Goal: Task Accomplishment & Management: Complete application form

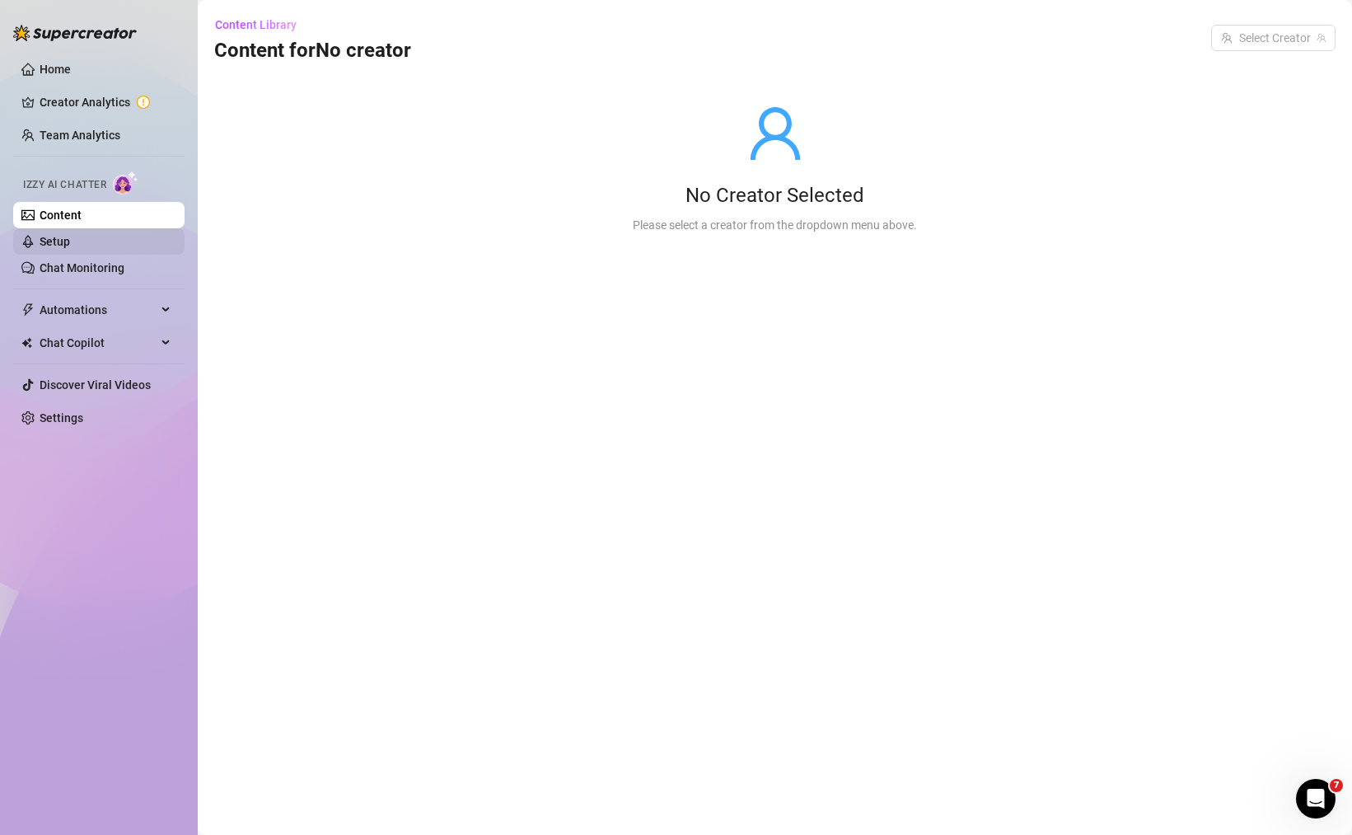
click at [70, 244] on link "Setup" at bounding box center [55, 241] width 30 height 13
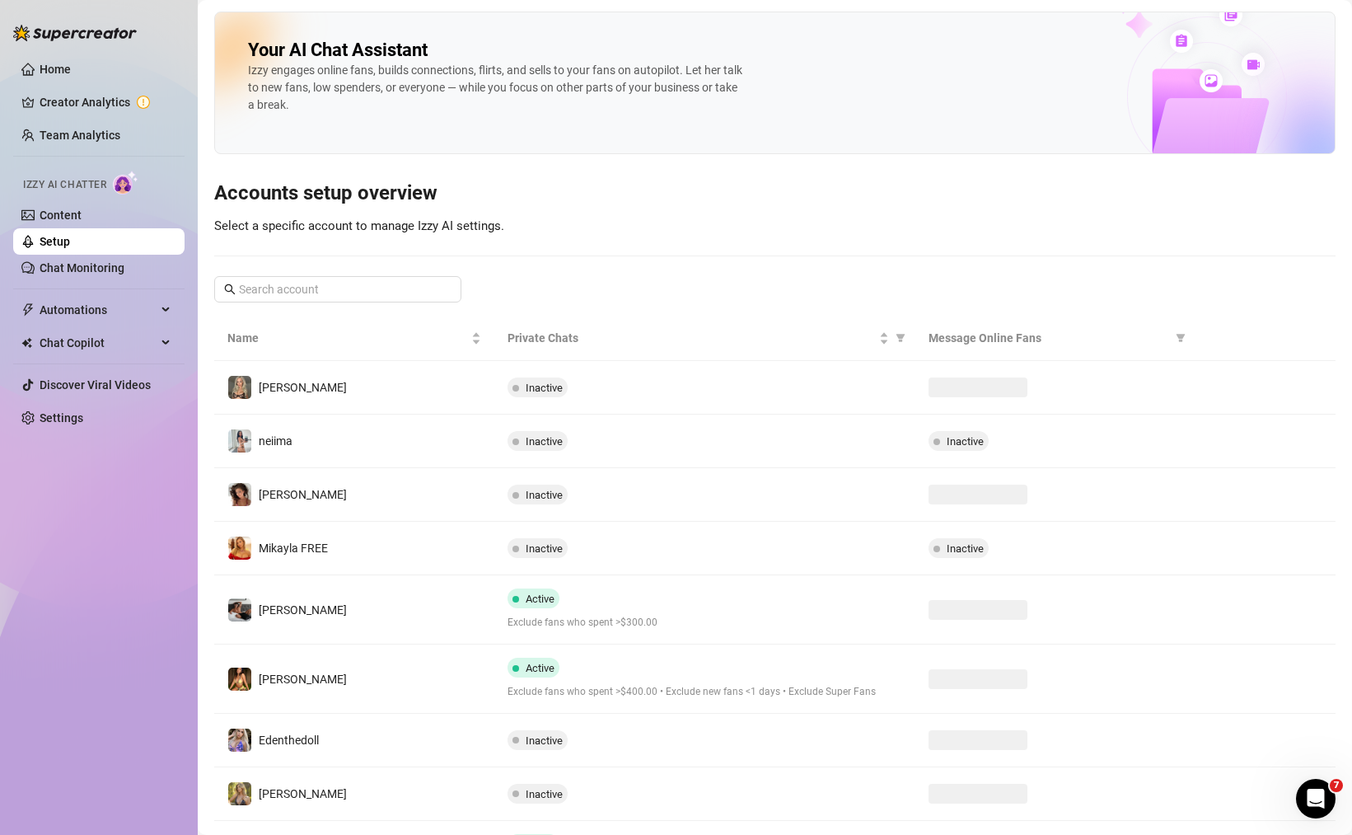
drag, startPoint x: 376, startPoint y: 264, endPoint x: 375, endPoint y: 274, distance: 10.7
click at [377, 265] on div "Your AI Chat Assistant [PERSON_NAME] engages online fans, builds connections, f…" at bounding box center [775, 501] width 1122 height 978
click at [376, 280] on input "text" at bounding box center [338, 289] width 199 height 18
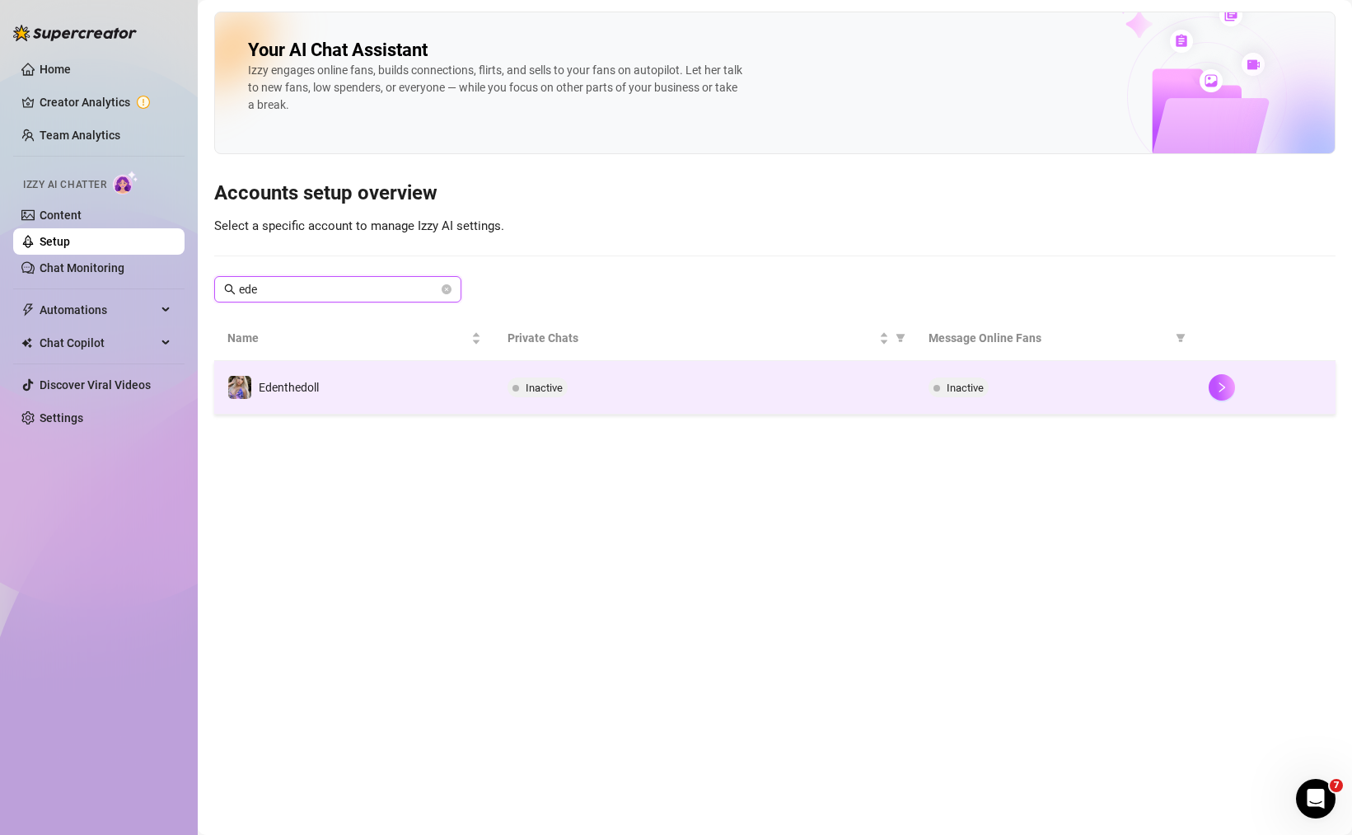
type input "ede"
click at [523, 409] on td "Inactive" at bounding box center [704, 388] width 420 height 54
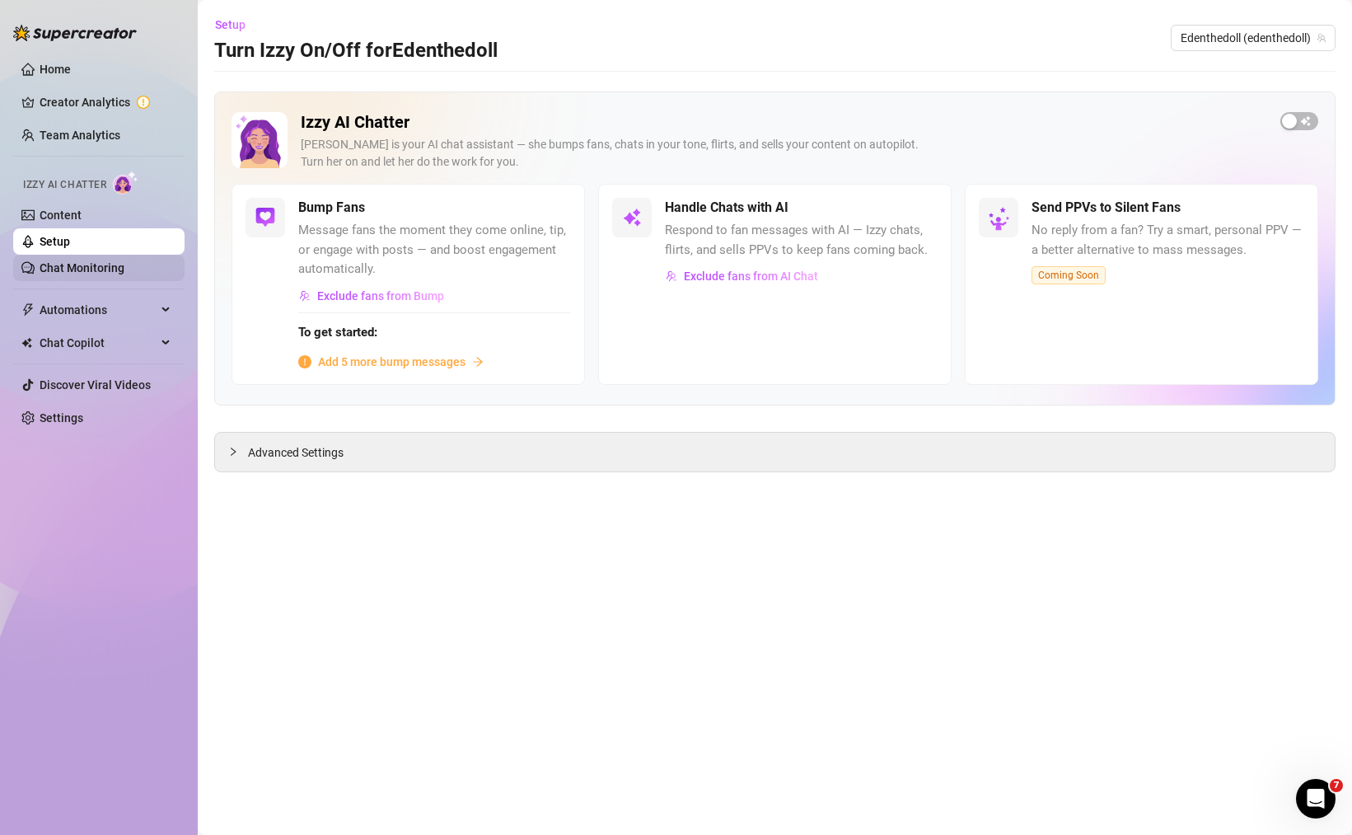
click at [107, 262] on link "Chat Monitoring" at bounding box center [82, 267] width 85 height 13
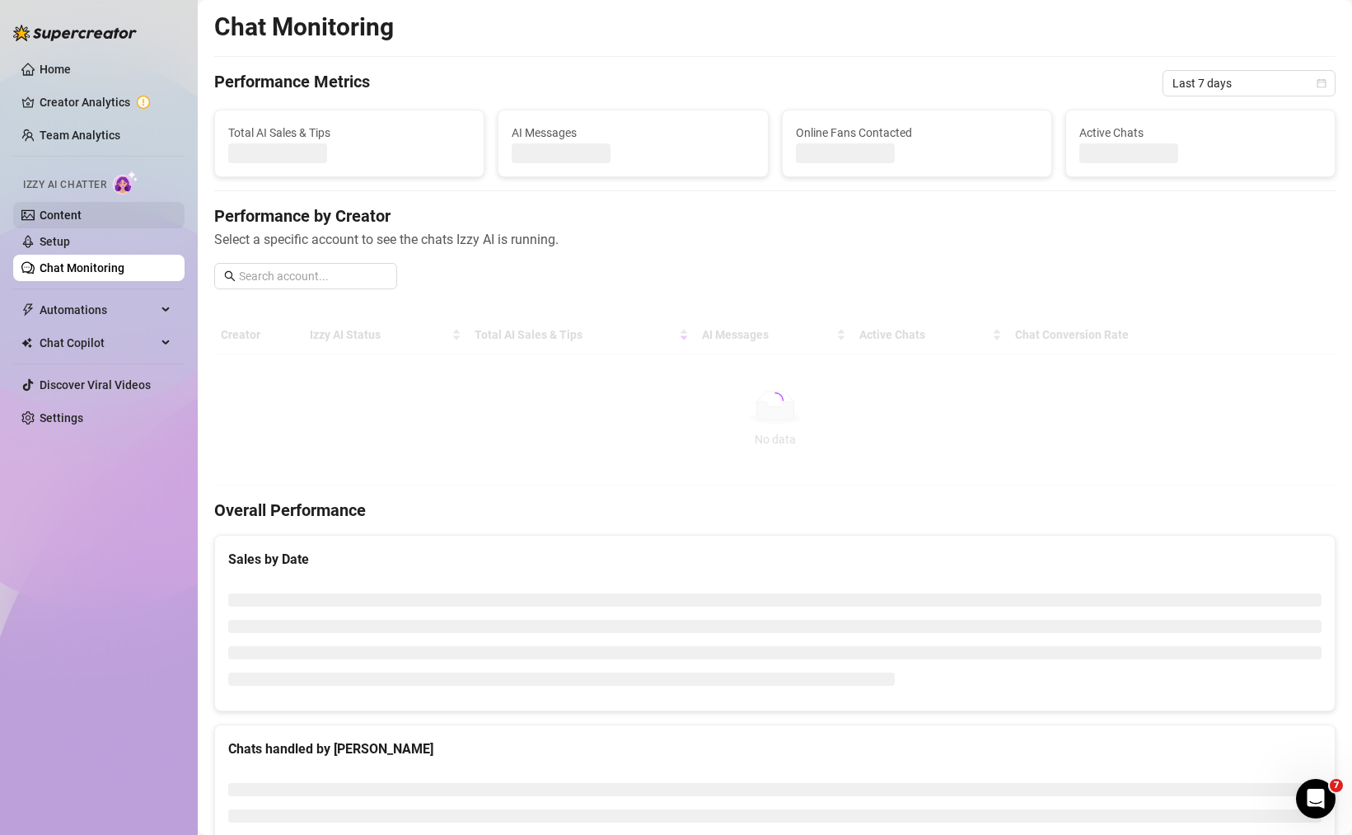
click at [82, 215] on link "Content" at bounding box center [61, 215] width 42 height 13
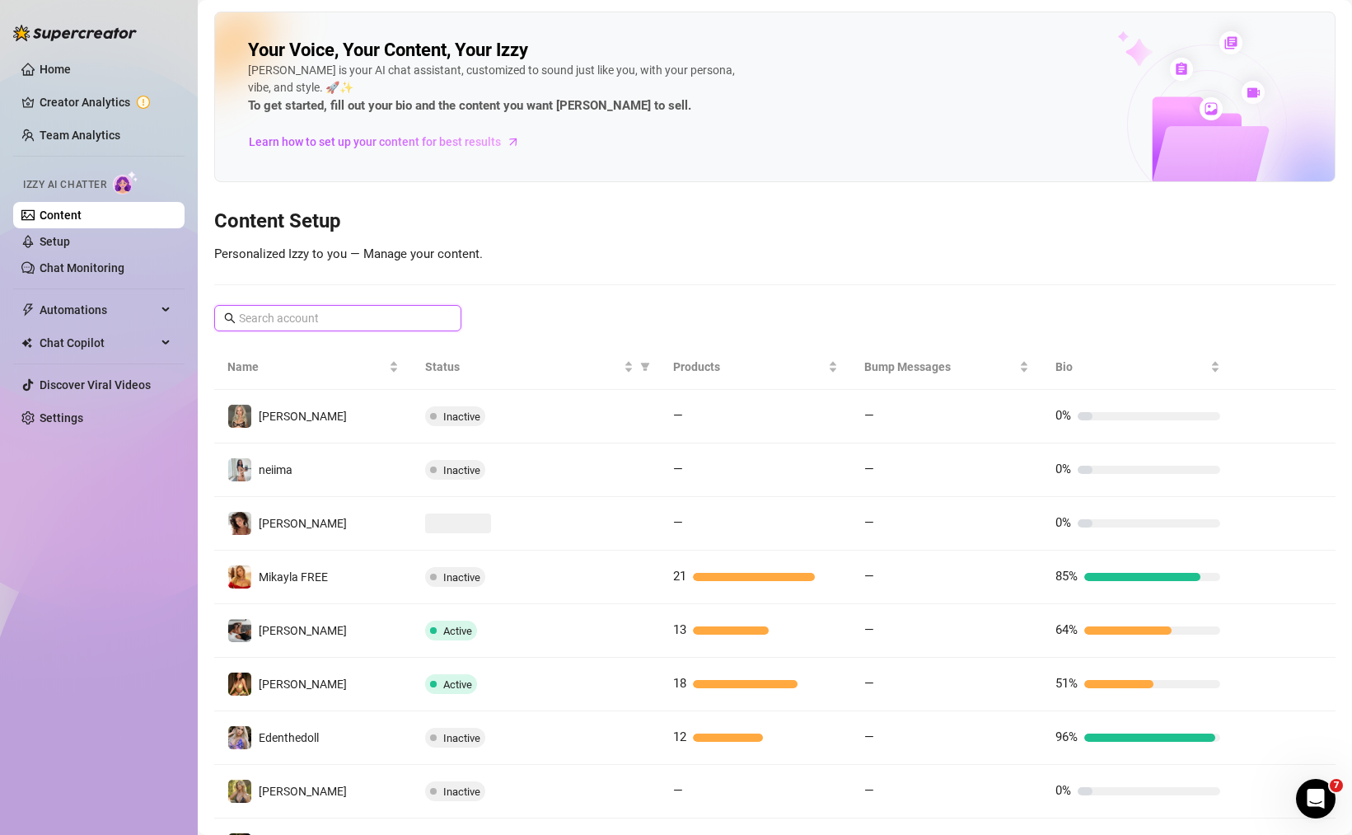
click at [340, 318] on input "text" at bounding box center [338, 318] width 199 height 18
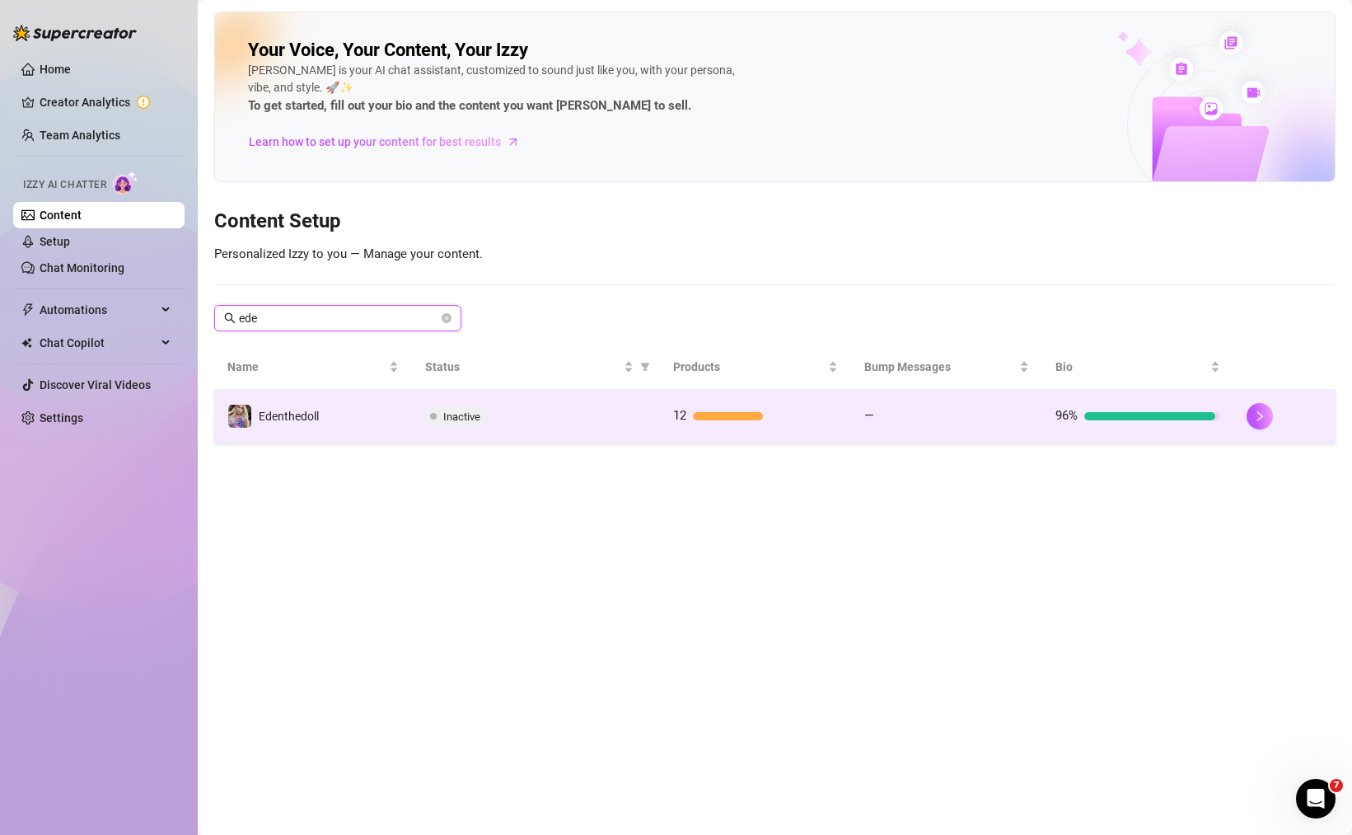
type input "ede"
click at [877, 433] on td "—" at bounding box center [946, 417] width 191 height 54
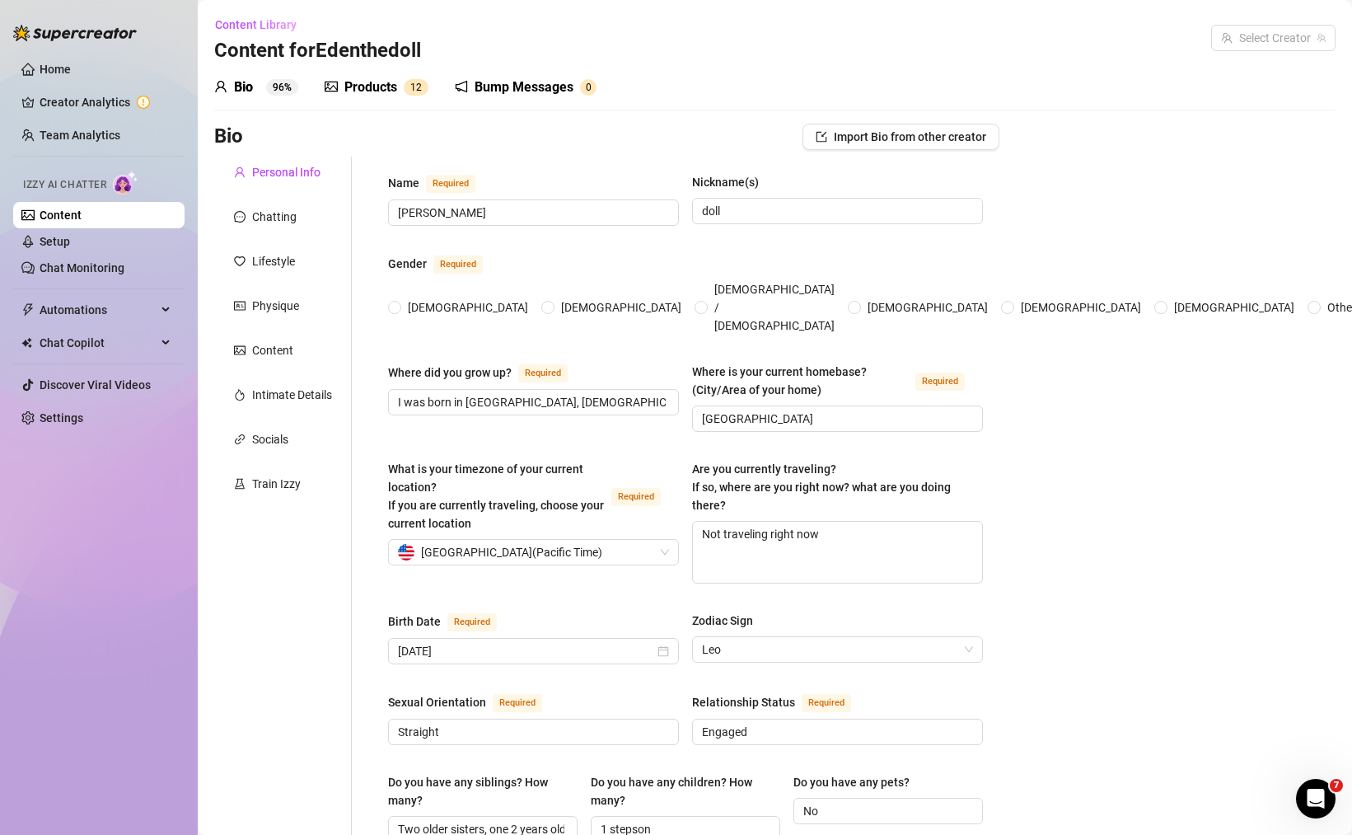
radio input "true"
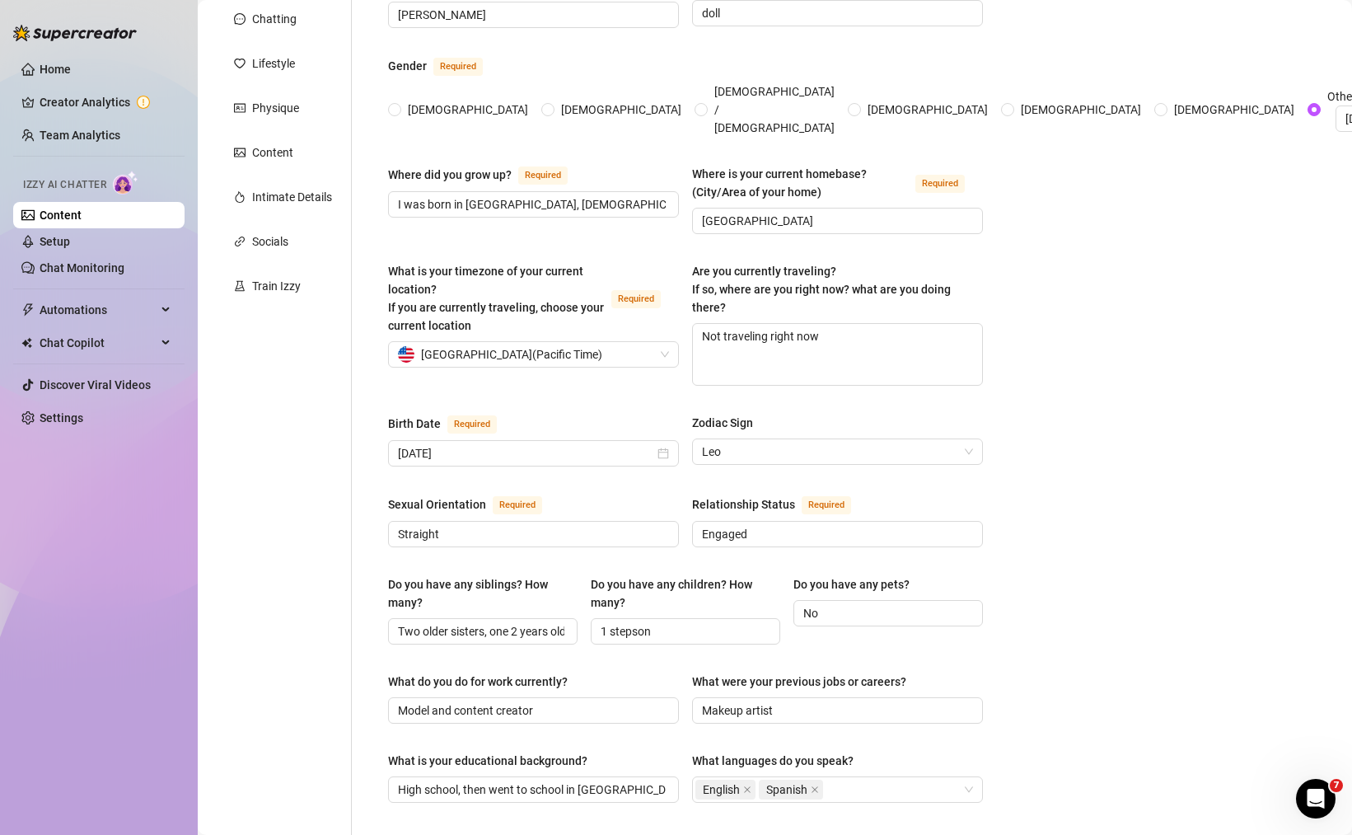
scroll to position [396, 0]
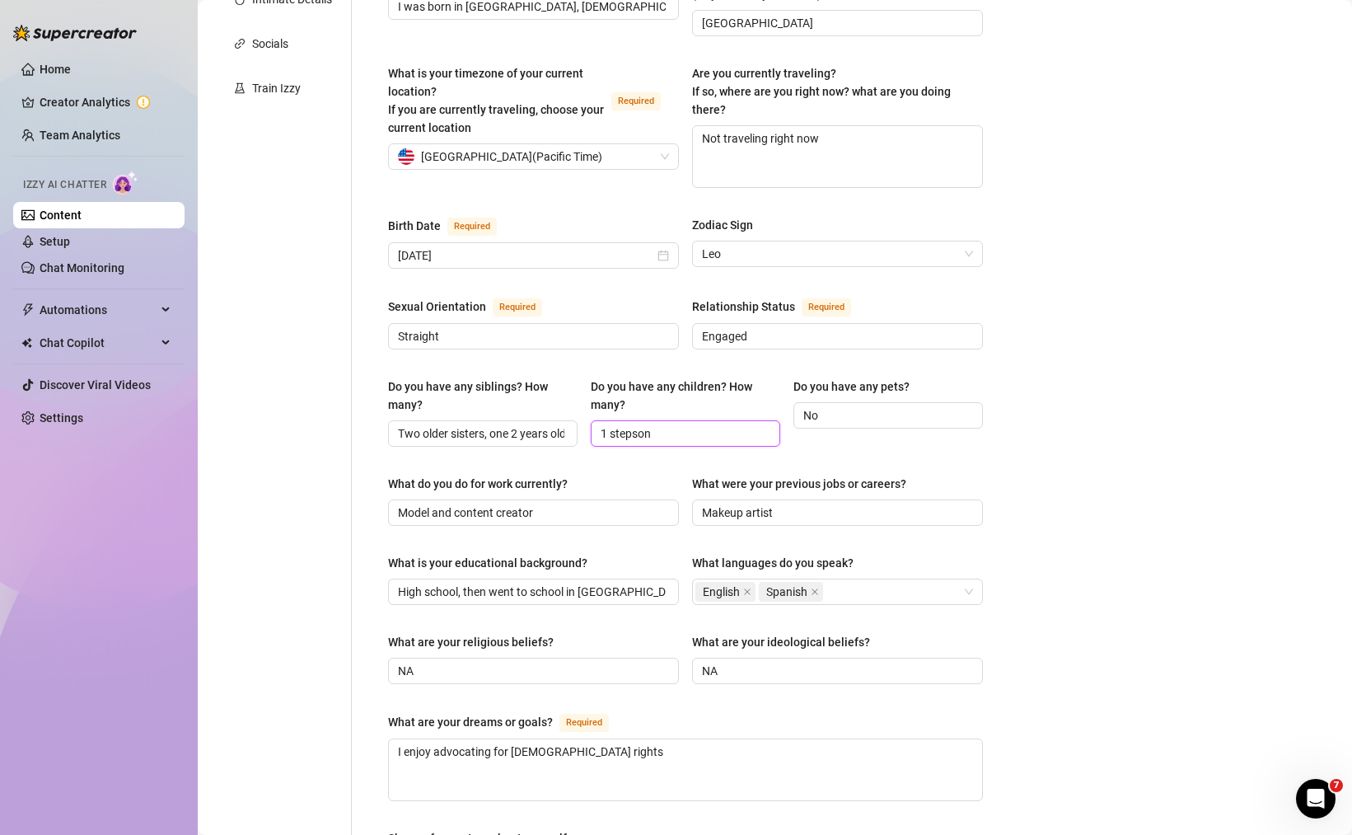
click at [693, 425] on input "1 stepson" at bounding box center [684, 433] width 166 height 18
click at [668, 426] on input "1 stepson (But I really don't want to talk about, just change subject if it com…" at bounding box center [684, 433] width 166 height 18
click at [668, 424] on input "1 stepson (But I really don't want to talk about, just change subject if it com…" at bounding box center [684, 433] width 166 height 18
click at [655, 424] on input "1 stepson (But I really don't want to talk about, just change subject if it com…" at bounding box center [684, 433] width 166 height 18
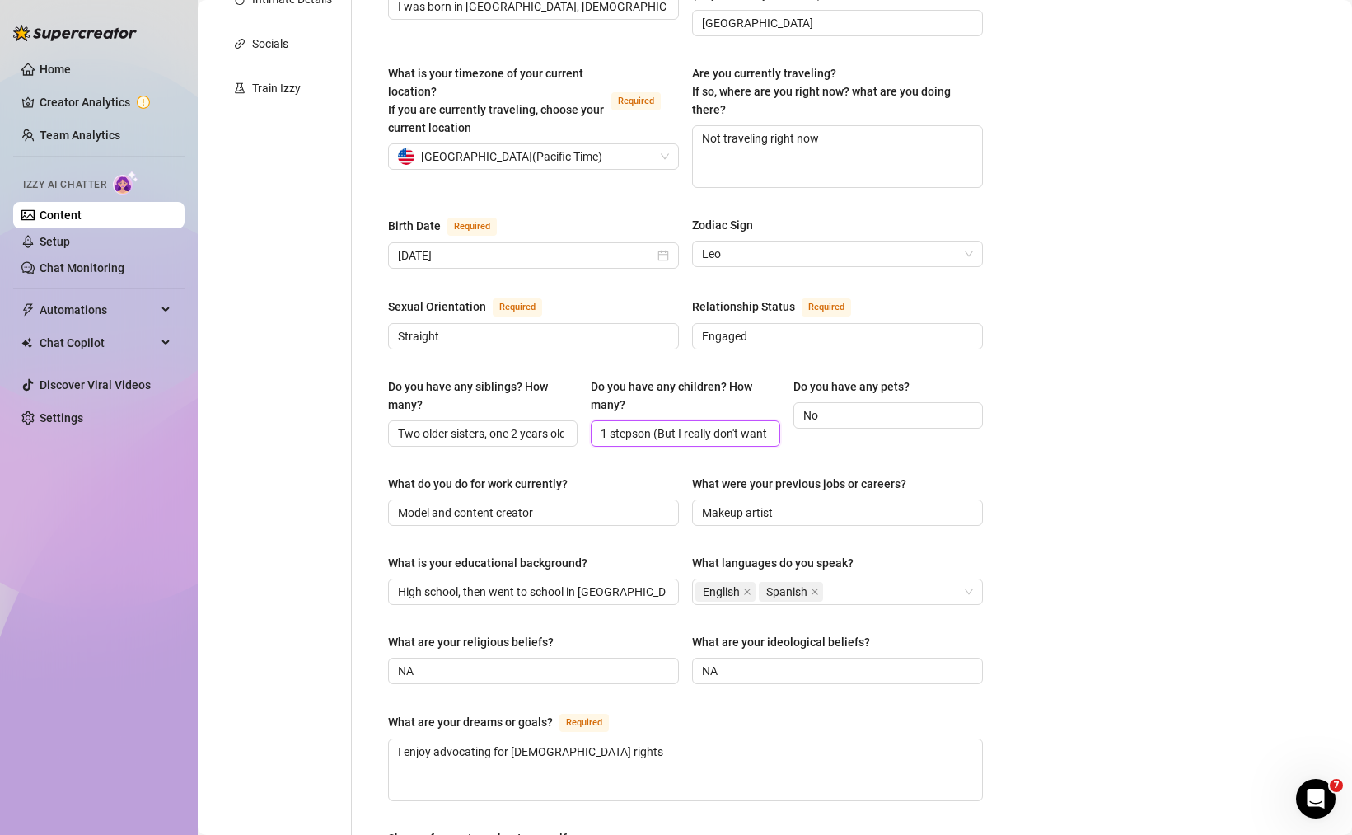
drag, startPoint x: 650, startPoint y: 418, endPoint x: 743, endPoint y: 415, distance: 92.3
click at [655, 424] on input "1 stepson (But I really don't want to talk about, just change subject if it com…" at bounding box center [684, 433] width 166 height 18
paste input "don’t wanna talk about it, just change th"
type input "1 stepson (don’t wanna talk about it, just change the subject if it comes up)"
click at [1048, 403] on div "Bio Import Bio from other creator Personal Info Chatting Lifestyle Physique Con…" at bounding box center [775, 509] width 1122 height 1563
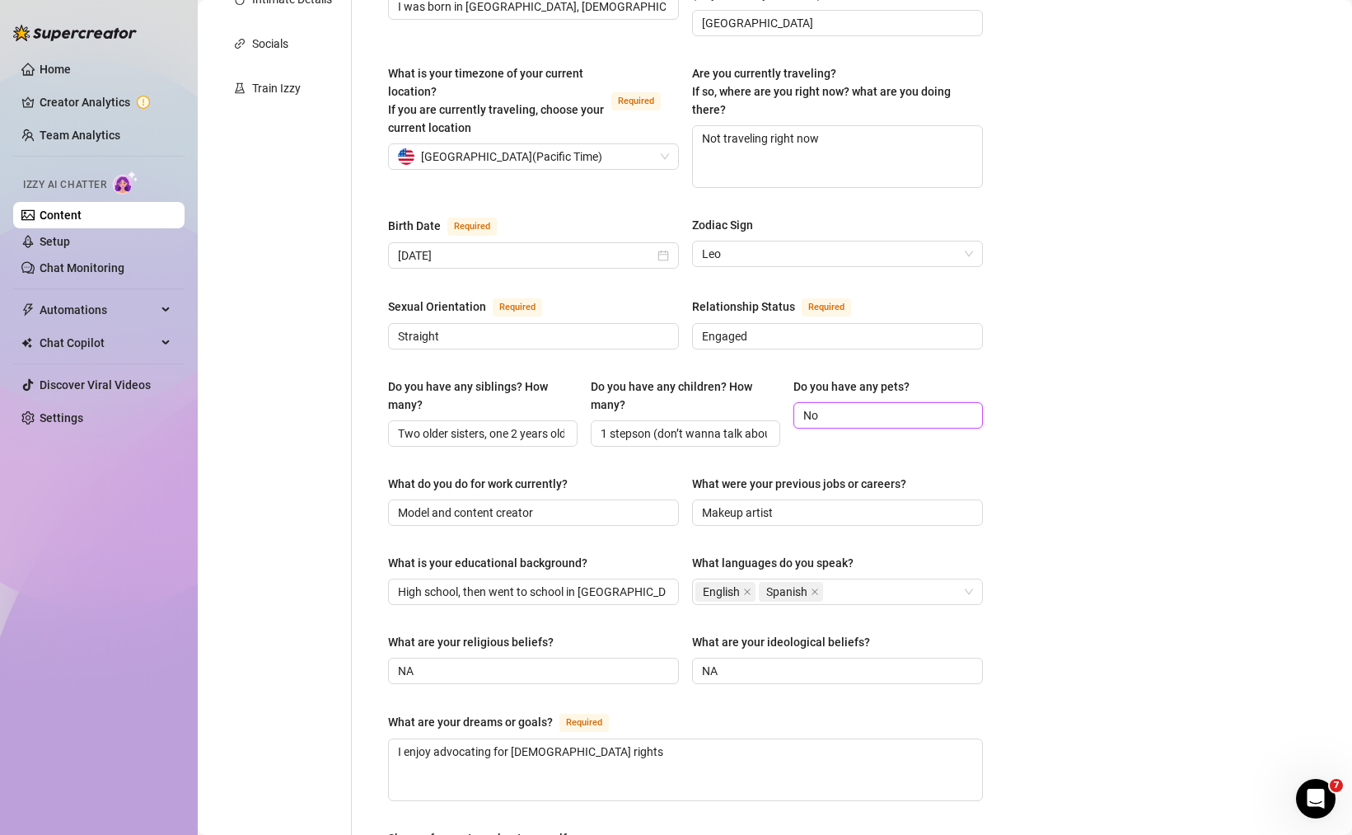
click at [843, 409] on input "No" at bounding box center [887, 415] width 166 height 18
click at [846, 433] on div "Do you have any pets? No" at bounding box center [889, 411] width 190 height 69
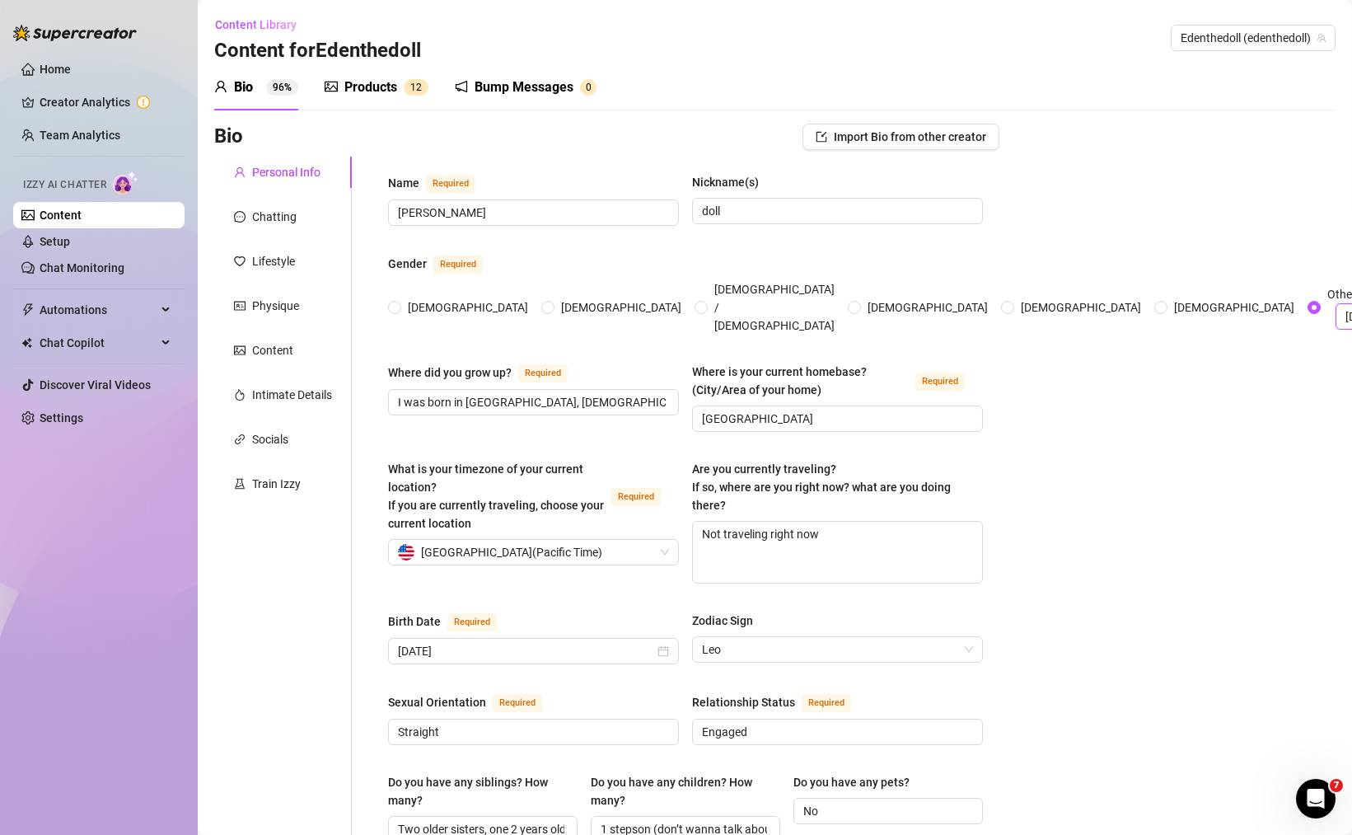
click at [287, 209] on div "Chatting" at bounding box center [274, 217] width 45 height 18
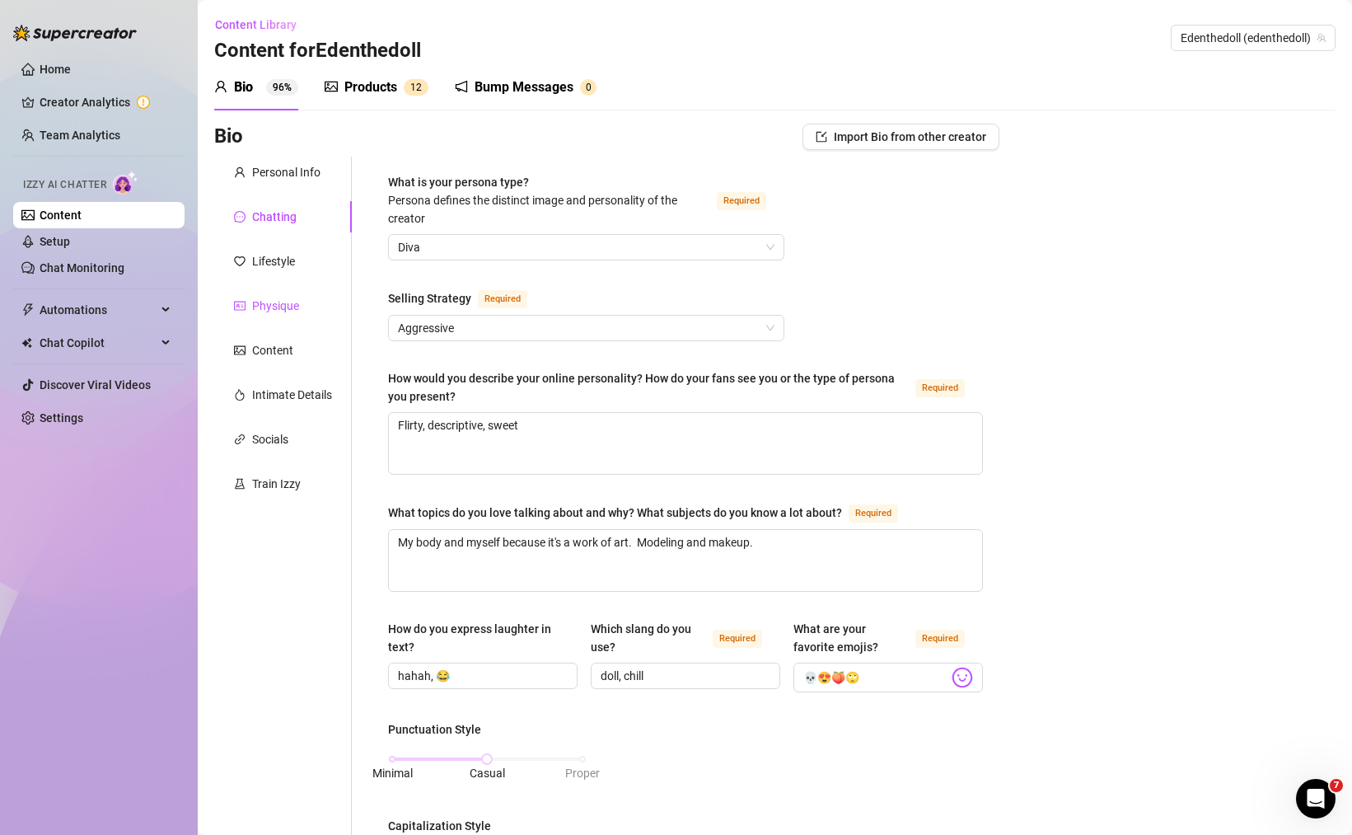
click at [268, 299] on div "Physique" at bounding box center [275, 306] width 47 height 18
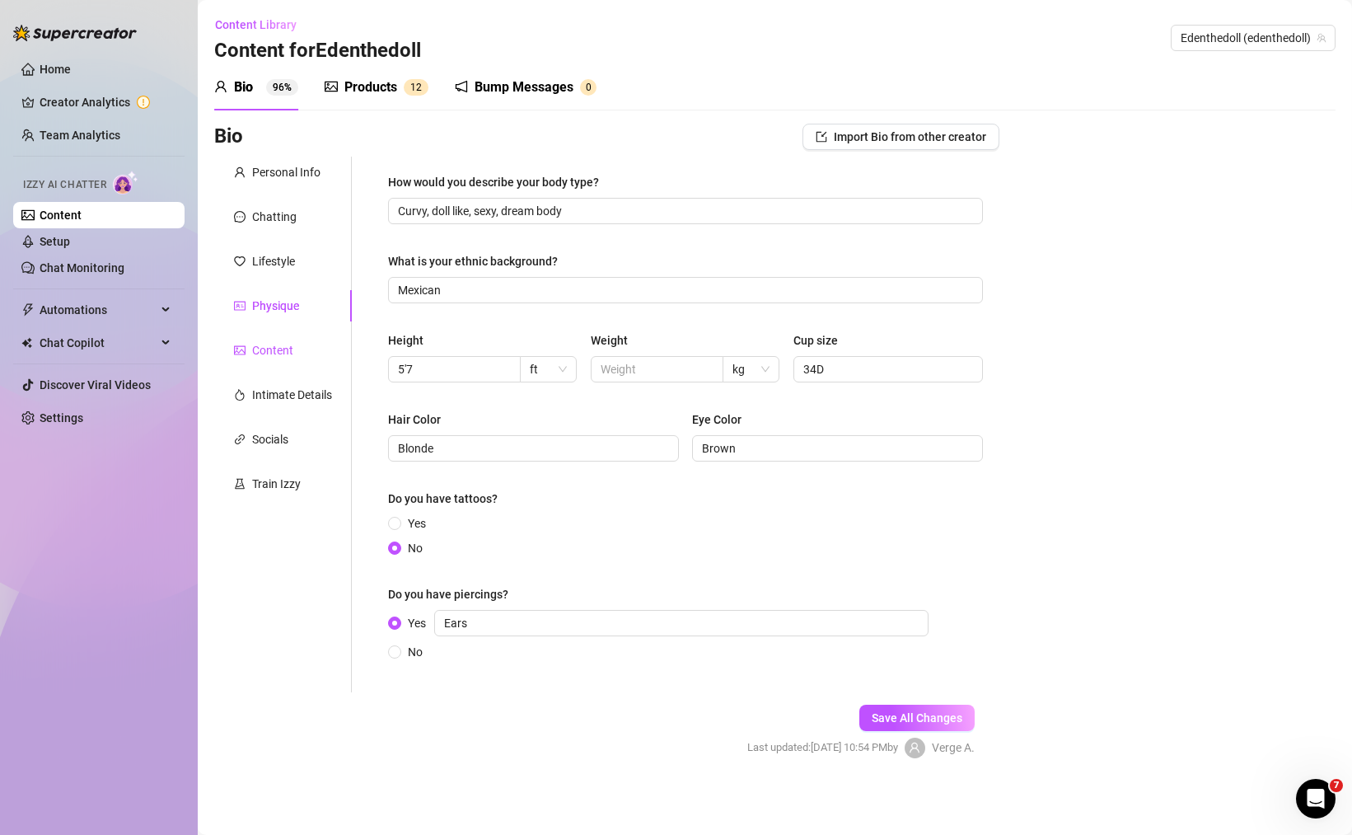
click at [275, 344] on div "Content" at bounding box center [272, 350] width 41 height 18
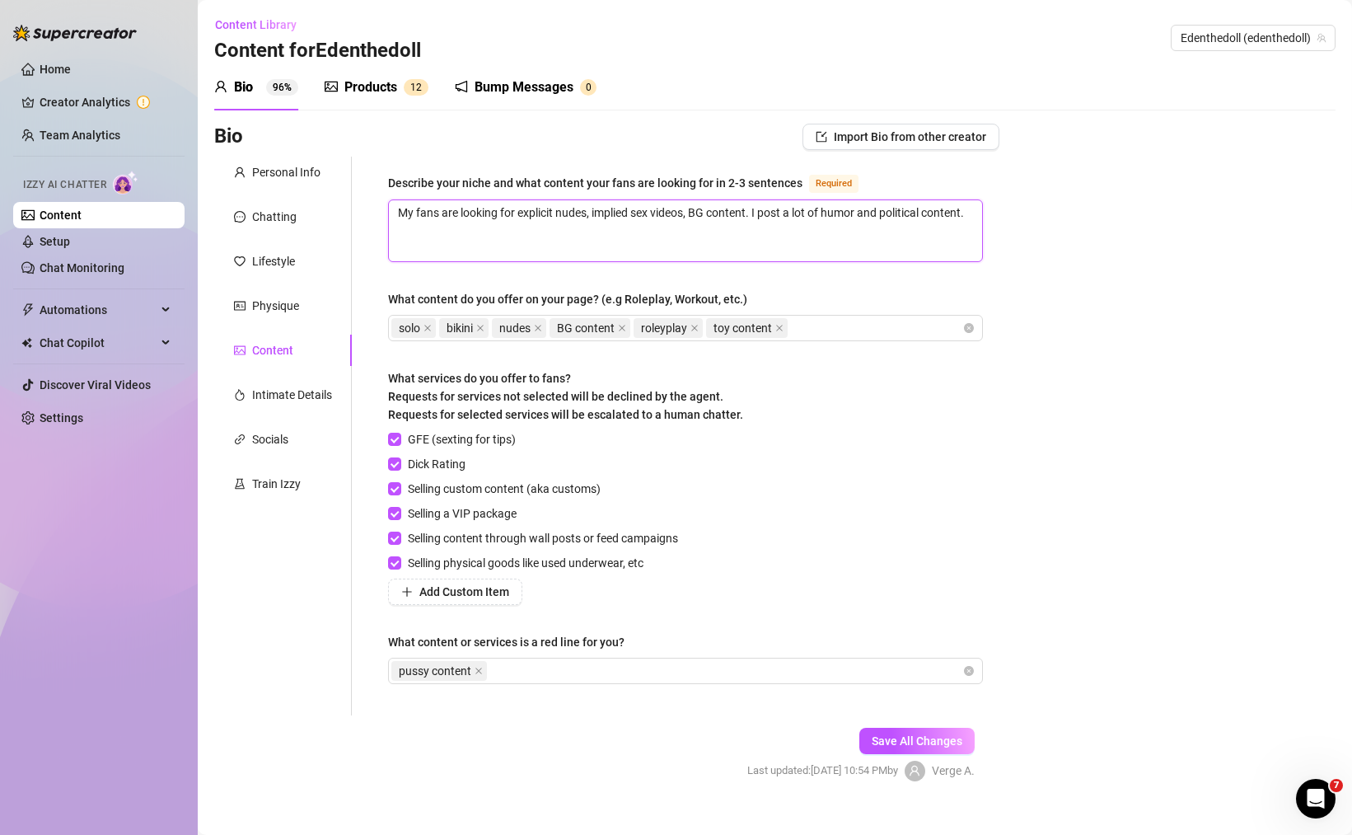
click at [493, 226] on textarea "My fans are looking for explicit nudes, implied sex videos, BG content. I post …" at bounding box center [685, 230] width 593 height 61
type textarea "My fans are looking for explicit nudes, implied sex videos, BG content. I post …"
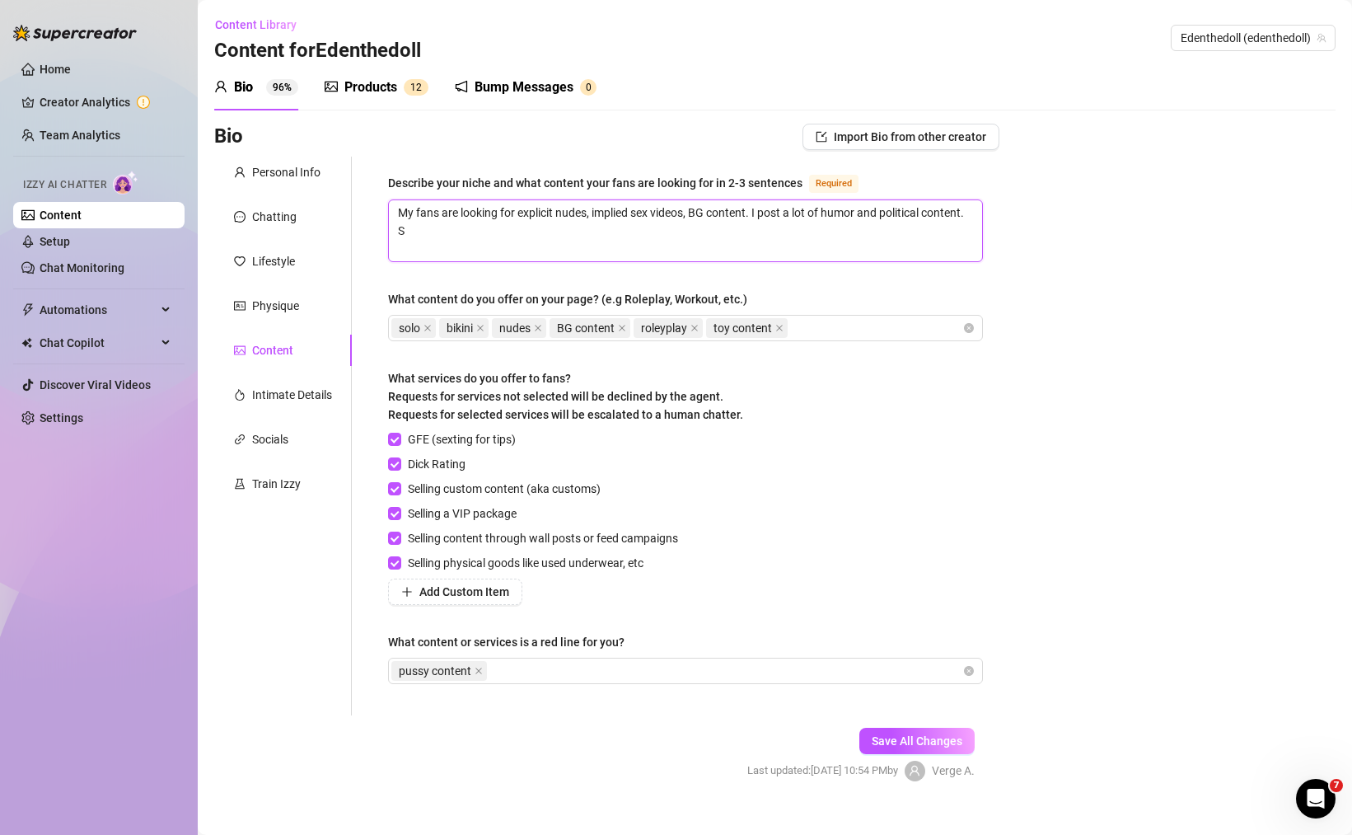
type textarea "My fans are looking for explicit nudes, implied sex videos, BG content. I post …"
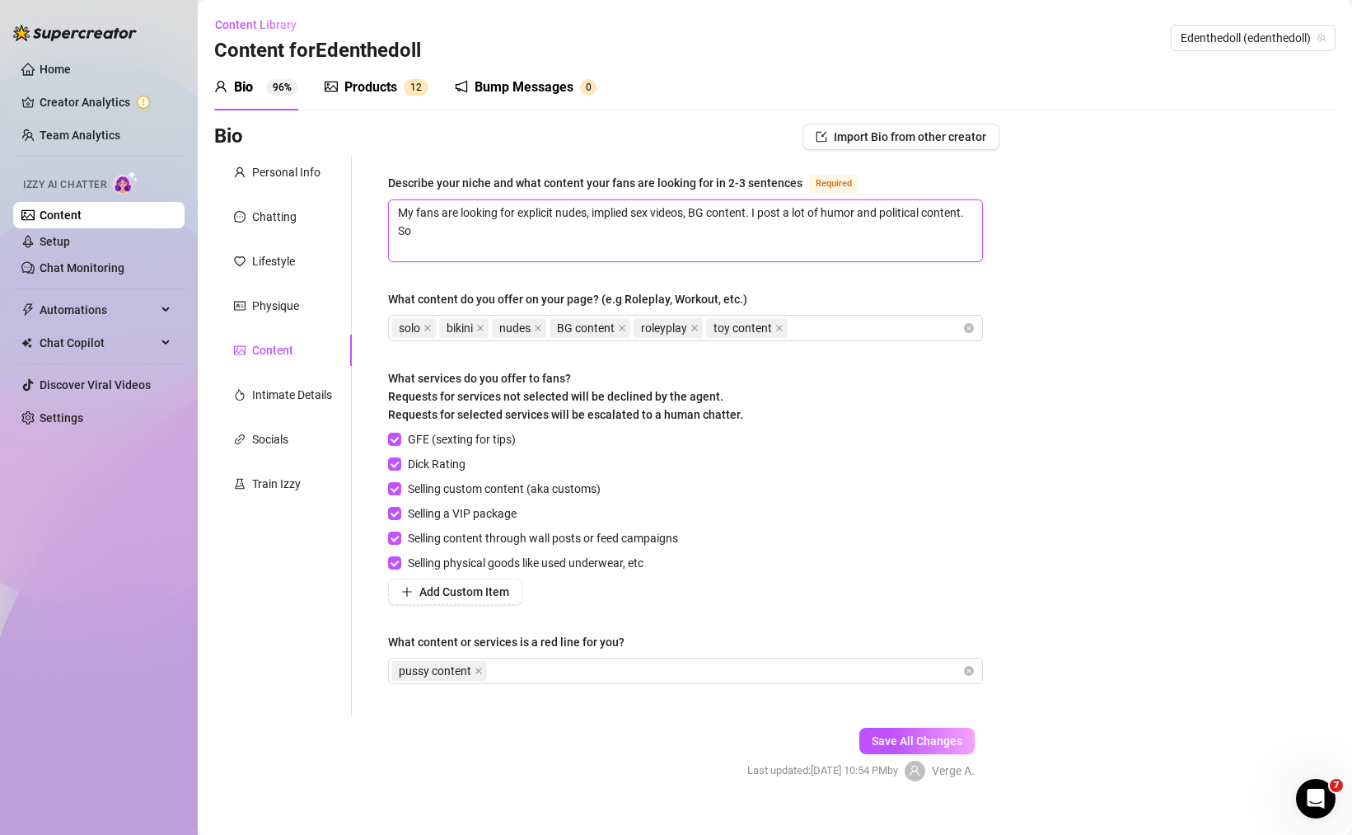
type textarea "My fans are looking for explicit nudes, implied sex videos, BG content. I post …"
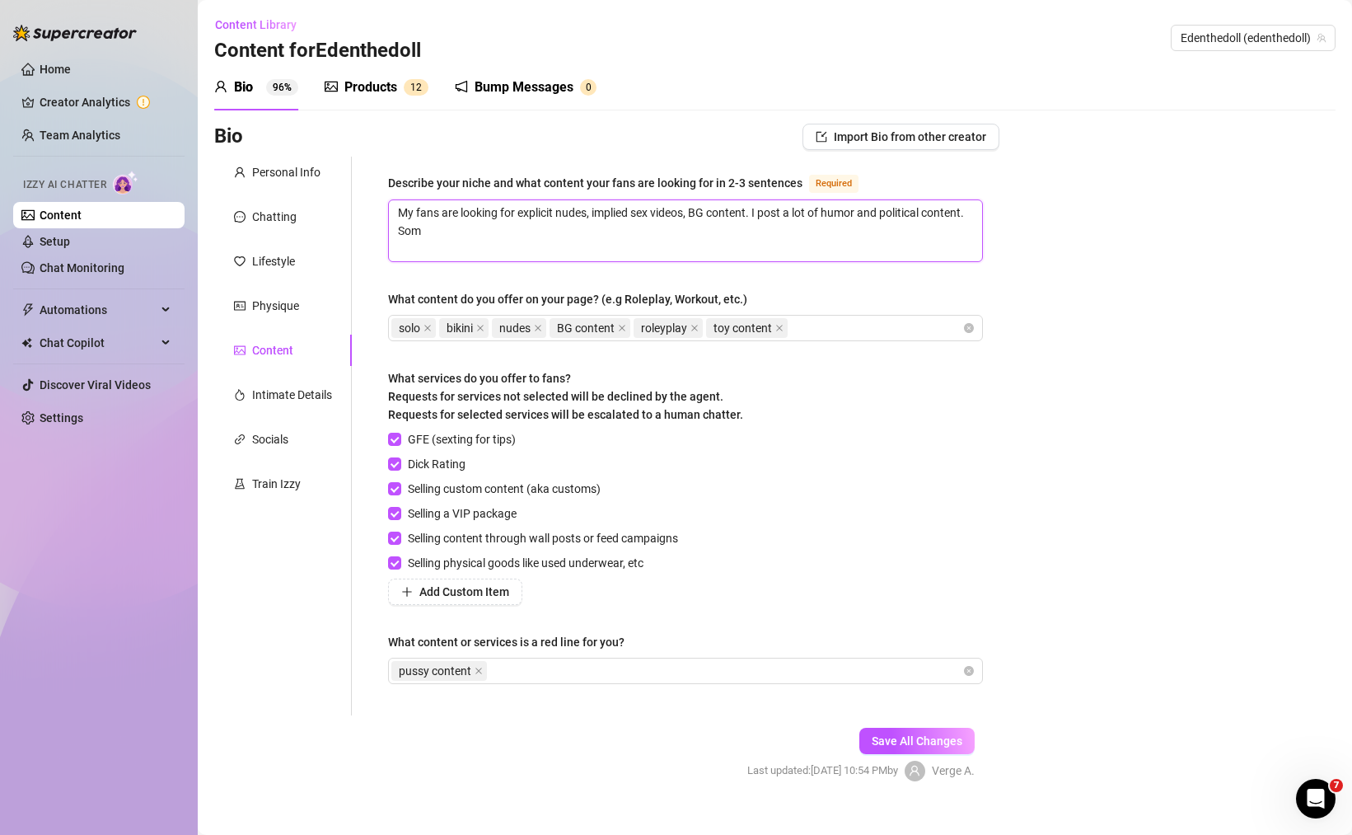
type textarea "My fans are looking for explicit nudes, implied sex videos, BG content. I post …"
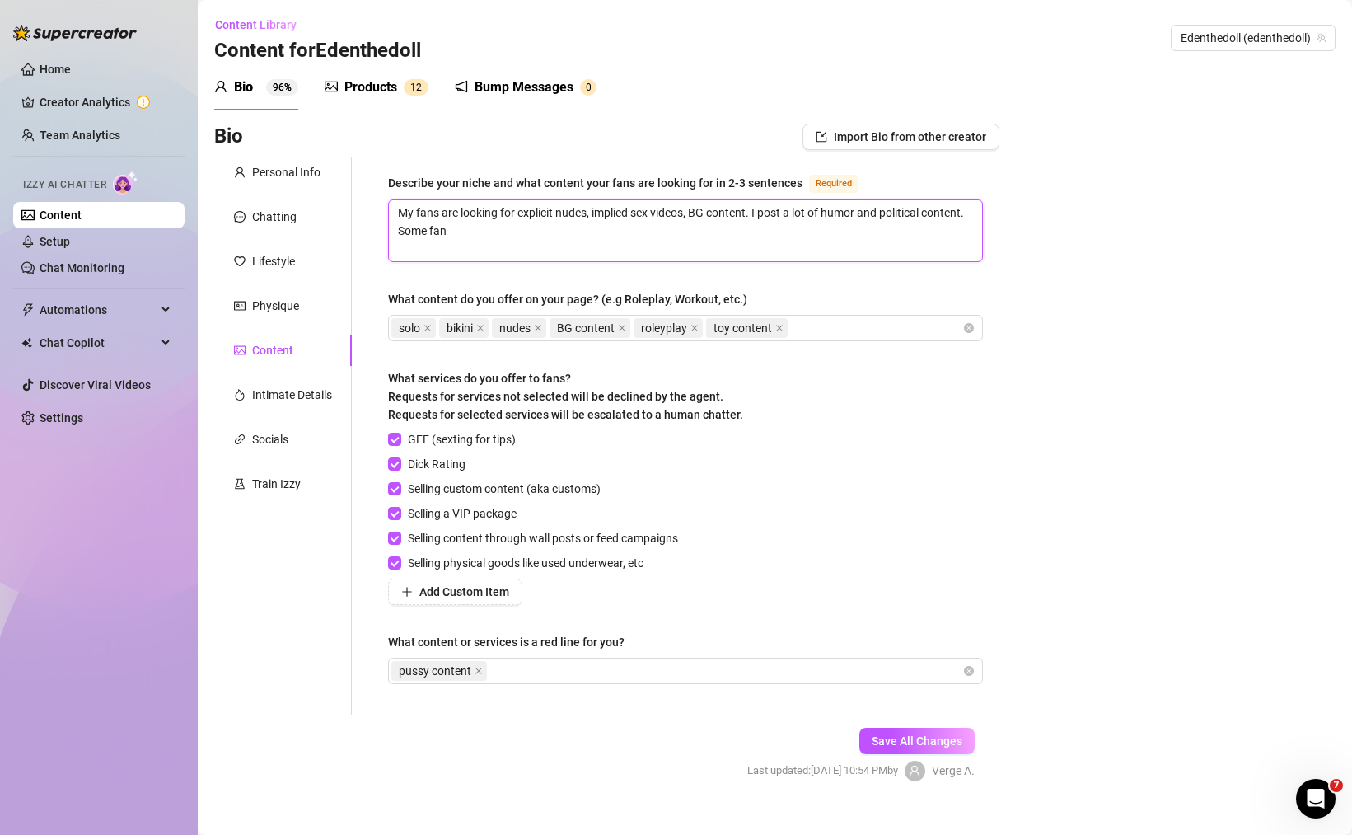
type textarea "My fans are looking for explicit nudes, implied sex videos, BG content. I post …"
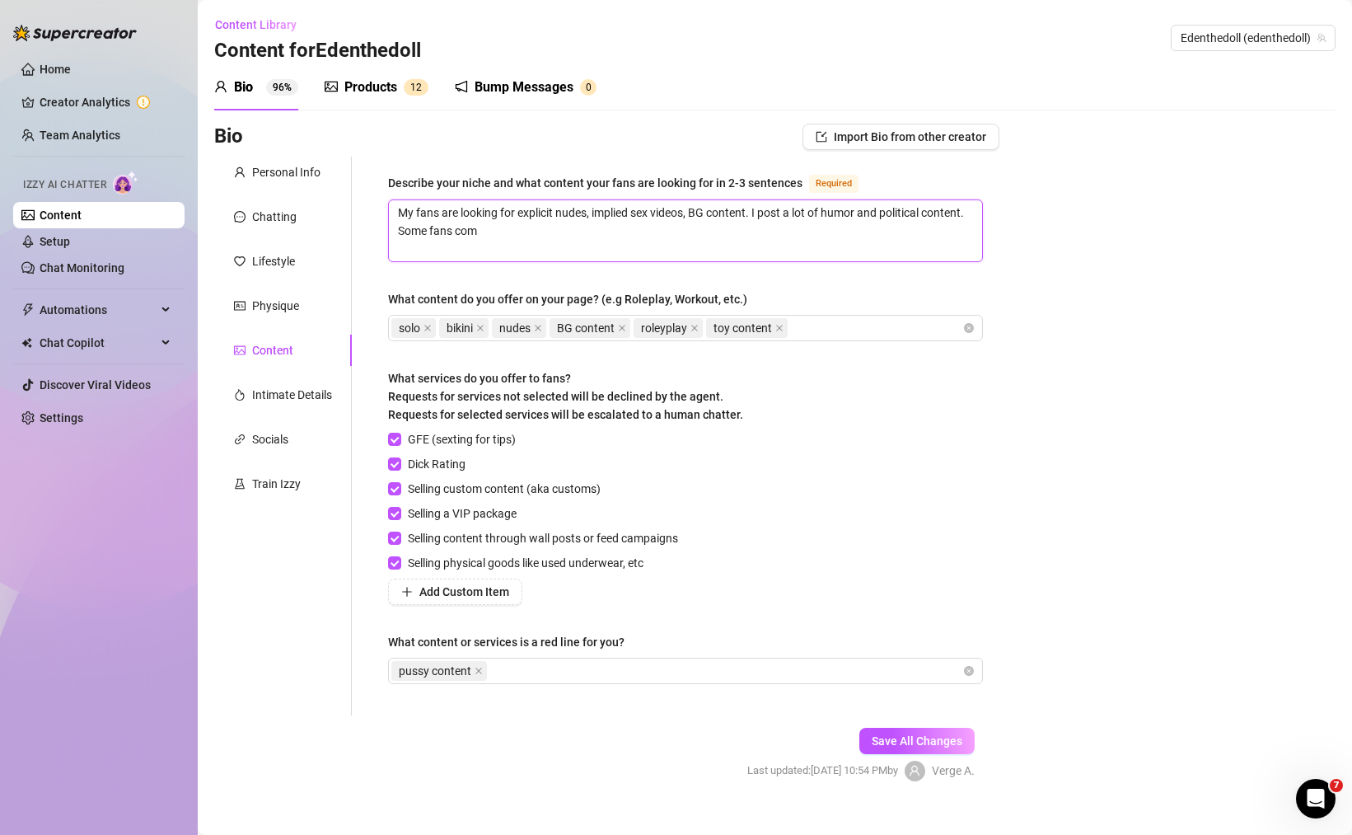
type textarea "My fans are looking for explicit nudes, implied sex videos, BG content. I post …"
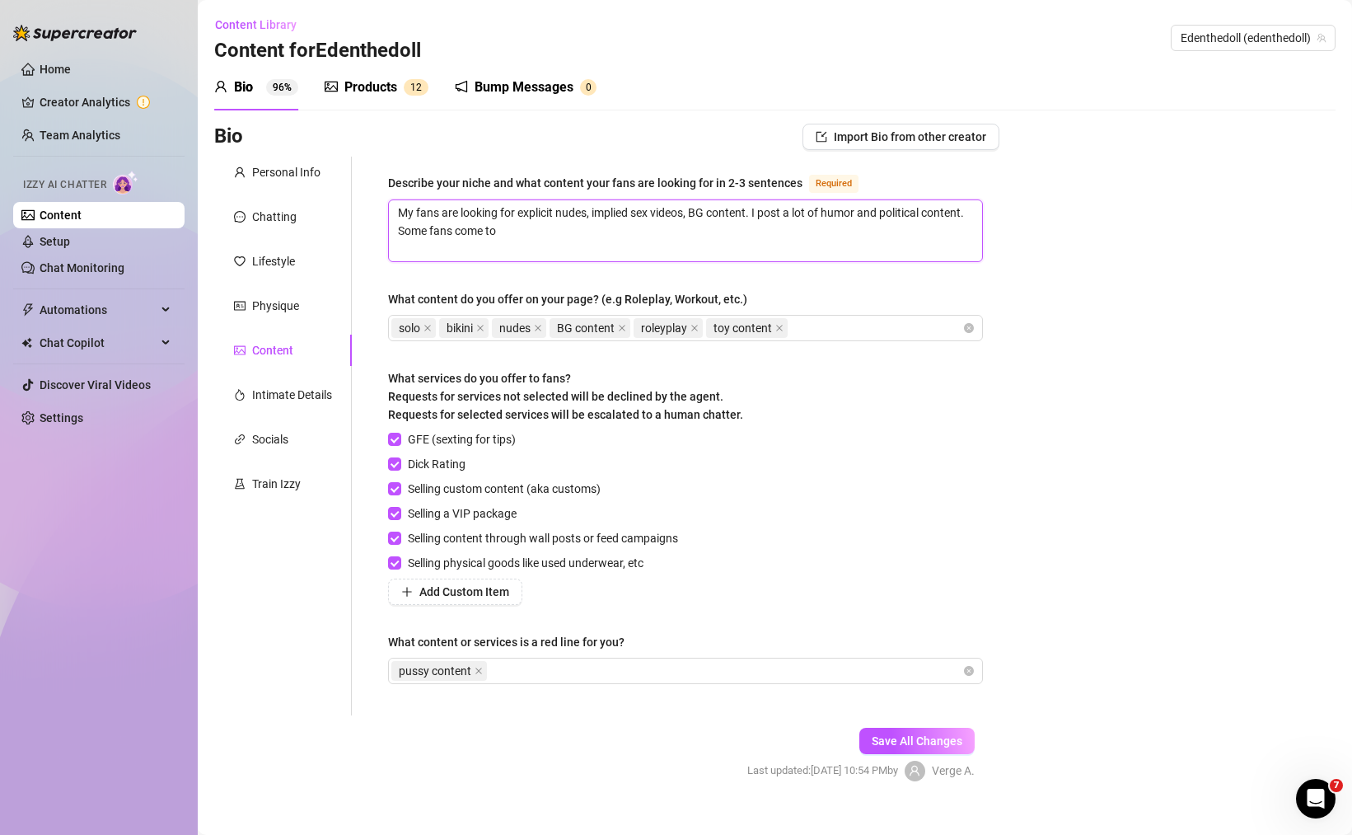
type textarea "My fans are looking for explicit nudes, implied sex videos, BG content. I post …"
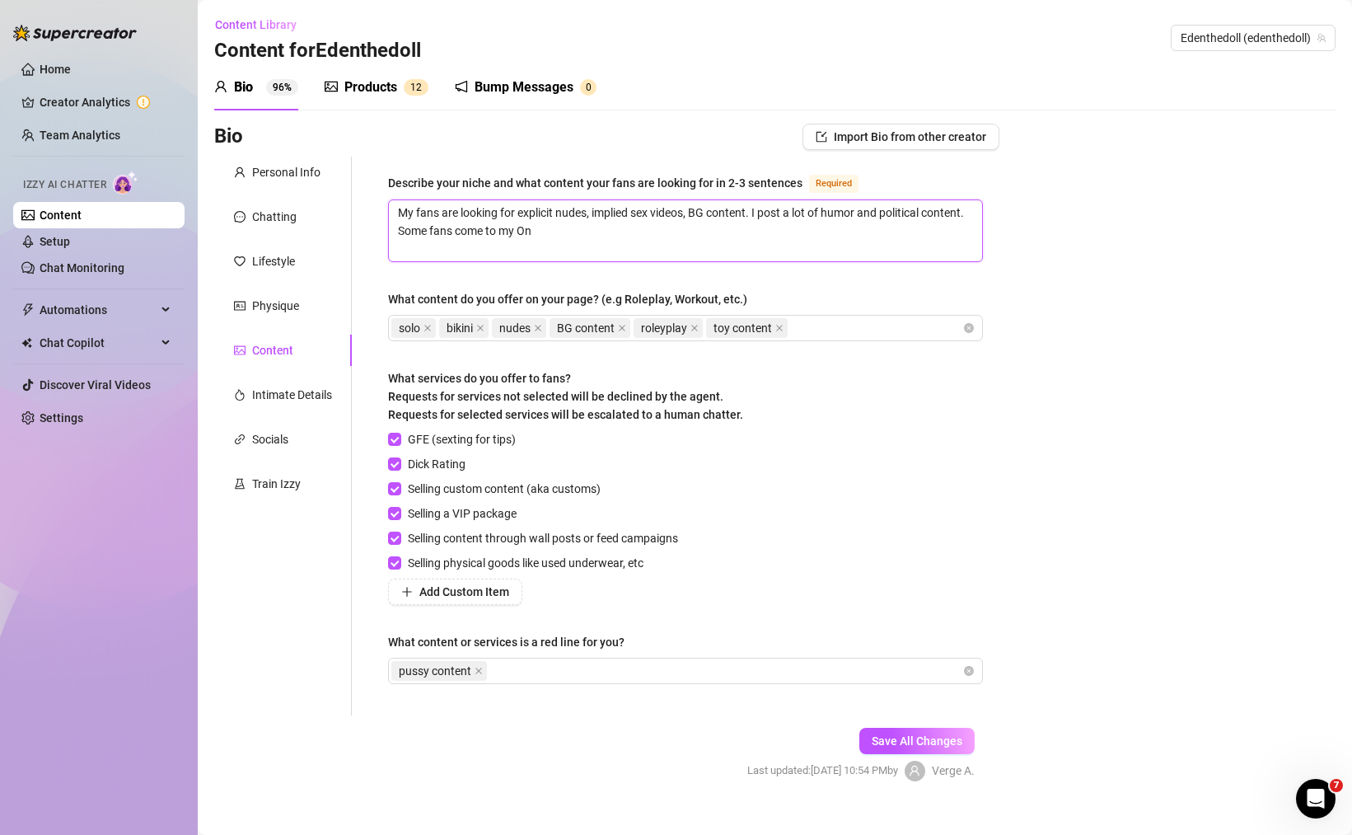
type textarea "My fans are looking for explicit nudes, implied sex videos, BG content. I post …"
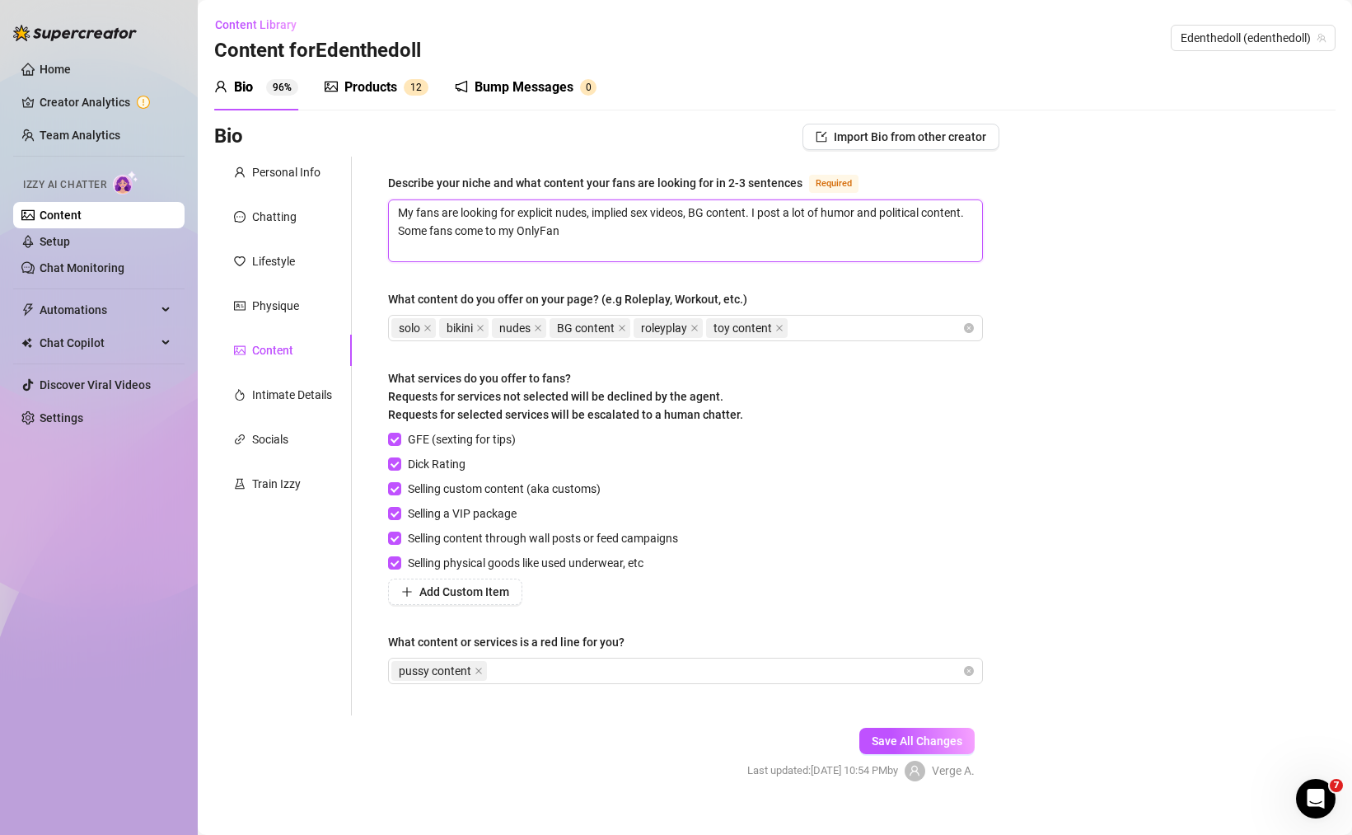
type textarea "My fans are looking for explicit nudes, implied sex videos, BG content. I post …"
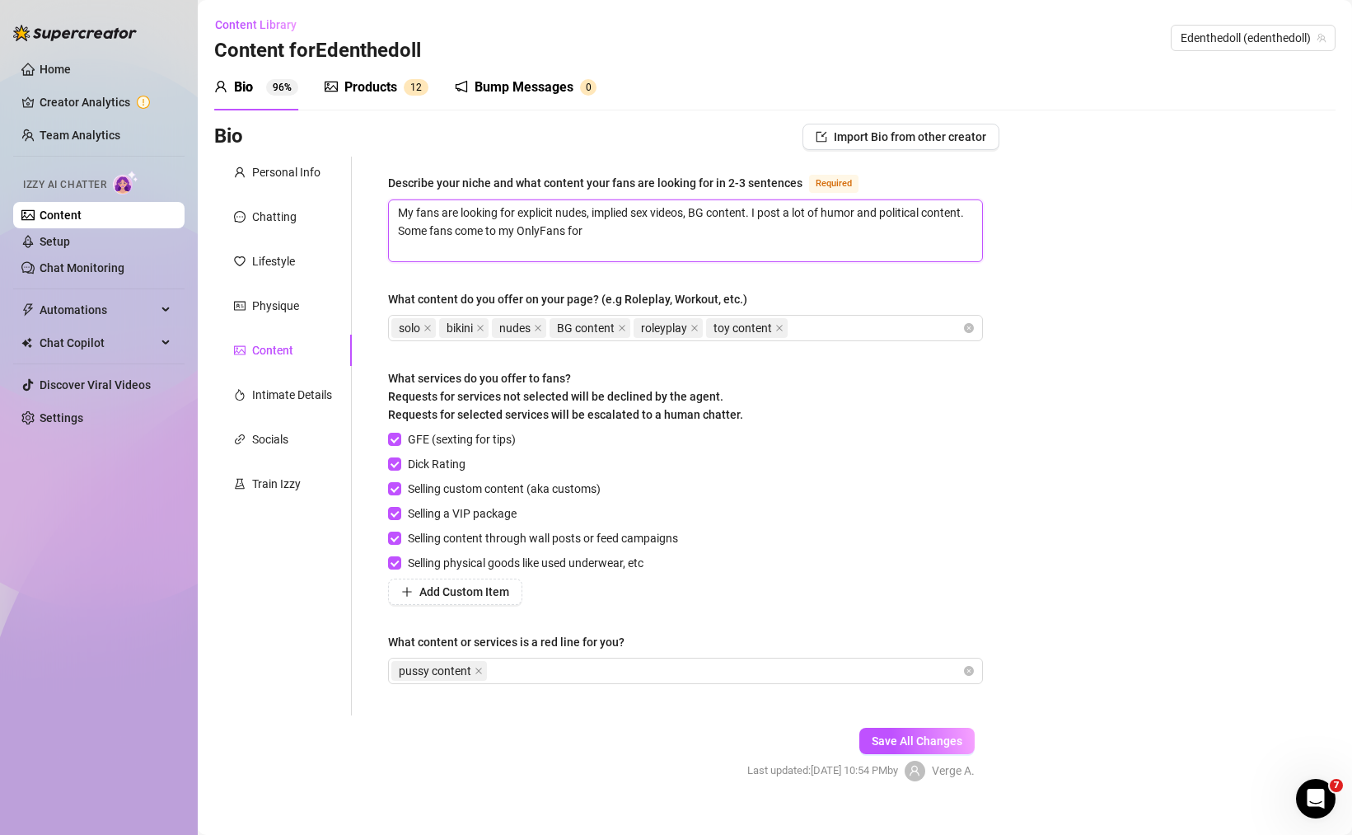
type textarea "My fans are looking for explicit nudes, implied sex videos, BG content. I post …"
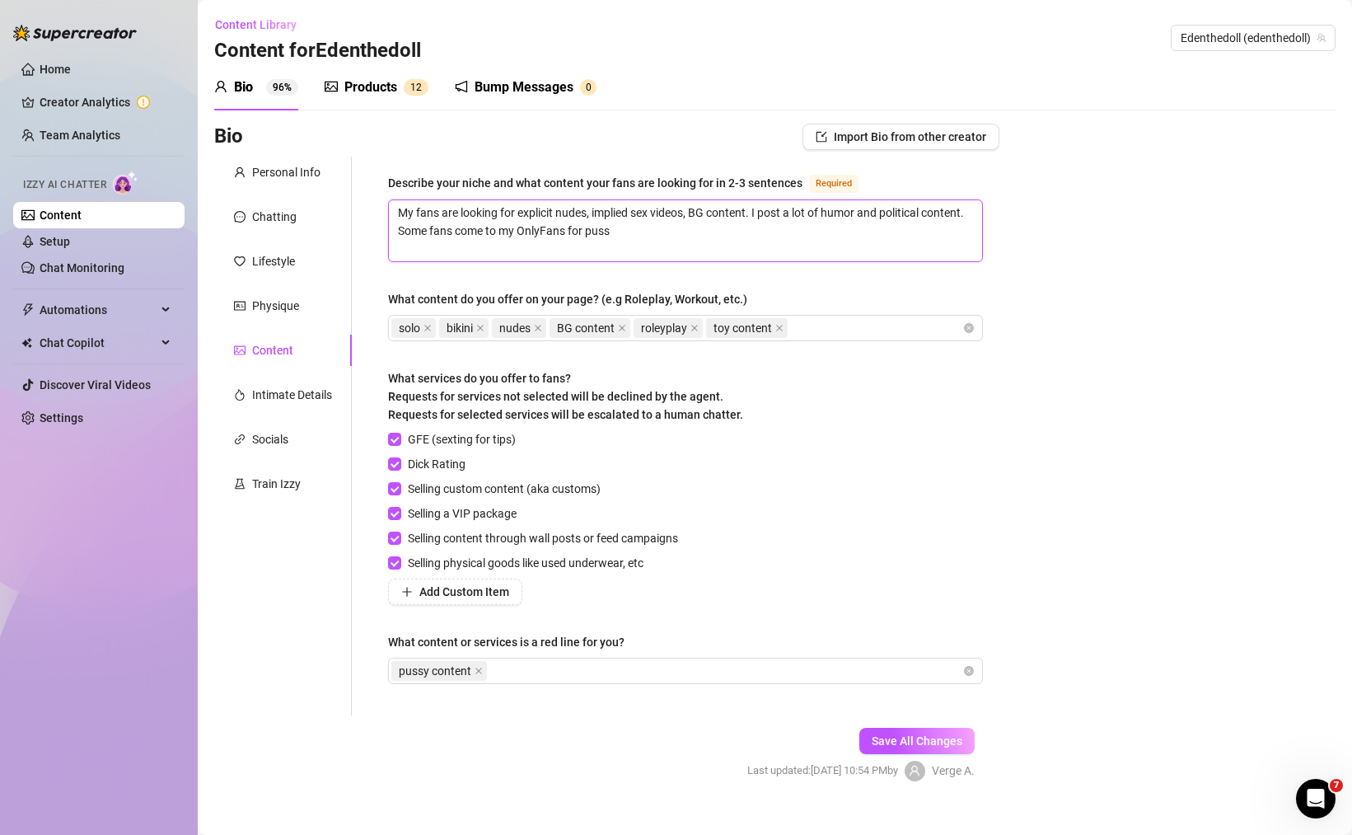
type textarea "My fans are looking for explicit nudes, implied sex videos, BG content. I post …"
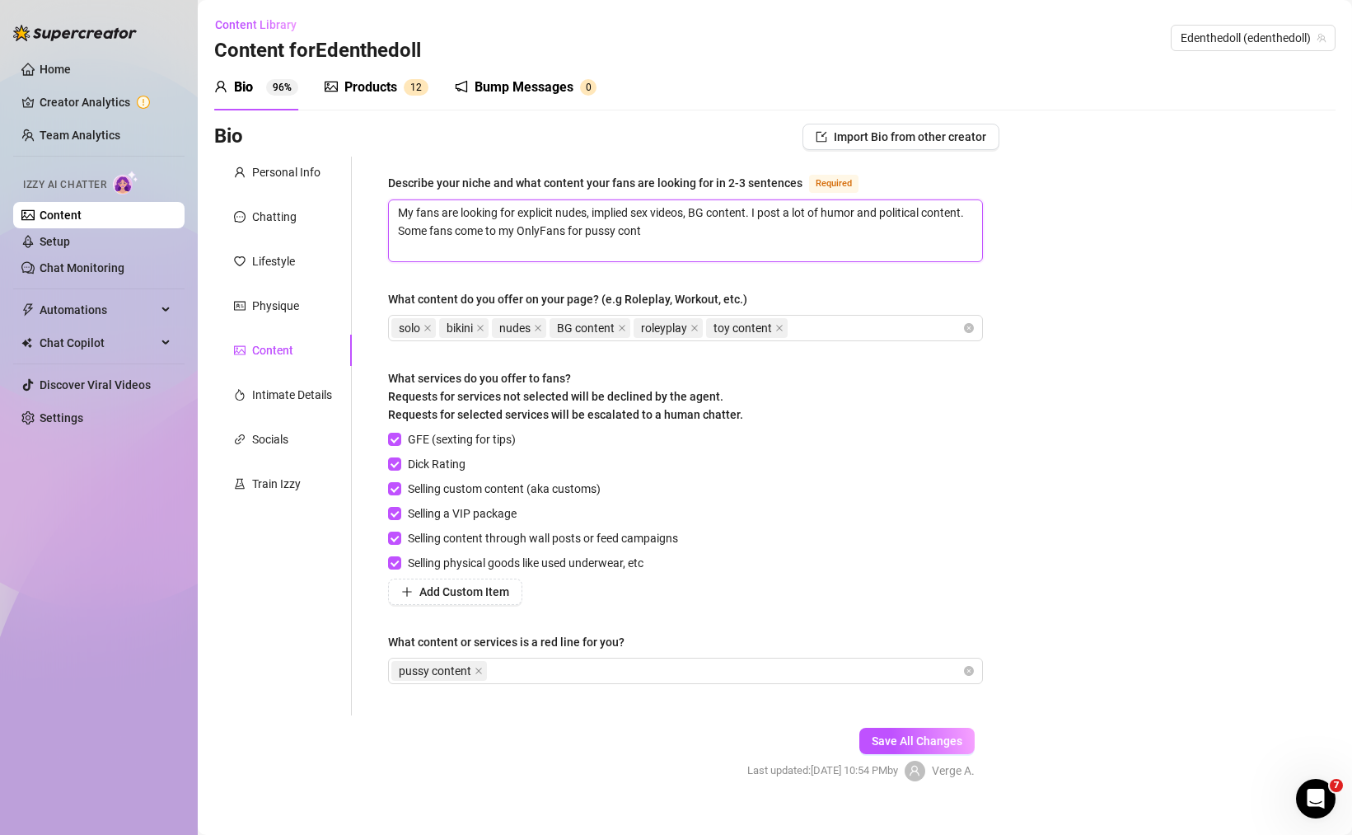
type textarea "My fans are looking for explicit nudes, implied sex videos, BG content. I post …"
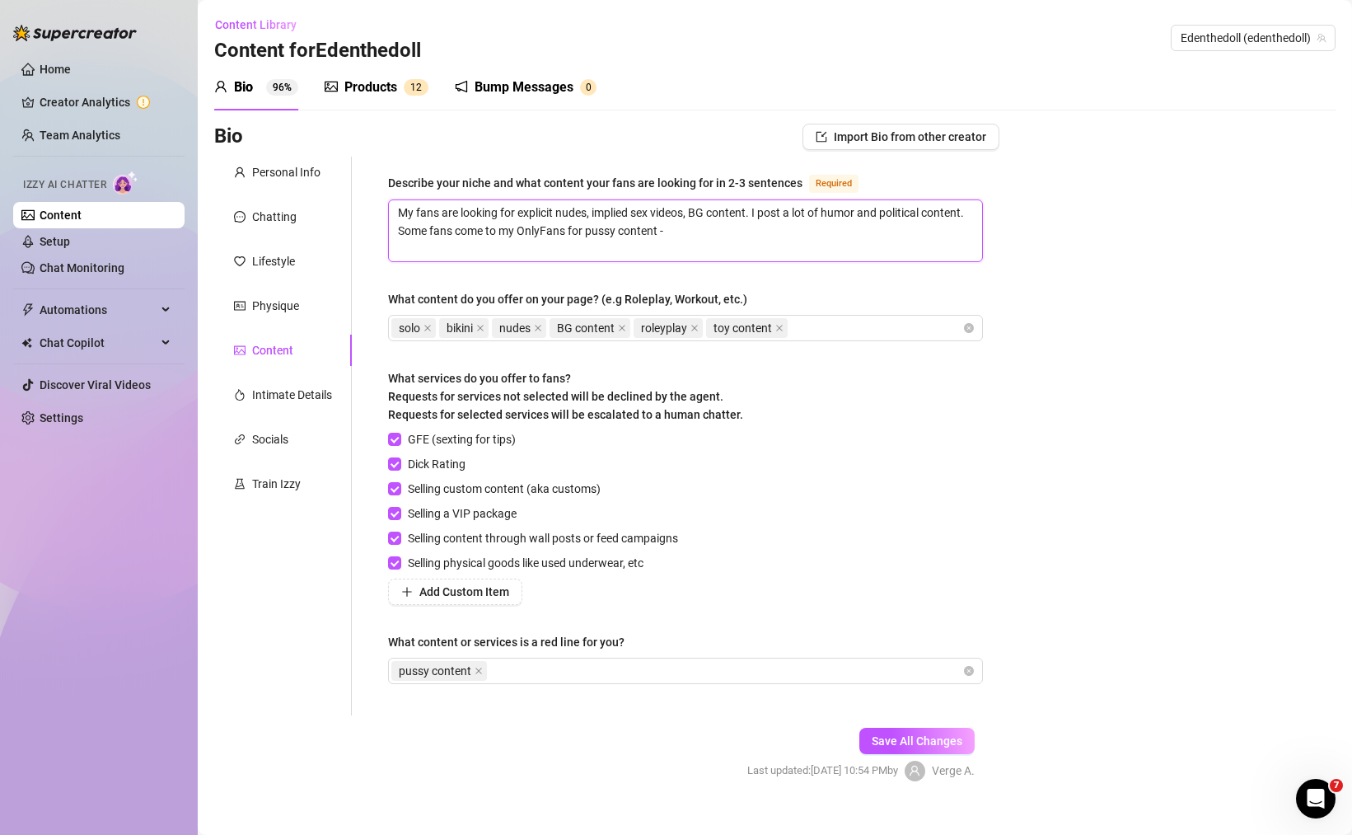
type textarea "My fans are looking for explicit nudes, implied sex videos, BG content. I post …"
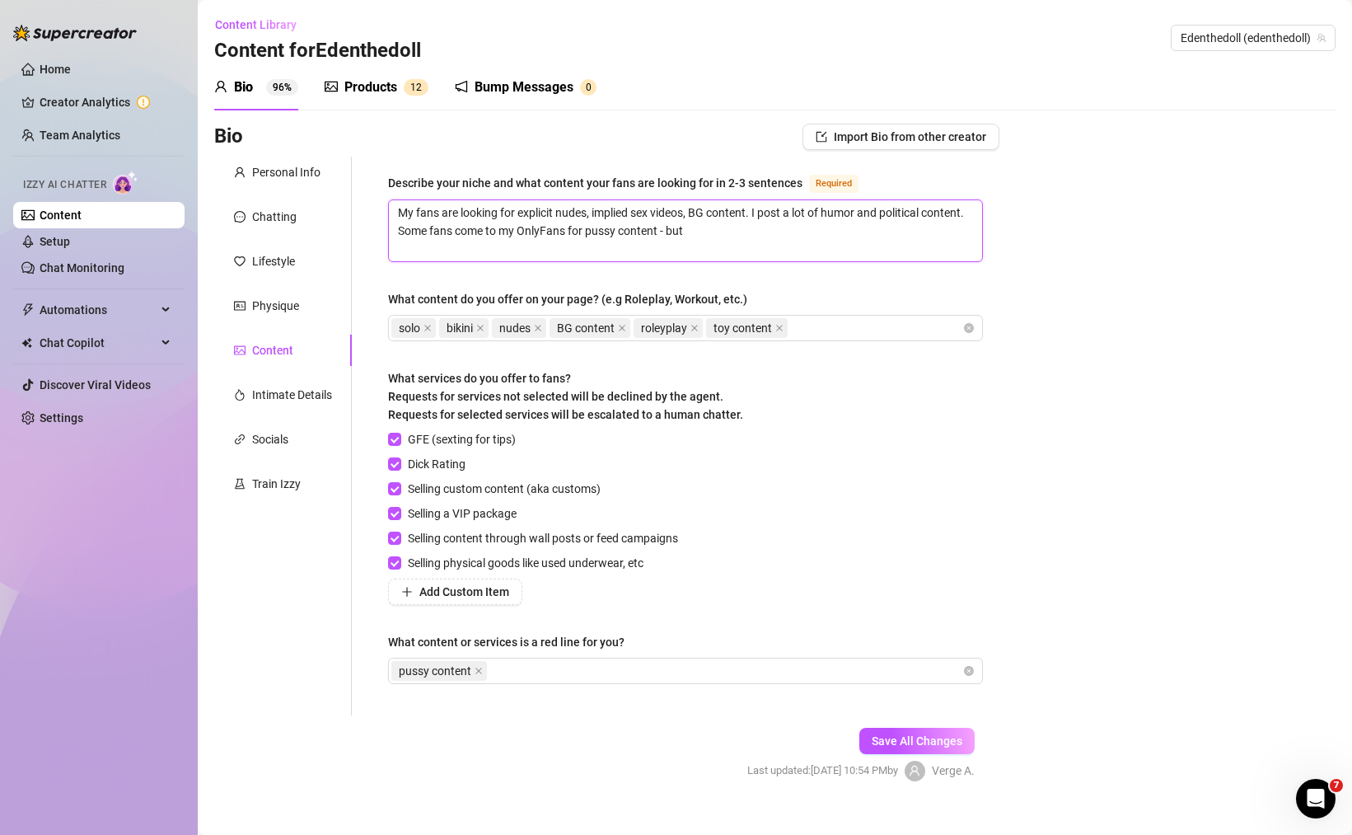
type textarea "My fans are looking for explicit nudes, implied sex videos, BG content. I post …"
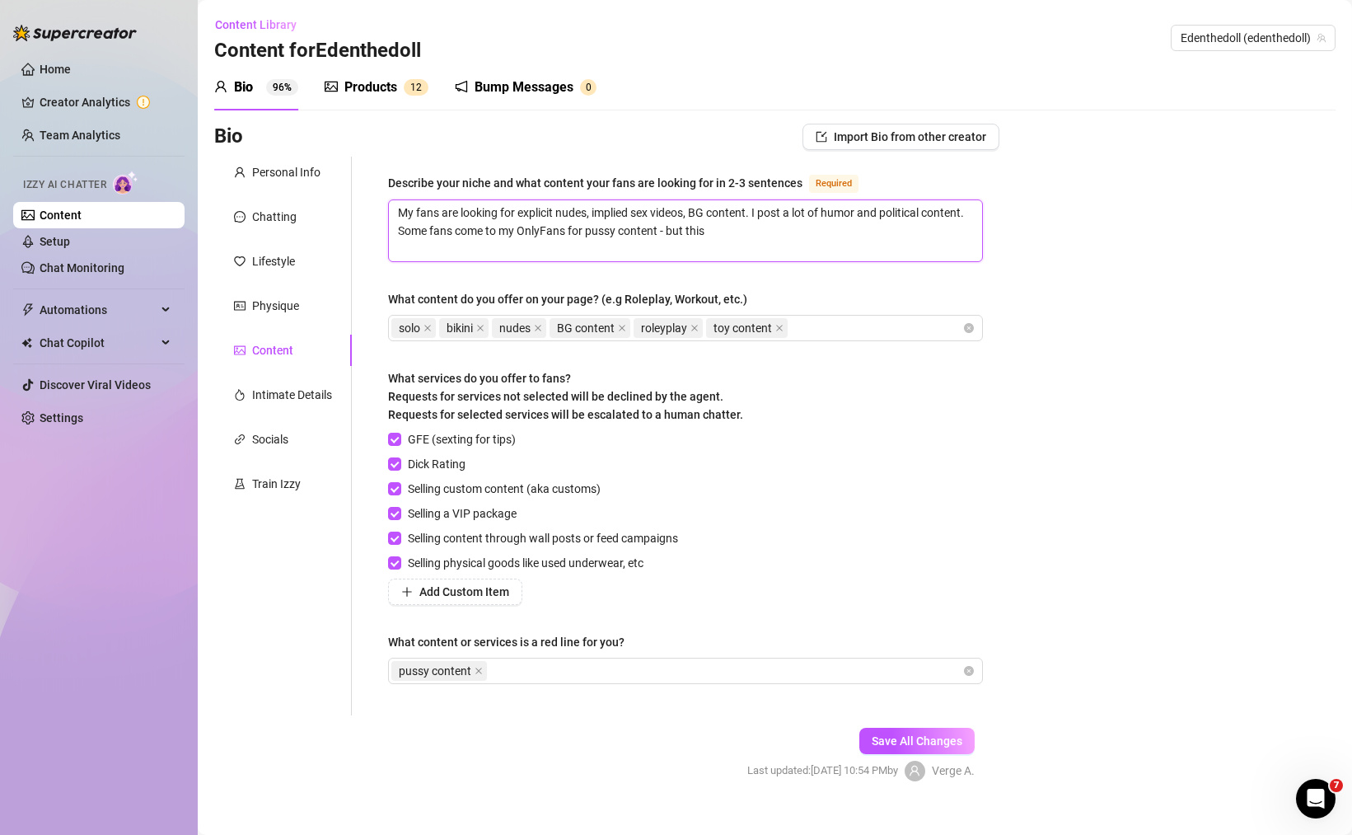
type textarea "My fans are looking for explicit nudes, implied sex videos, BG content. I post …"
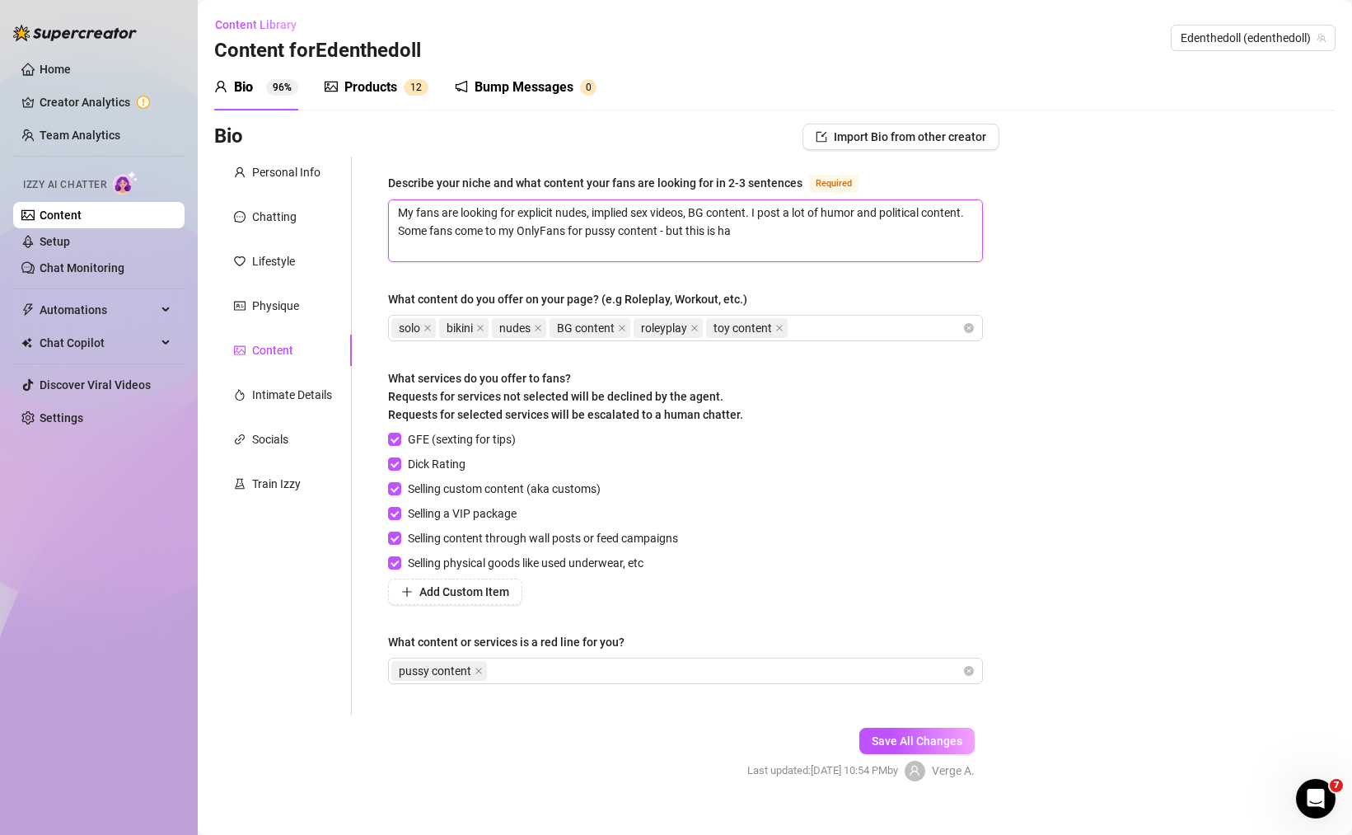
type textarea "My fans are looking for explicit nudes, implied sex videos, BG content. I post …"
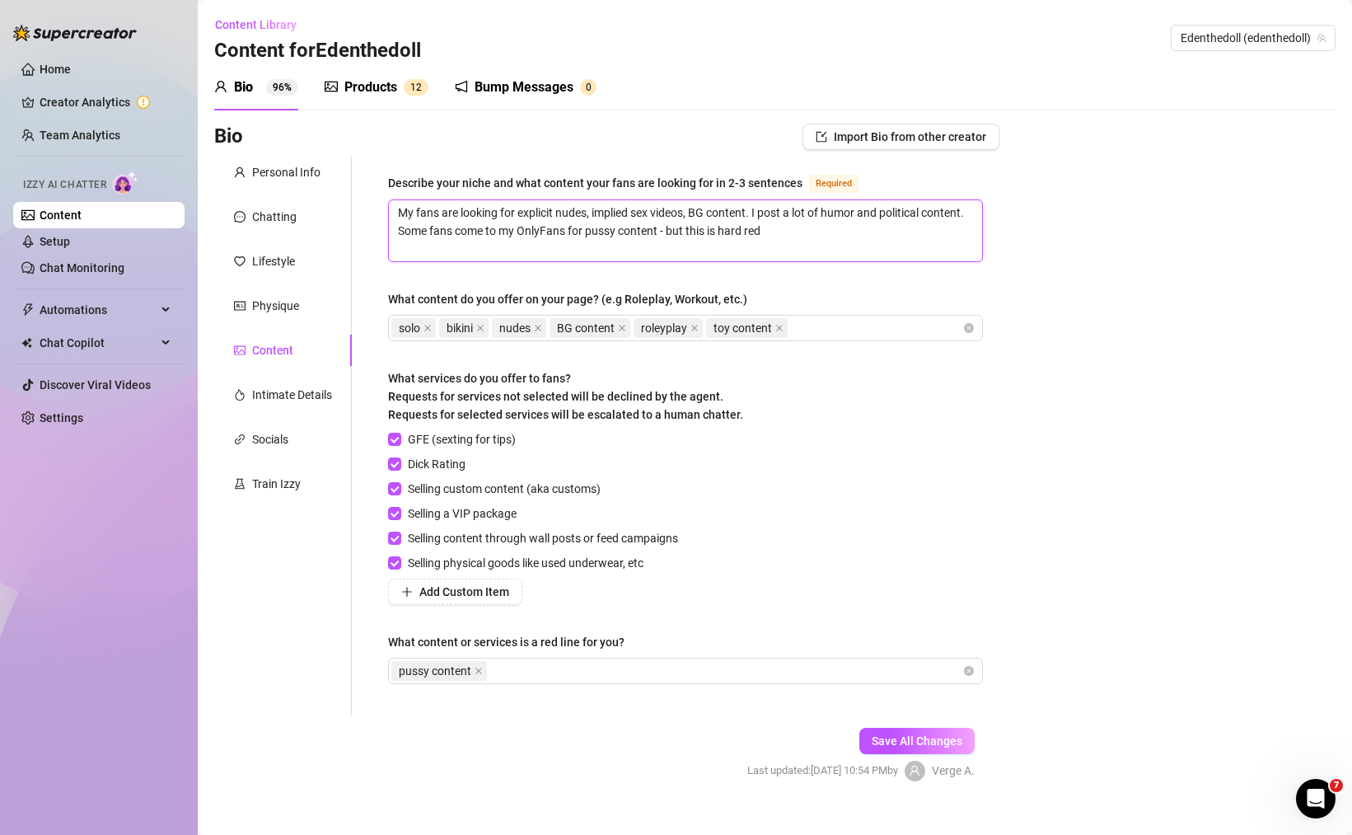
type textarea "My fans are looking for explicit nudes, implied sex videos, BG content. I post …"
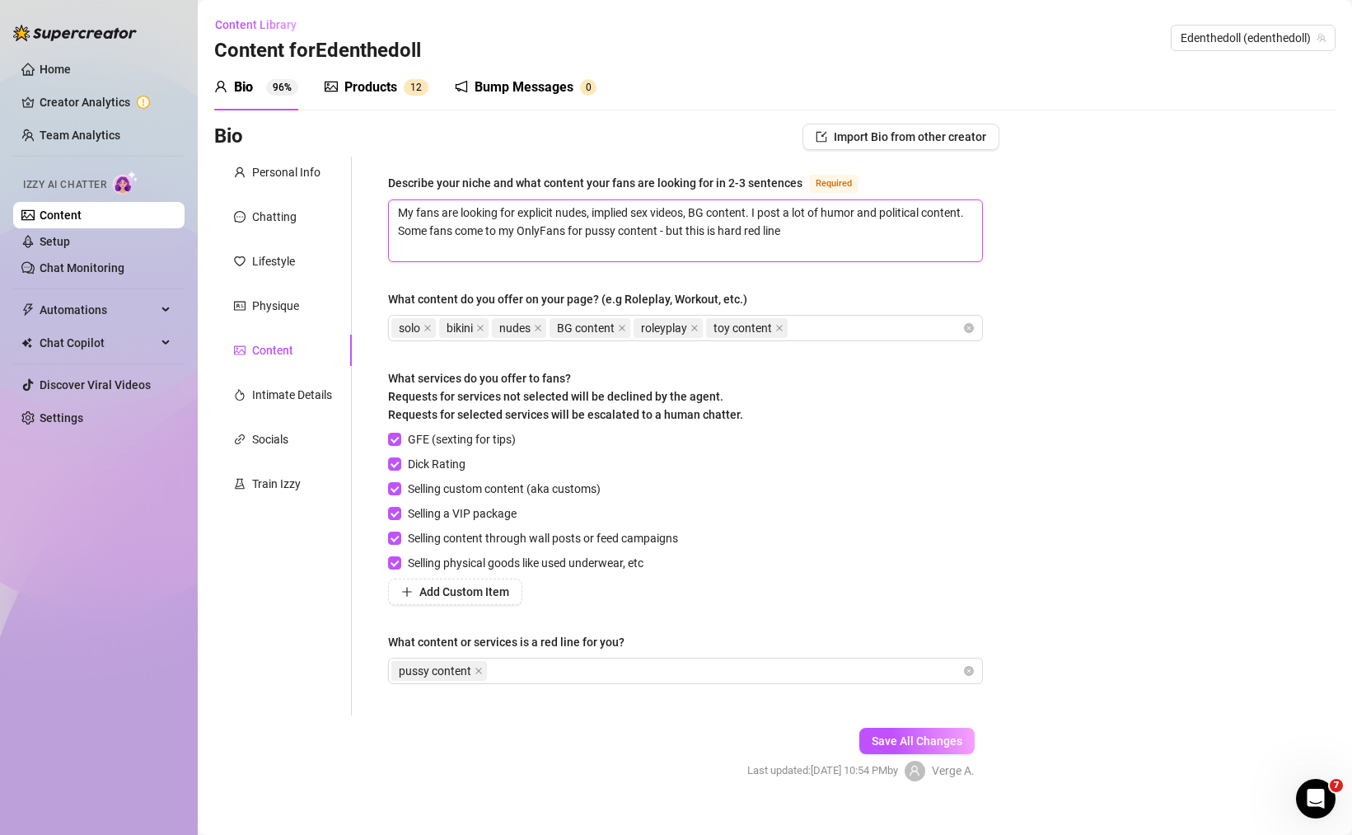
type textarea "My fans are looking for explicit nudes, implied sex videos, BG content. I post …"
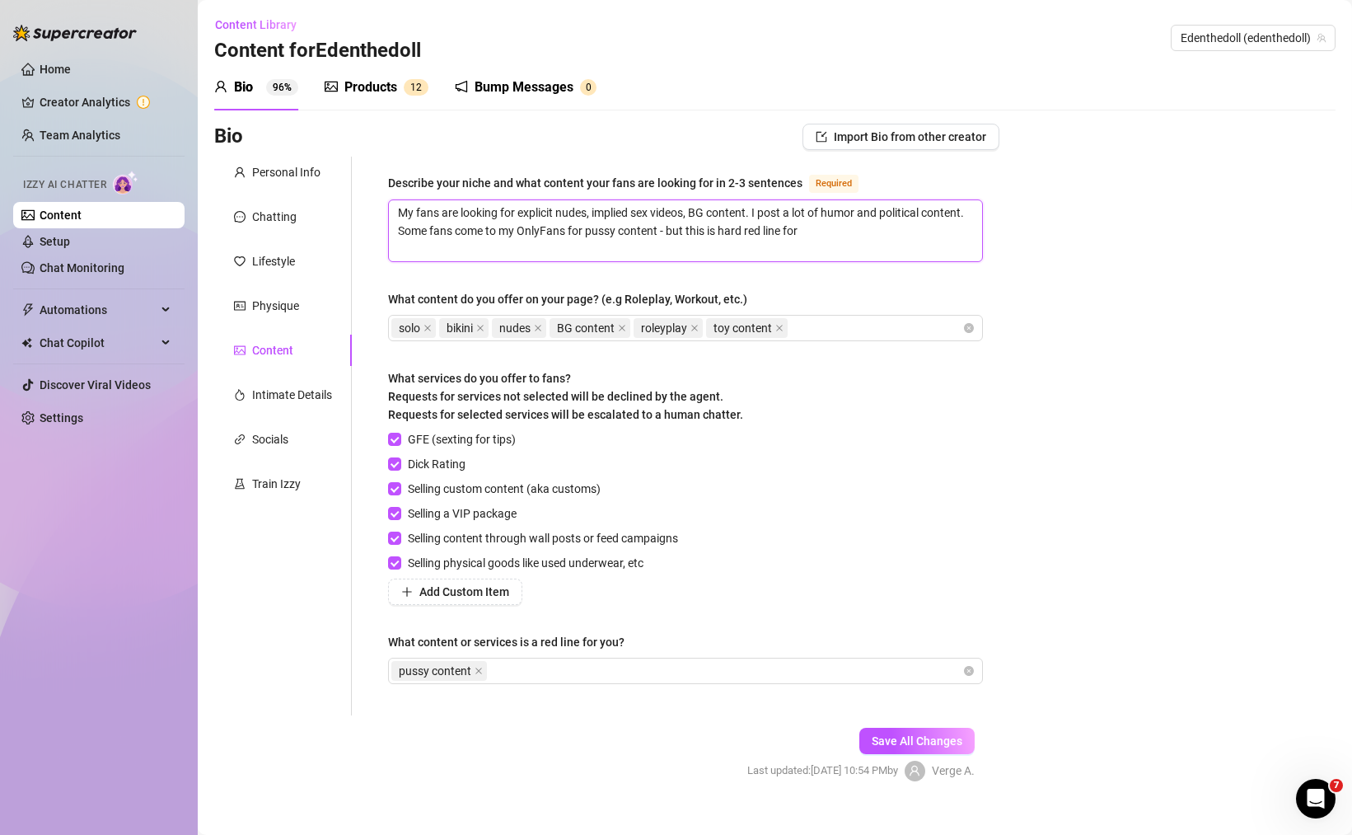
type textarea "My fans are looking for explicit nudes, implied sex videos, BG content. I post …"
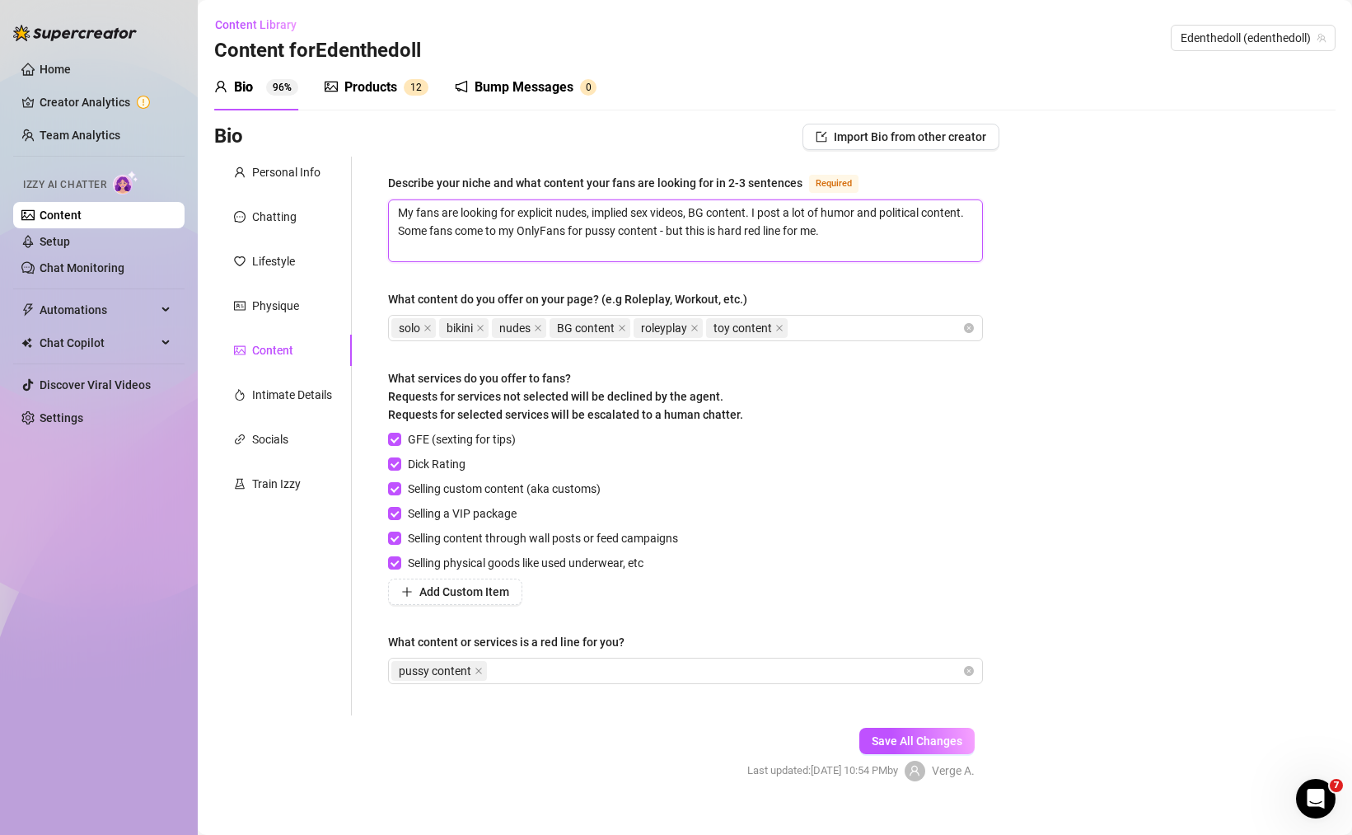
type textarea "My fans are looking for explicit nudes, implied sex videos, BG content. I post …"
click at [514, 255] on textarea "My fans are looking for explicit nudes, implied sex videos, BG content. I post …" at bounding box center [685, 230] width 593 height 61
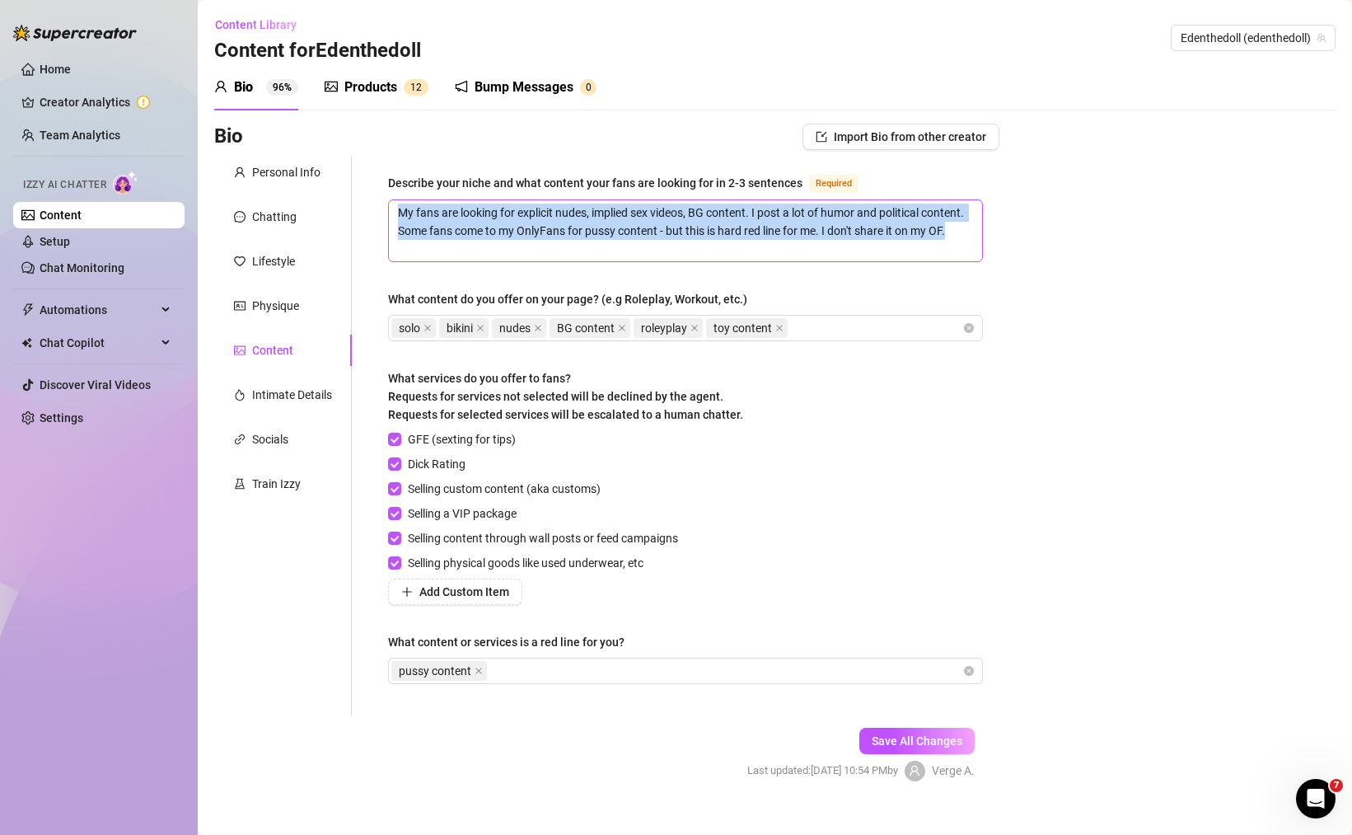
drag, startPoint x: 517, startPoint y: 262, endPoint x: 510, endPoint y: 204, distance: 58.1
click at [510, 204] on div "Describe your niche and what content your fans are looking for in 2-3 sentences…" at bounding box center [685, 436] width 595 height 526
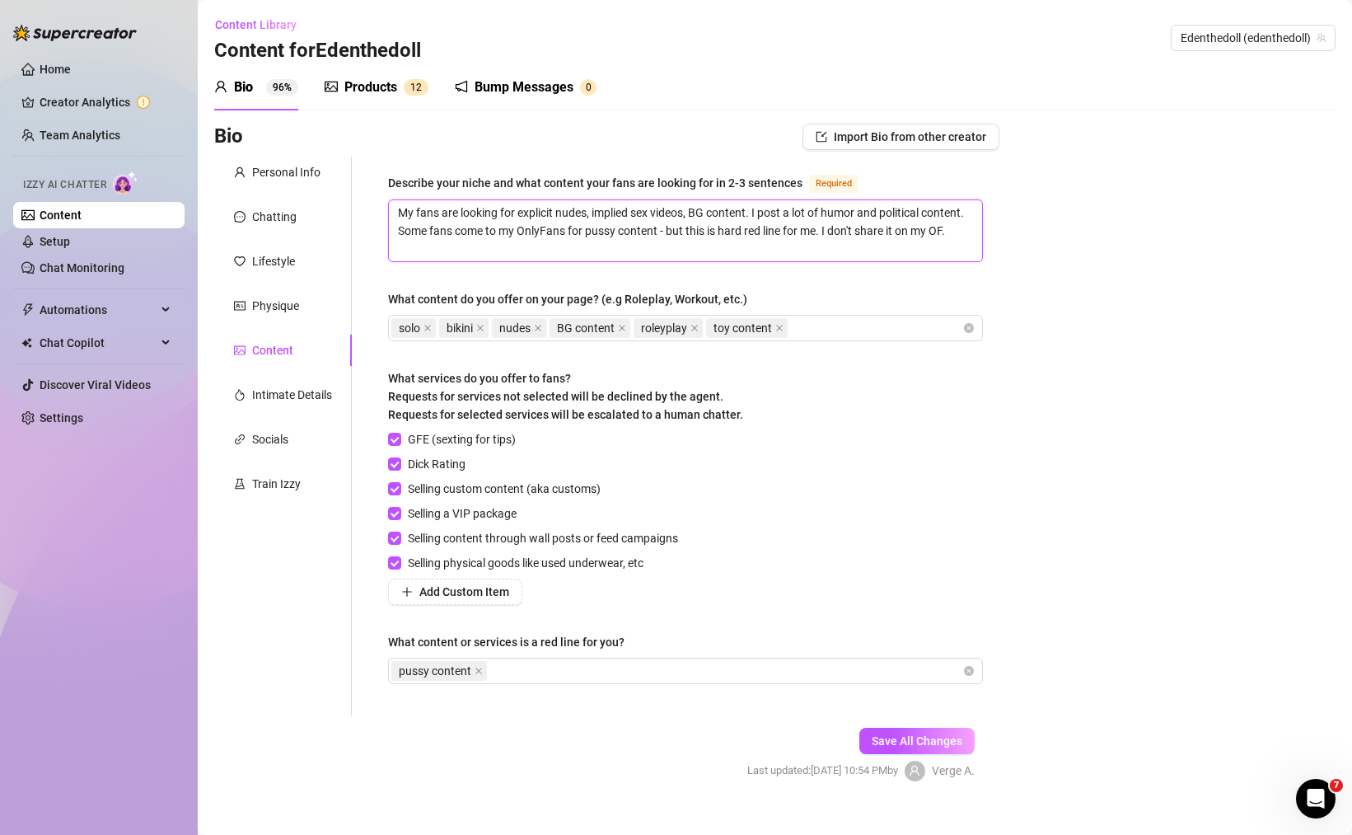
click at [522, 248] on textarea "My fans are looking for explicit nudes, implied sex videos, BG content. I post …" at bounding box center [685, 230] width 593 height 61
click at [558, 254] on textarea "My fans are looking for explicit nudes, implied sex videos, BG content. I post …" at bounding box center [685, 230] width 593 height 61
drag, startPoint x: 459, startPoint y: 249, endPoint x: 446, endPoint y: 227, distance: 25.9
click at [446, 227] on textarea "My fans are looking for explicit nudes, implied sex videos, BG content. I post …" at bounding box center [685, 230] width 593 height 61
paste textarea "ask for pussy content, but that’s a hard no for me — I don’t share that on Only…"
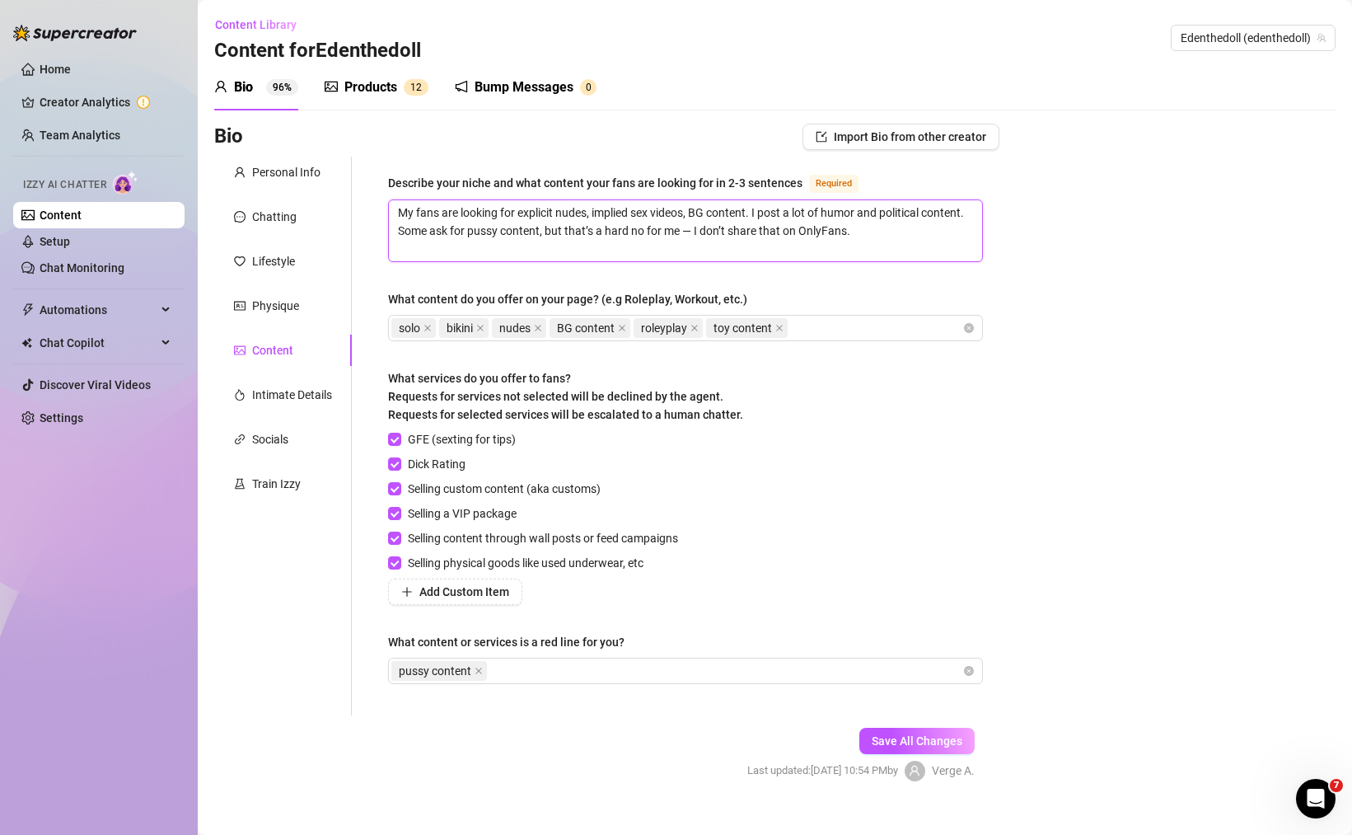
drag, startPoint x: 774, startPoint y: 228, endPoint x: 944, endPoint y: 223, distance: 170.7
click at [944, 223] on textarea "My fans are looking for explicit nudes, implied sex videos, BG content. I post …" at bounding box center [685, 230] width 593 height 61
click at [907, 743] on span "Save All Changes" at bounding box center [917, 740] width 91 height 13
click at [330, 389] on div "Intimate Details" at bounding box center [292, 395] width 80 height 18
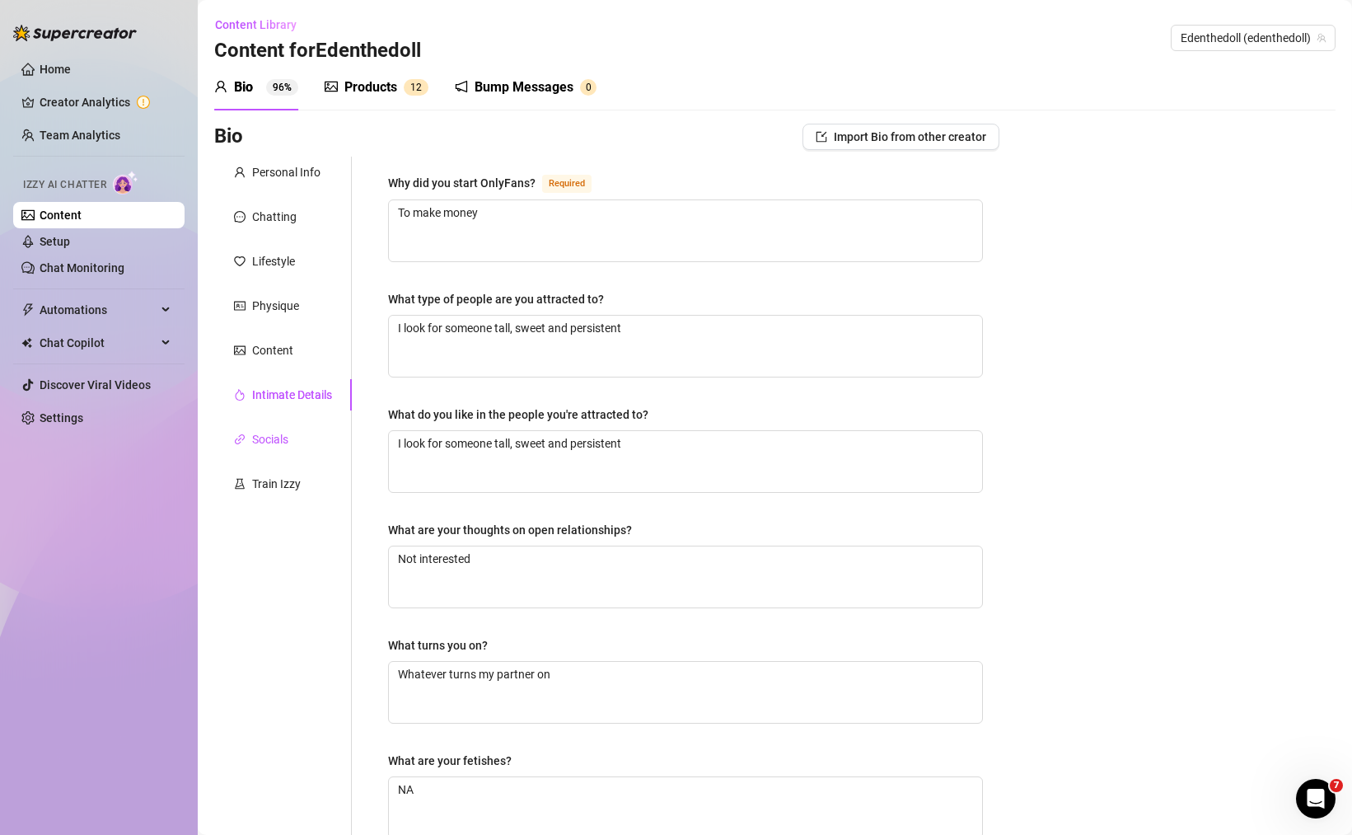
click at [288, 438] on div "Socials" at bounding box center [270, 439] width 36 height 18
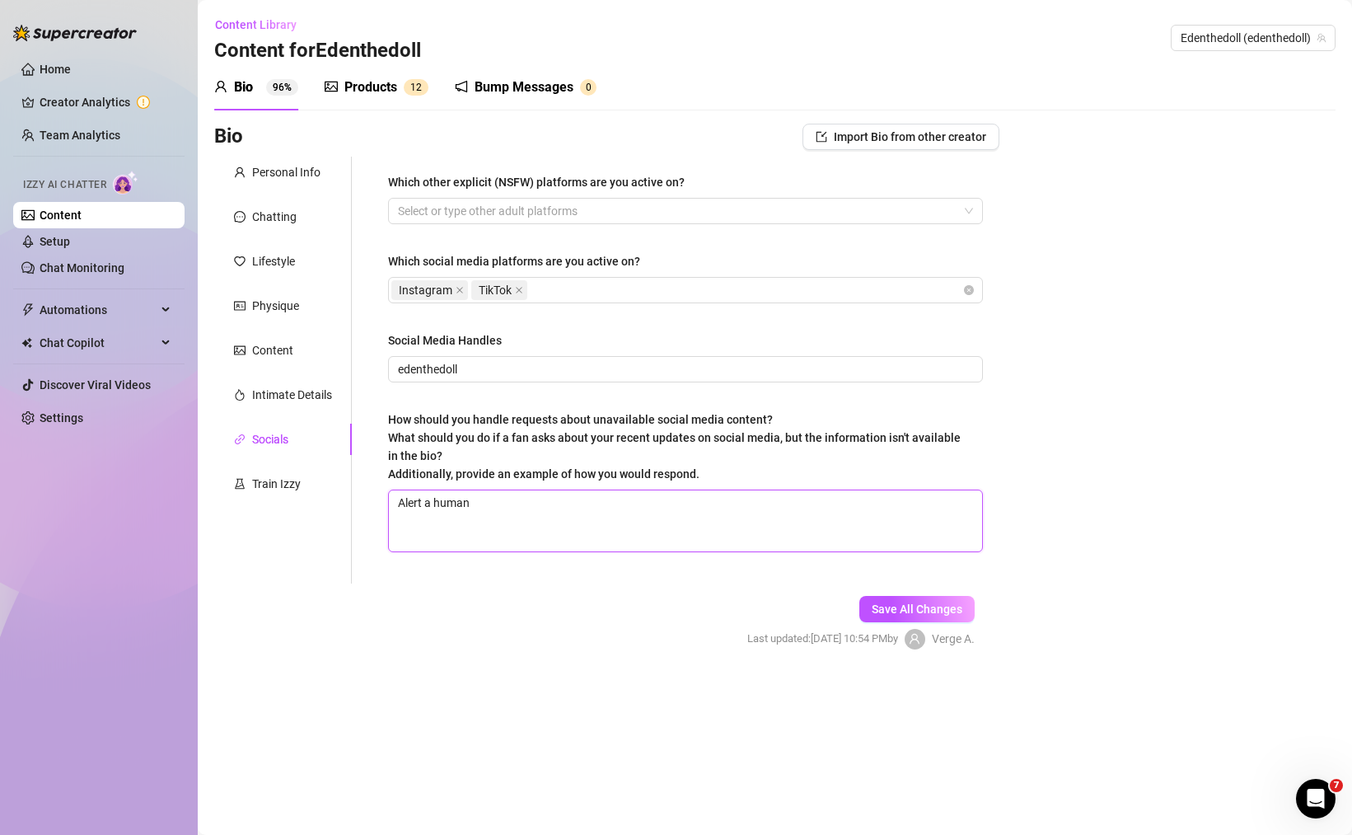
click at [500, 530] on textarea "Alert a human" at bounding box center [685, 520] width 593 height 61
click at [477, 588] on form "Personal Info Chatting Lifestyle Physique Content Intimate Details Socials Trai…" at bounding box center [606, 418] width 785 height 522
click at [483, 532] on textarea "Alert a human" at bounding box center [685, 520] width 593 height 61
click at [501, 512] on textarea "Alert a human" at bounding box center [685, 520] width 593 height 61
click at [502, 513] on textarea "Alert a human" at bounding box center [685, 520] width 593 height 61
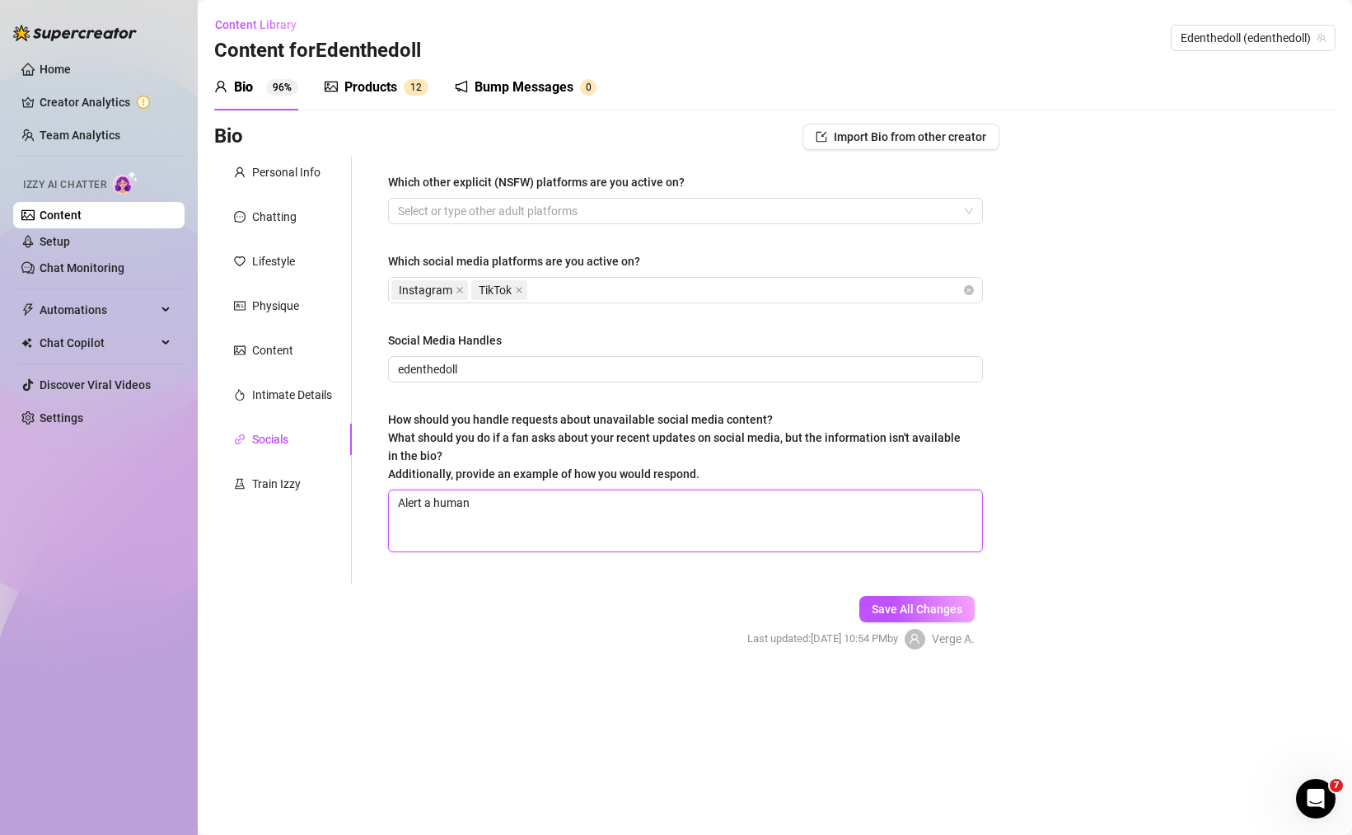
click at [502, 513] on textarea "Alert a human" at bounding box center [685, 520] width 593 height 61
click at [300, 475] on div "Train Izzy" at bounding box center [283, 483] width 138 height 31
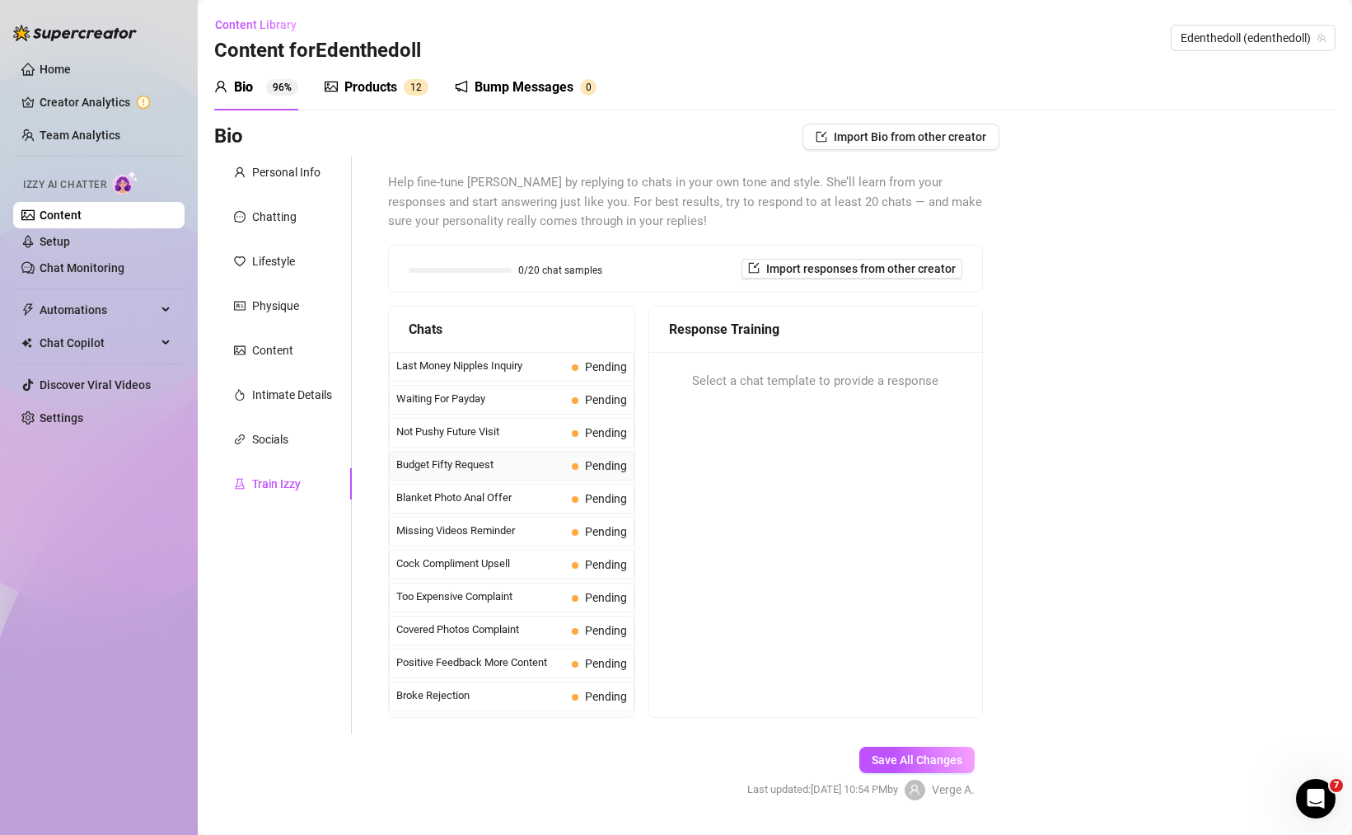
click at [501, 455] on div "Budget Fifty Request Pending" at bounding box center [512, 466] width 246 height 30
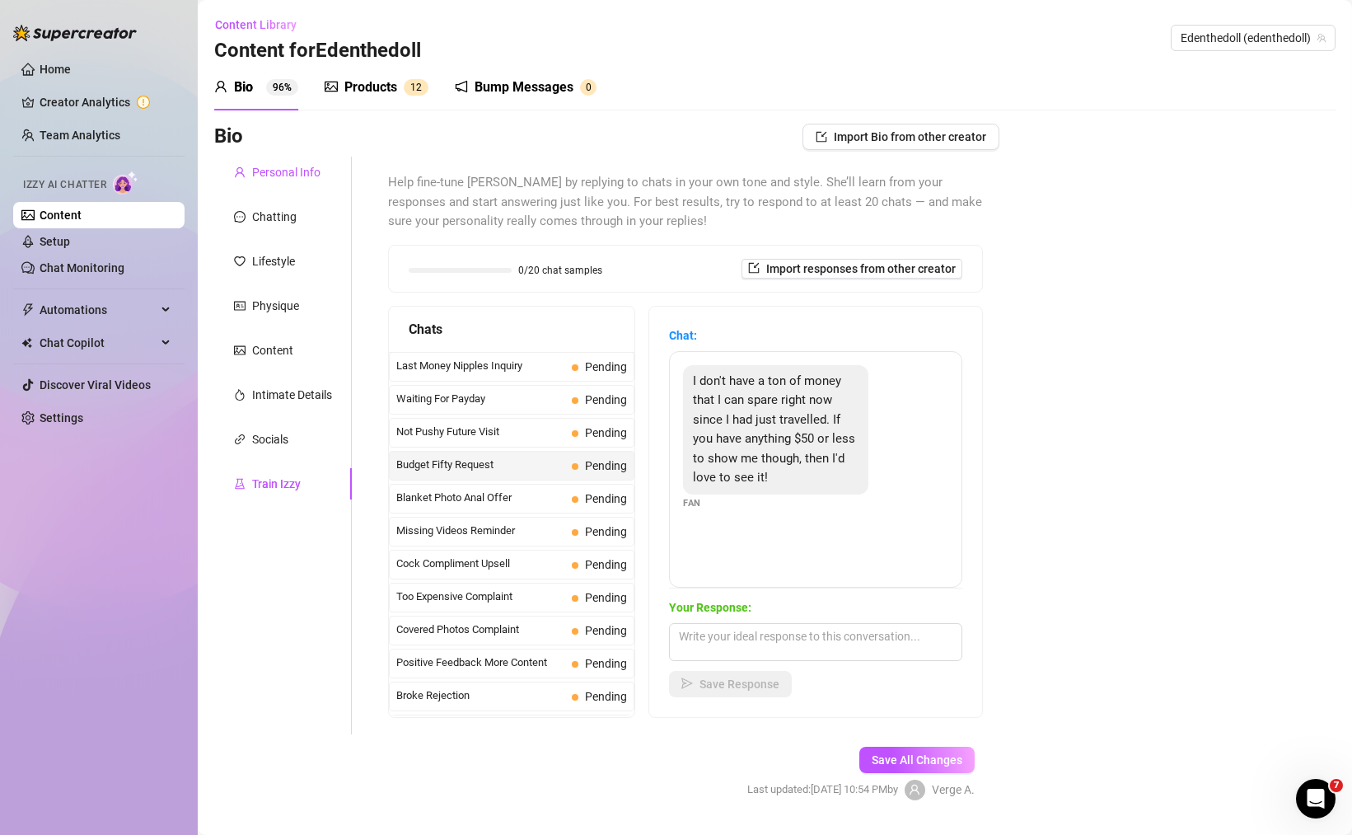
click at [289, 173] on div "Personal Info" at bounding box center [286, 172] width 68 height 18
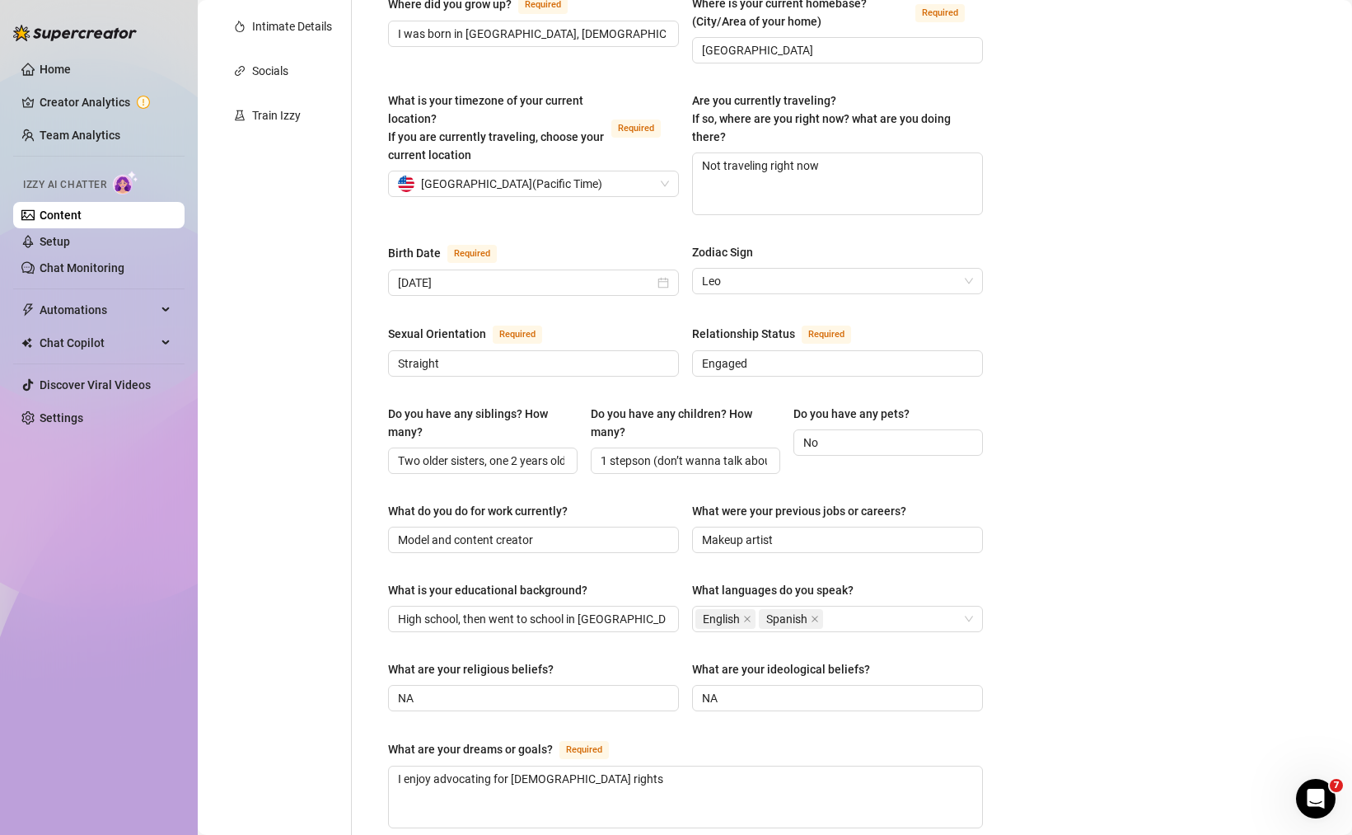
scroll to position [396, 0]
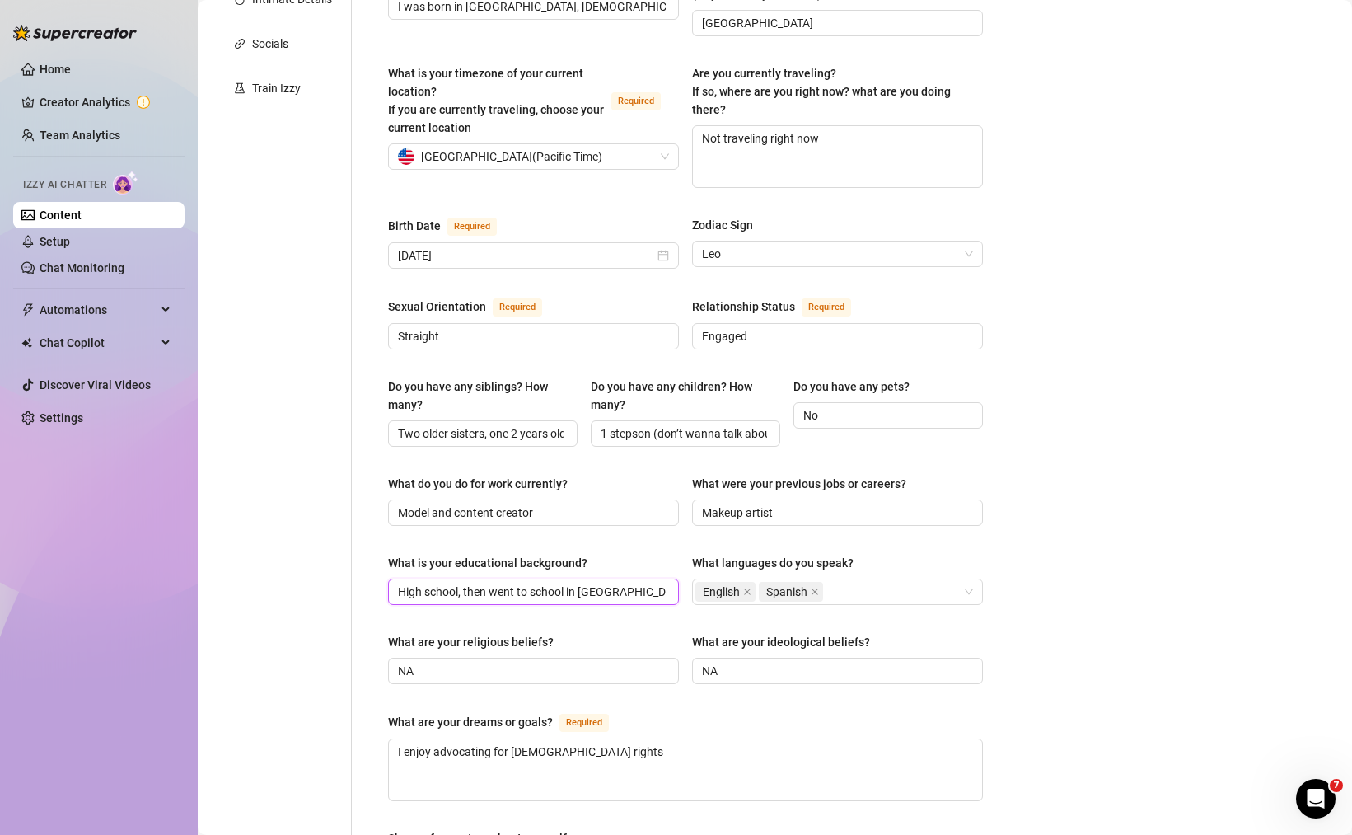
click at [616, 583] on input "High school, then went to school in [GEOGRAPHIC_DATA] CA and did business admin…" at bounding box center [532, 592] width 268 height 18
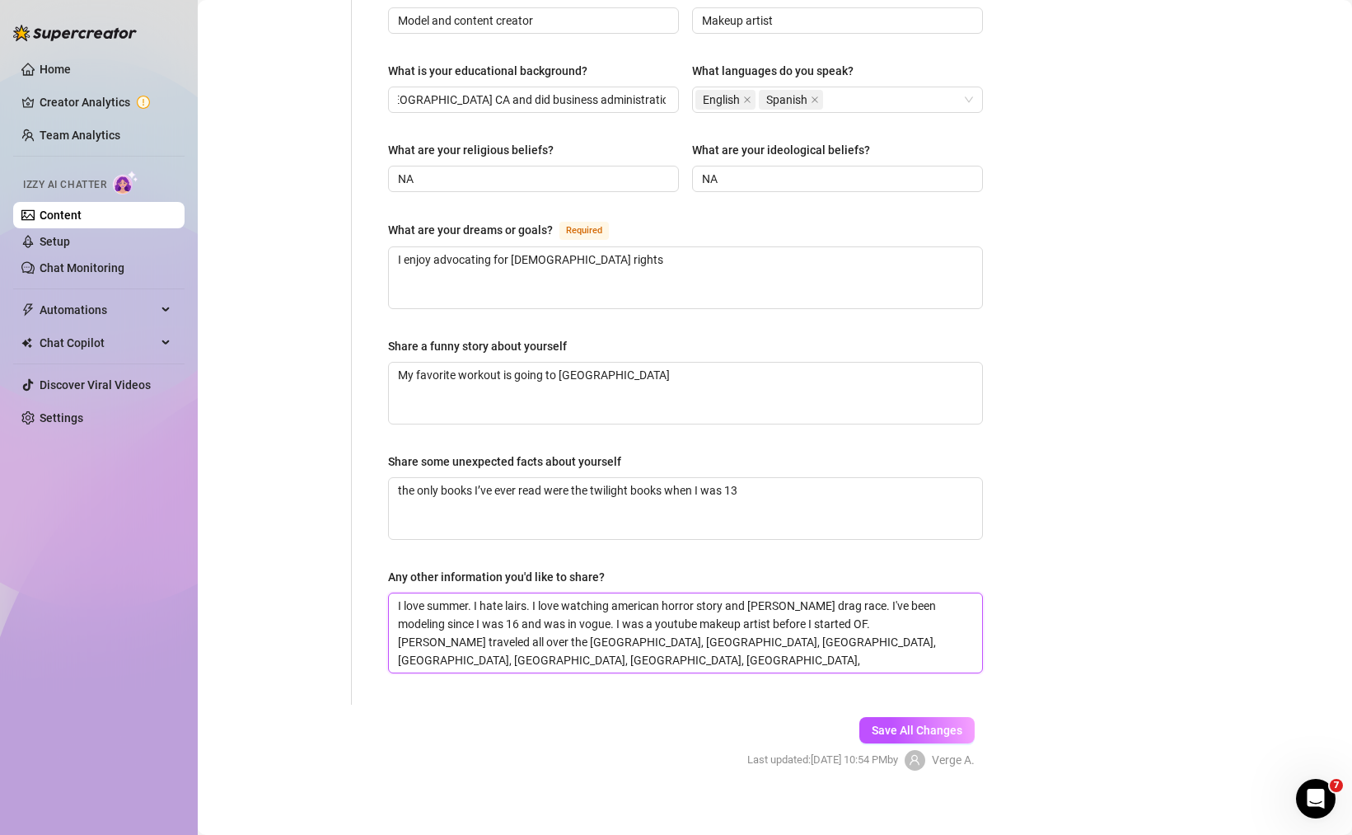
scroll to position [0, 0]
drag, startPoint x: 913, startPoint y: 596, endPoint x: 911, endPoint y: 608, distance: 12.5
click at [911, 608] on textarea "I love summer. I hate lairs. I love watching american horror story and [PERSON_…" at bounding box center [685, 632] width 593 height 79
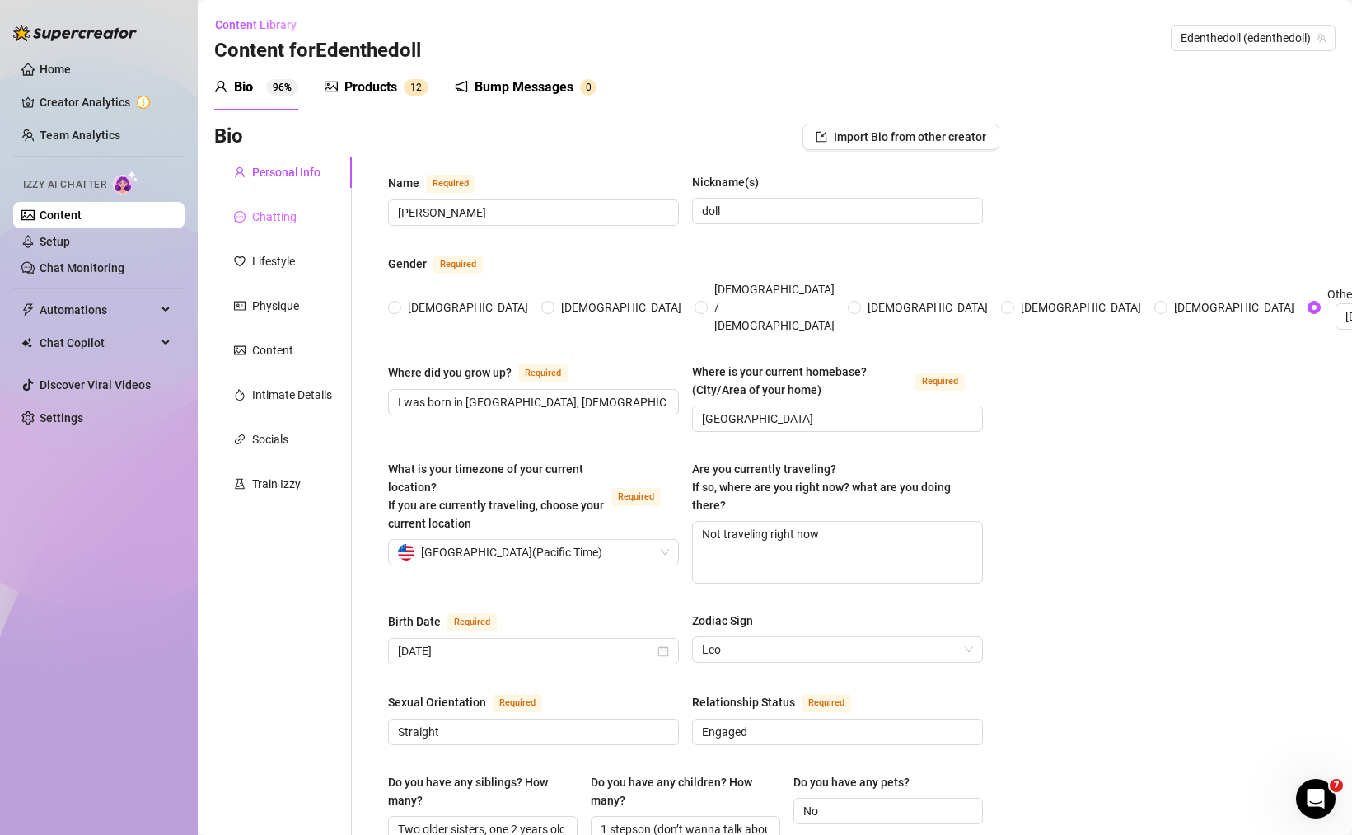
click at [271, 202] on div "Chatting" at bounding box center [283, 216] width 138 height 31
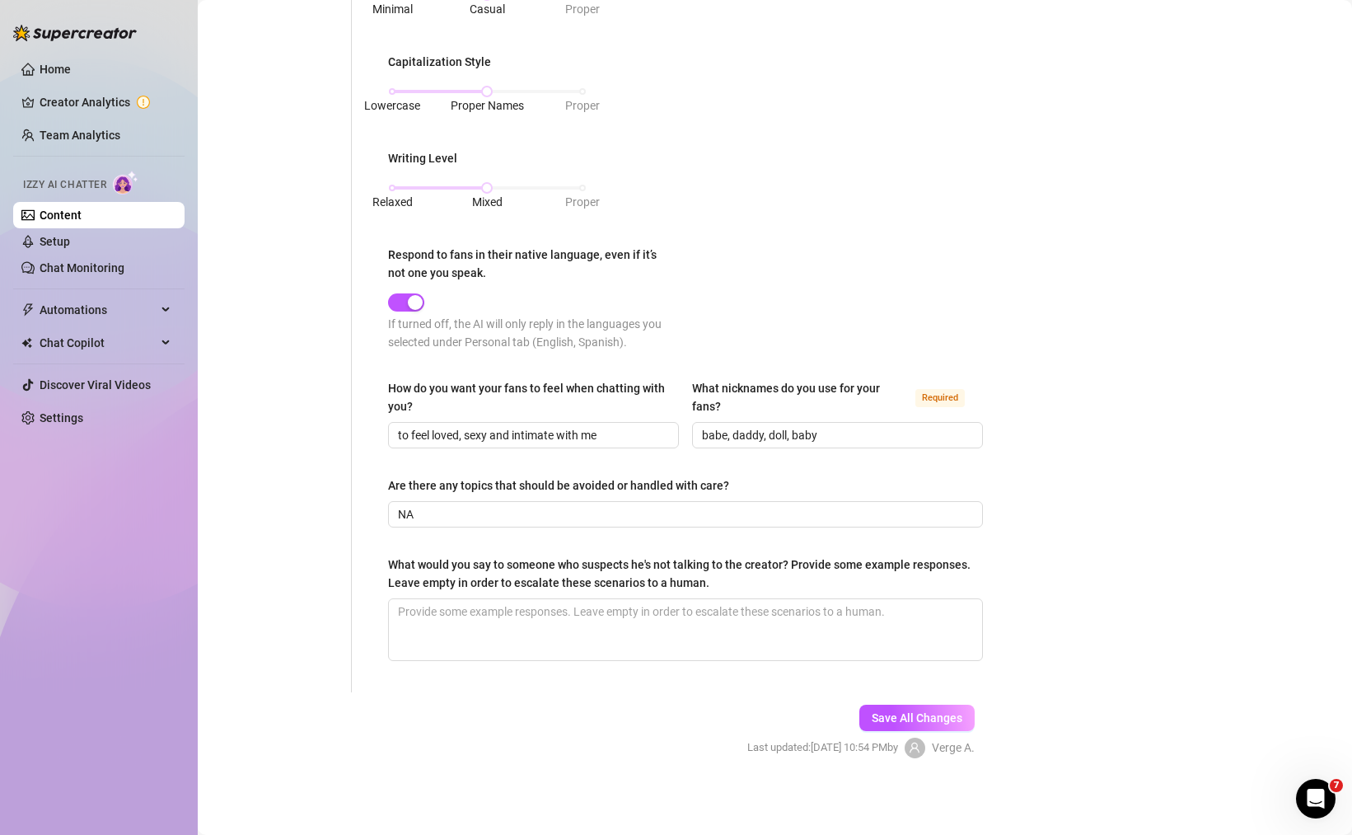
scroll to position [36, 0]
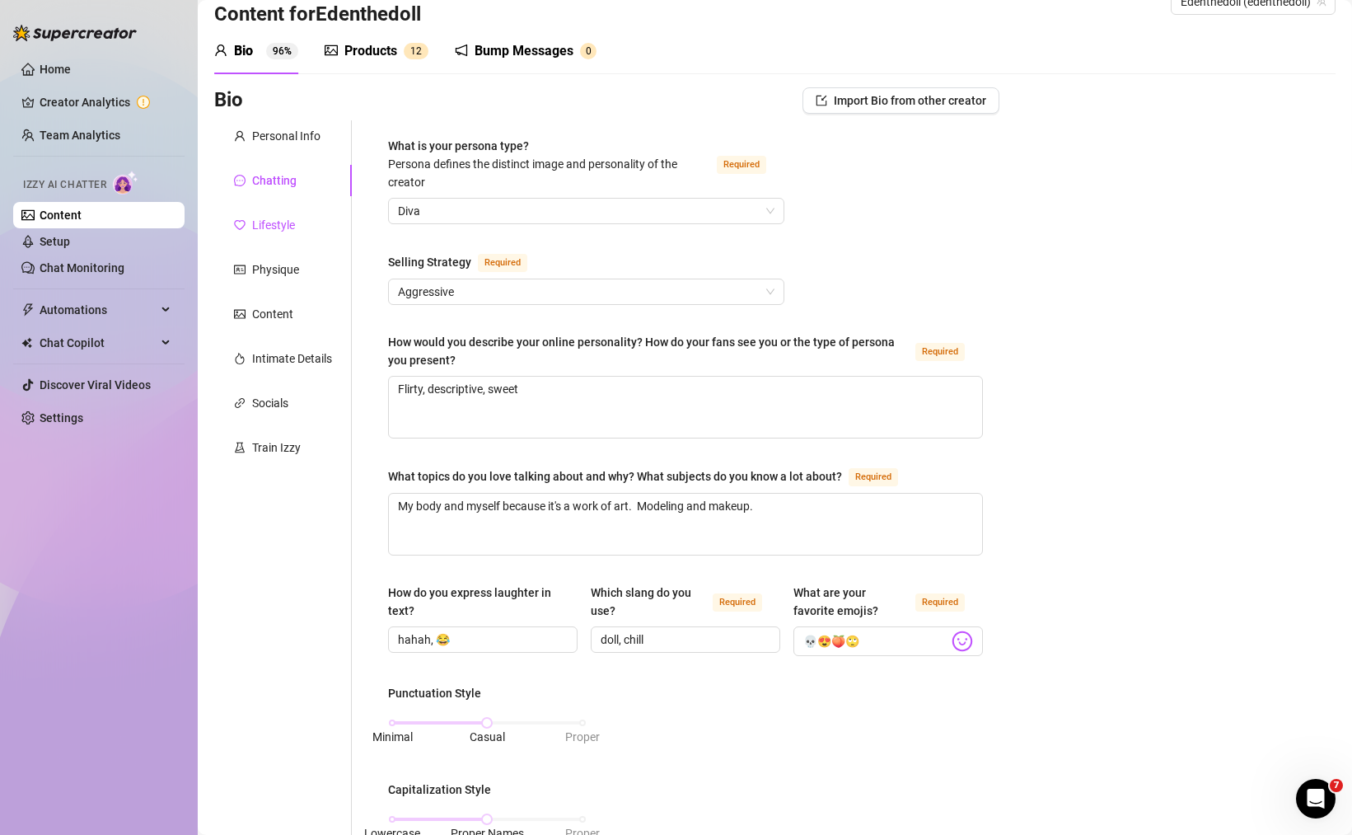
click at [277, 222] on div "Lifestyle" at bounding box center [273, 225] width 43 height 18
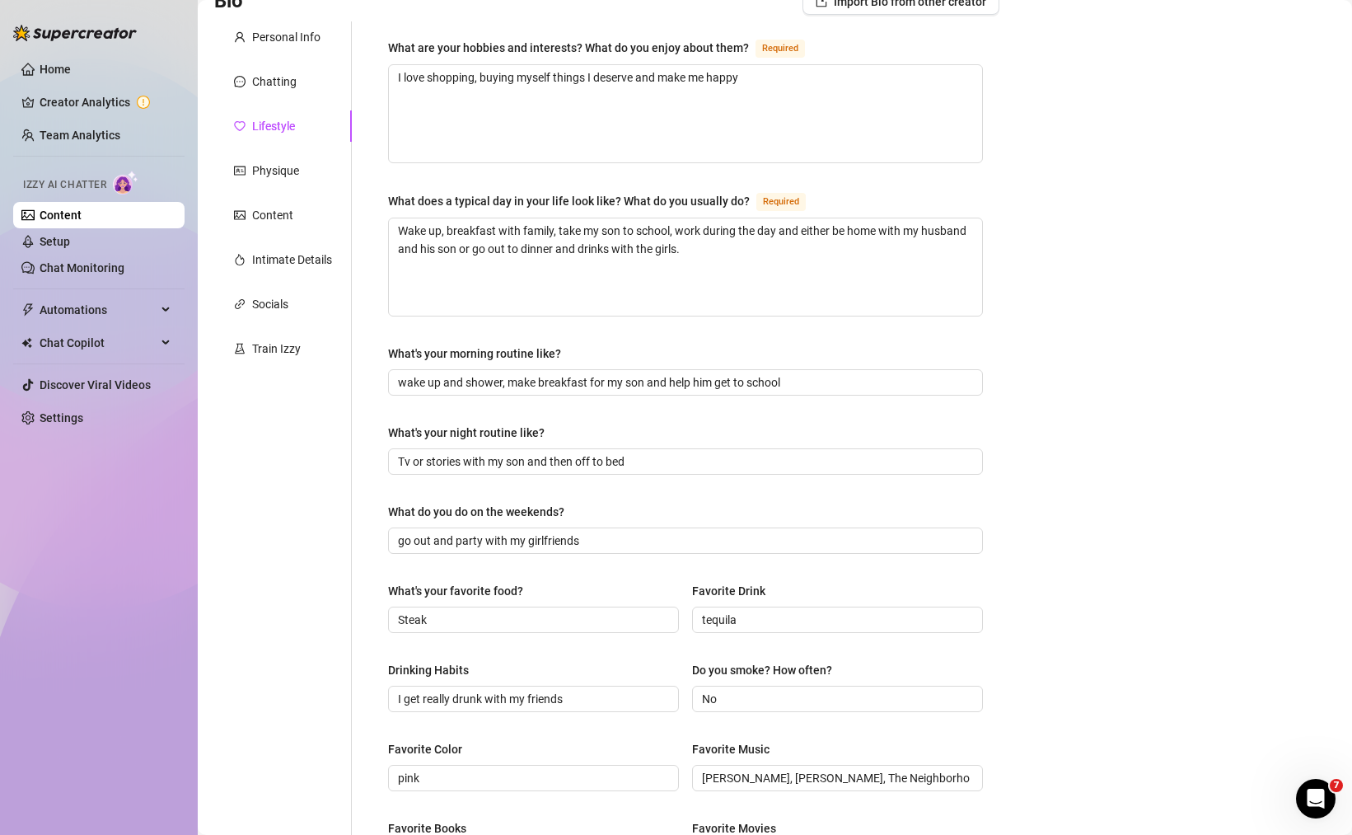
scroll to position [234, 0]
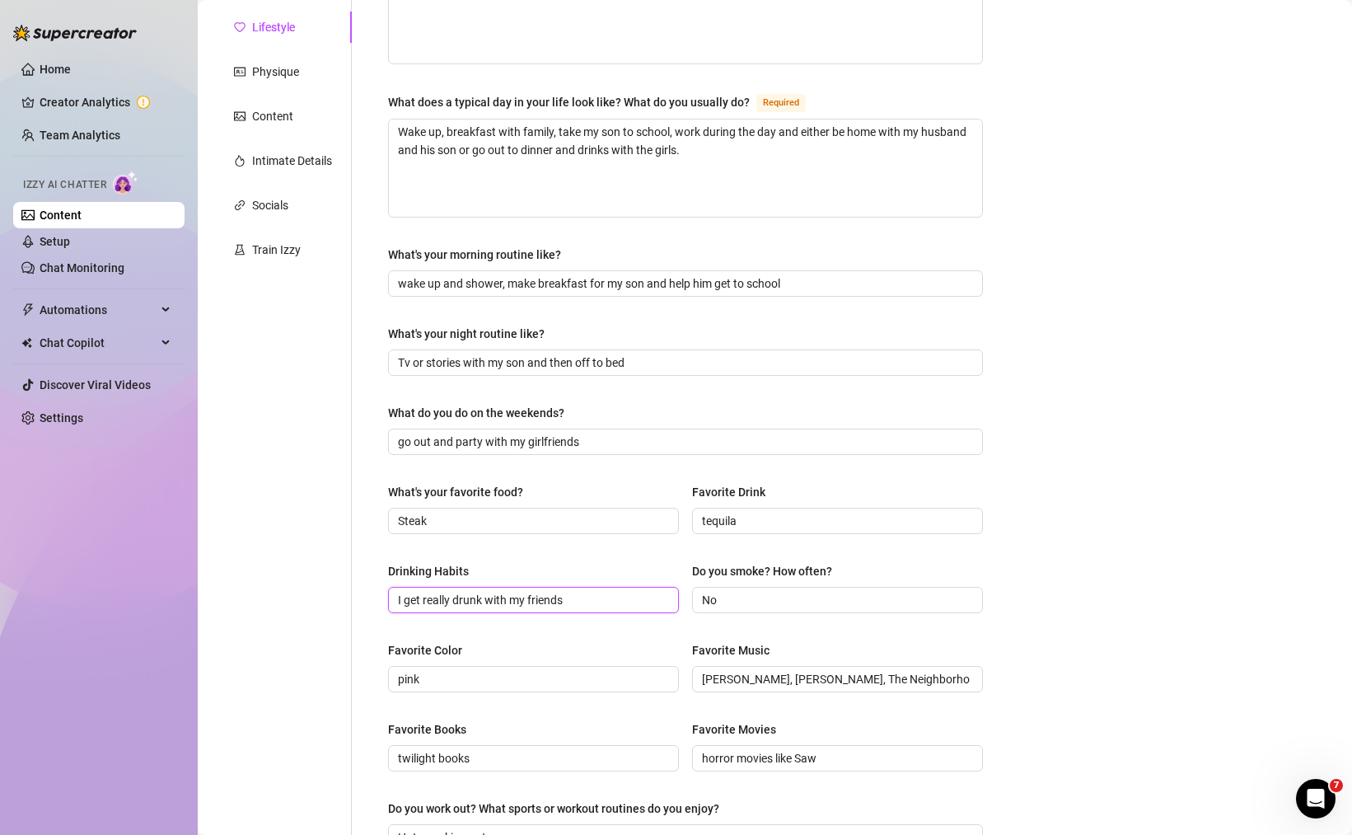
click at [468, 599] on input "I get really drunk with my friends" at bounding box center [532, 600] width 268 height 18
click at [468, 598] on input "I get really drunk with my friends" at bounding box center [532, 600] width 268 height 18
click at [488, 598] on input "I get really drunk with my friends" at bounding box center [532, 600] width 268 height 18
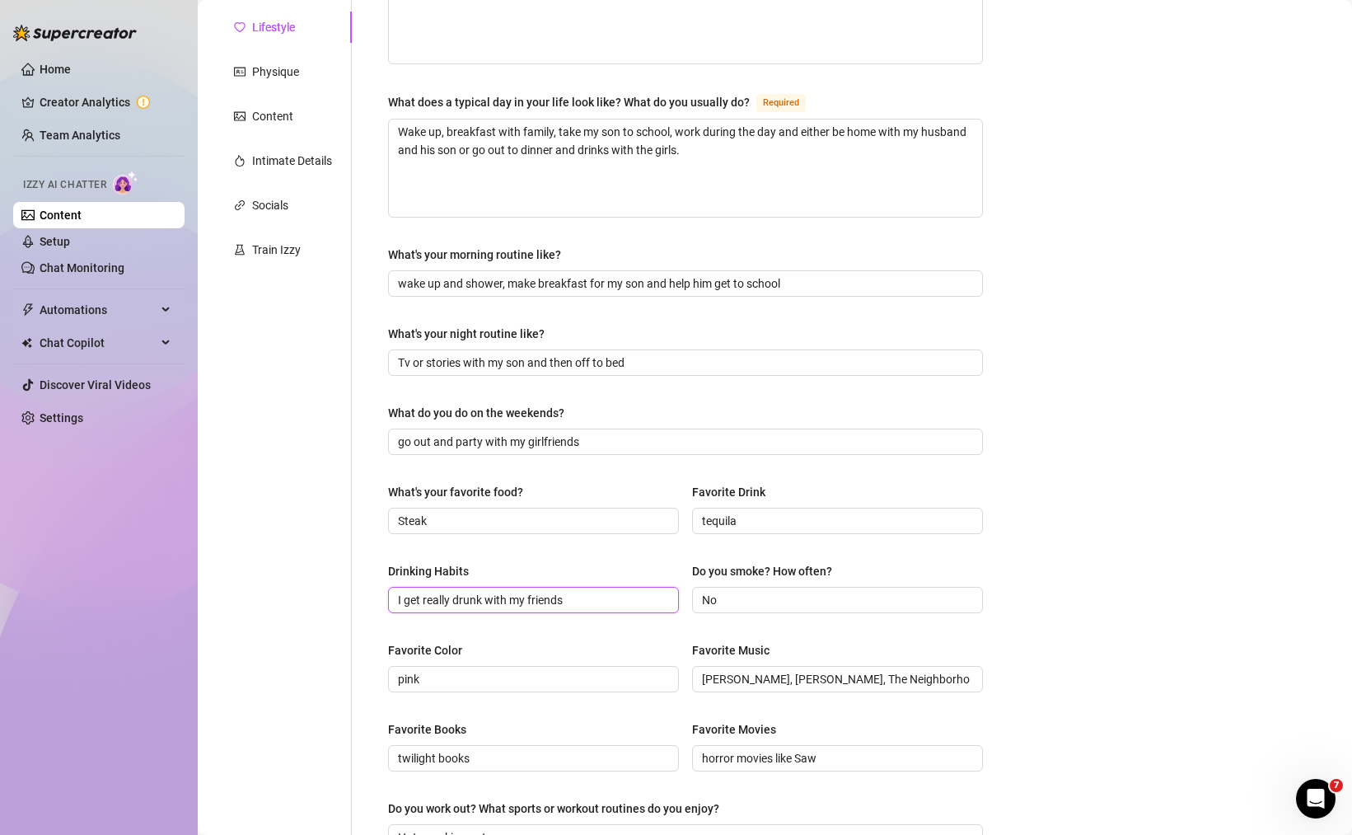
click at [452, 602] on input "I get really drunk with my friends" at bounding box center [532, 600] width 268 height 18
drag, startPoint x: 405, startPoint y: 598, endPoint x: 669, endPoint y: 600, distance: 263.7
click at [669, 600] on span "I get really drunk with my friends" at bounding box center [533, 600] width 291 height 26
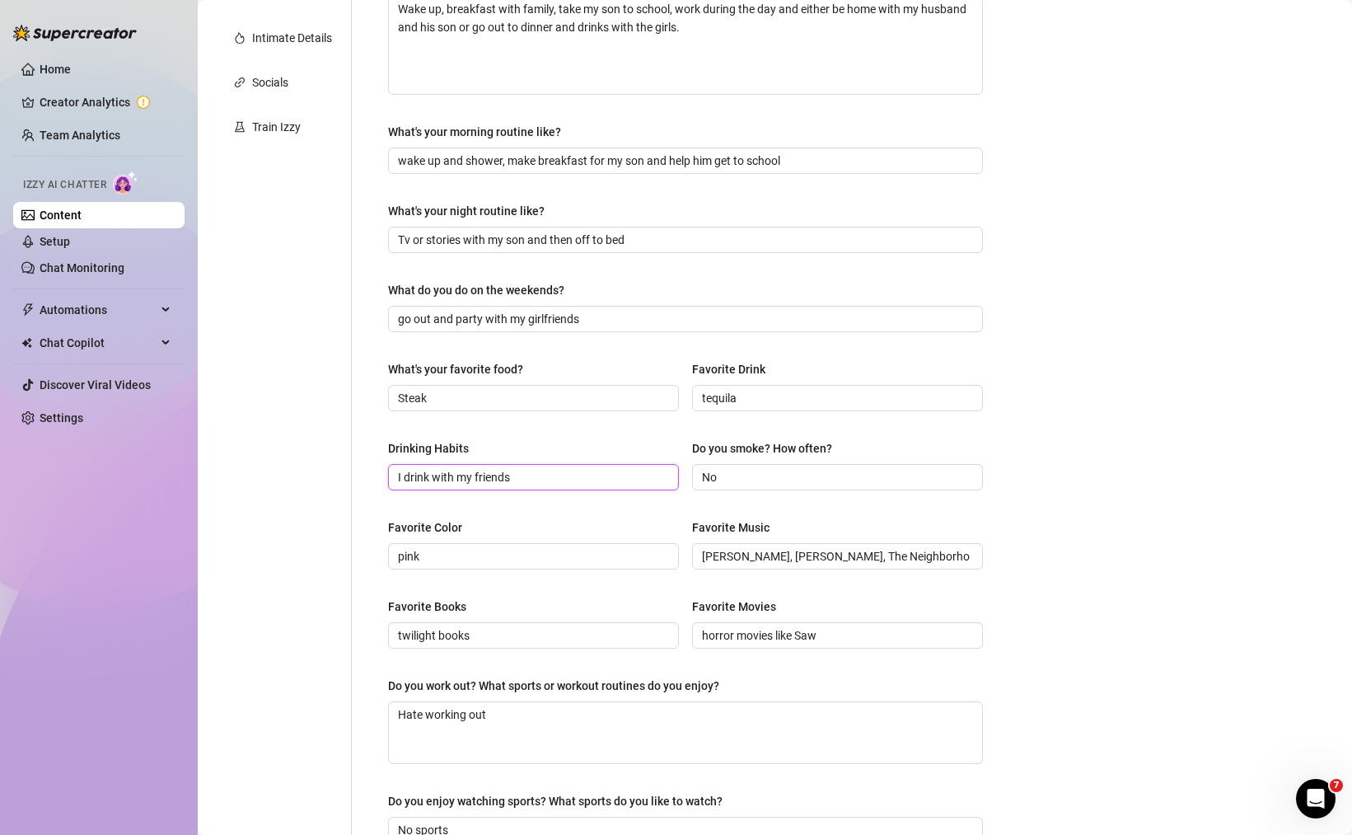
scroll to position [531, 0]
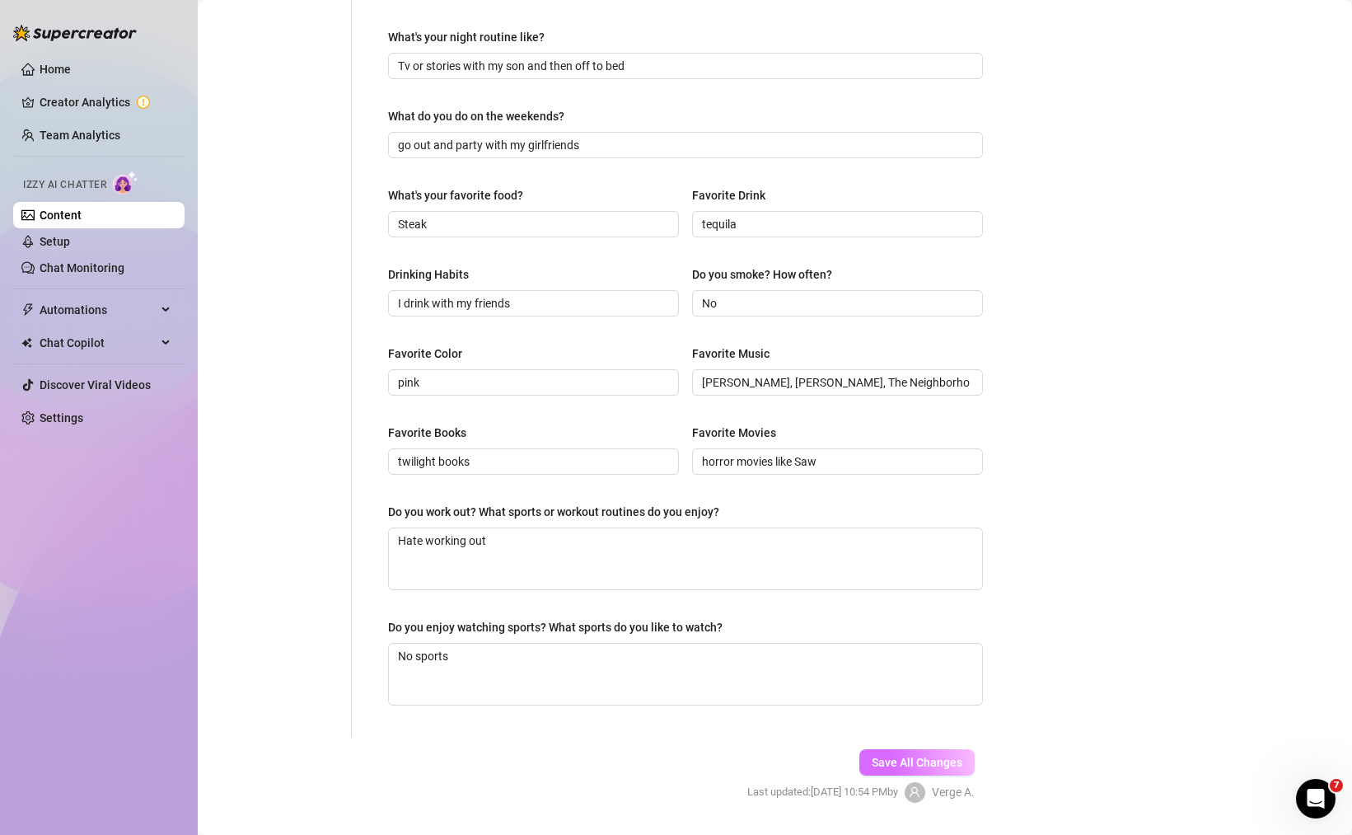
click at [909, 766] on button "Save All Changes" at bounding box center [917, 762] width 115 height 26
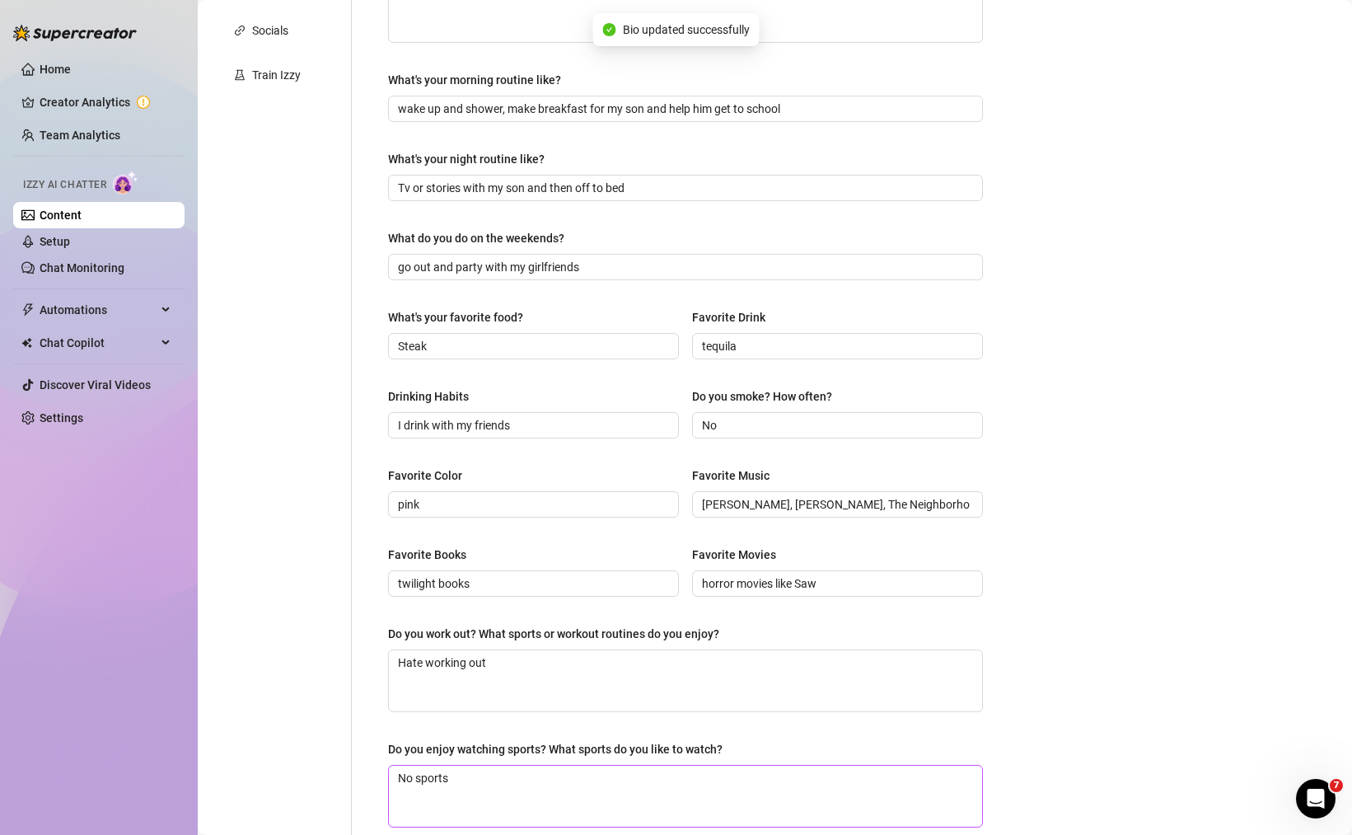
scroll to position [0, 0]
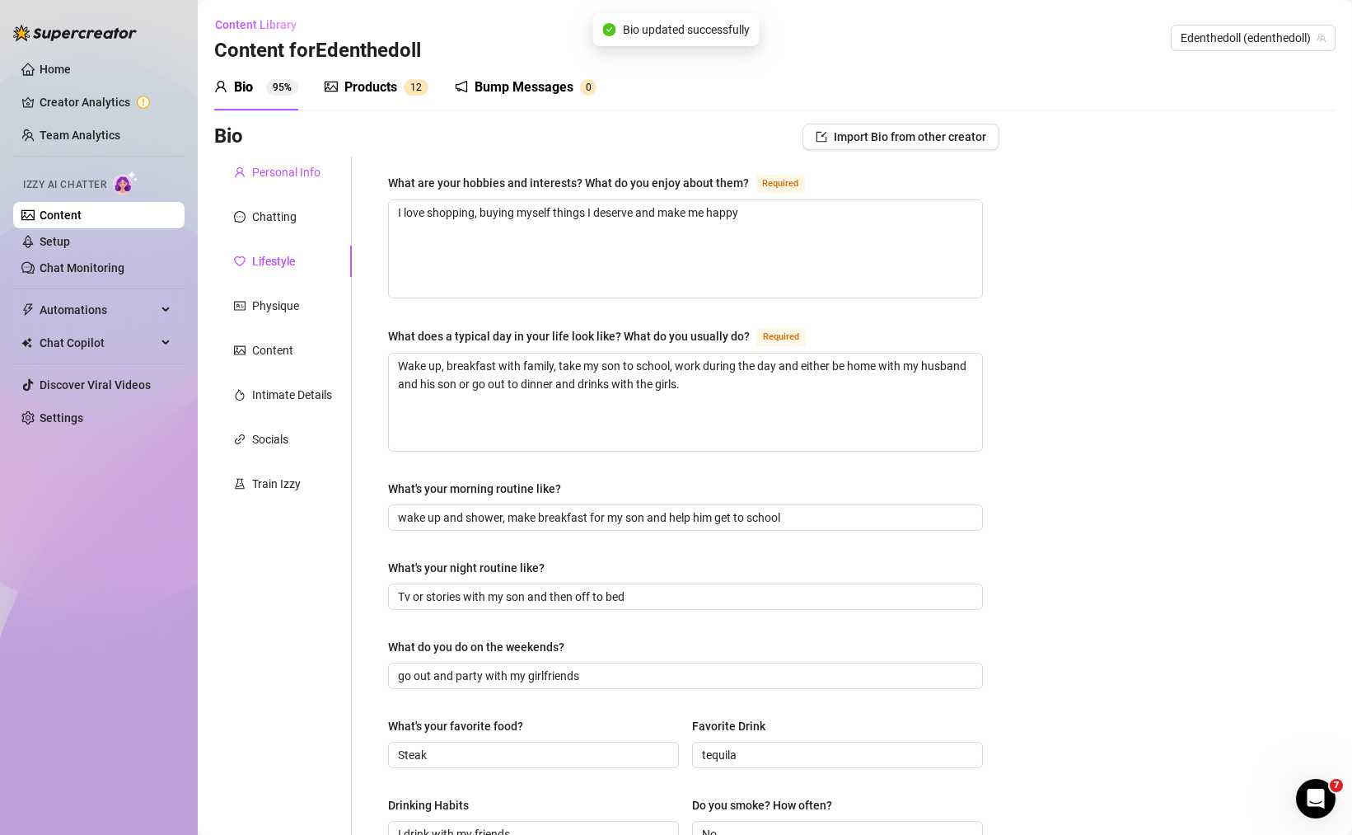
click at [284, 165] on div "Personal Info" at bounding box center [286, 172] width 68 height 18
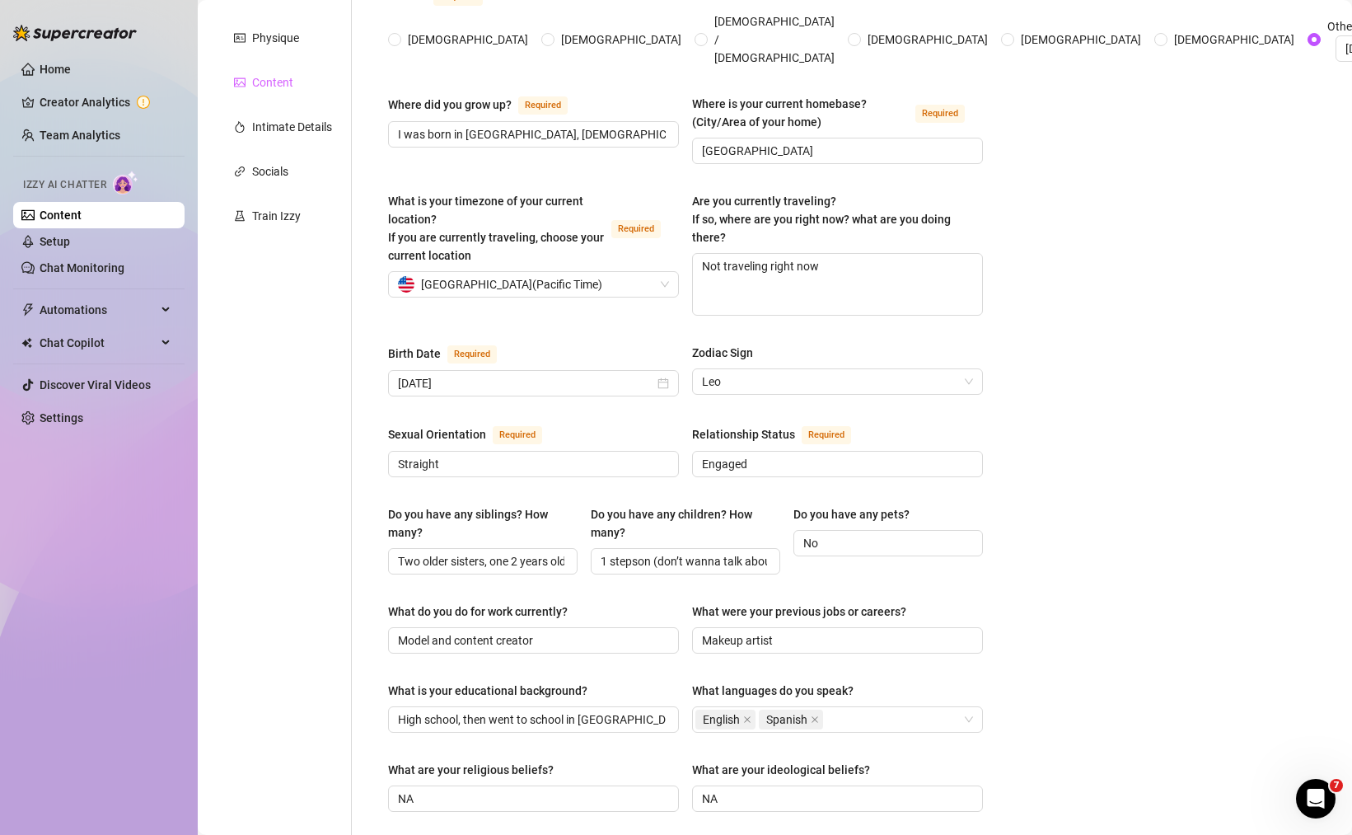
scroll to position [0, 0]
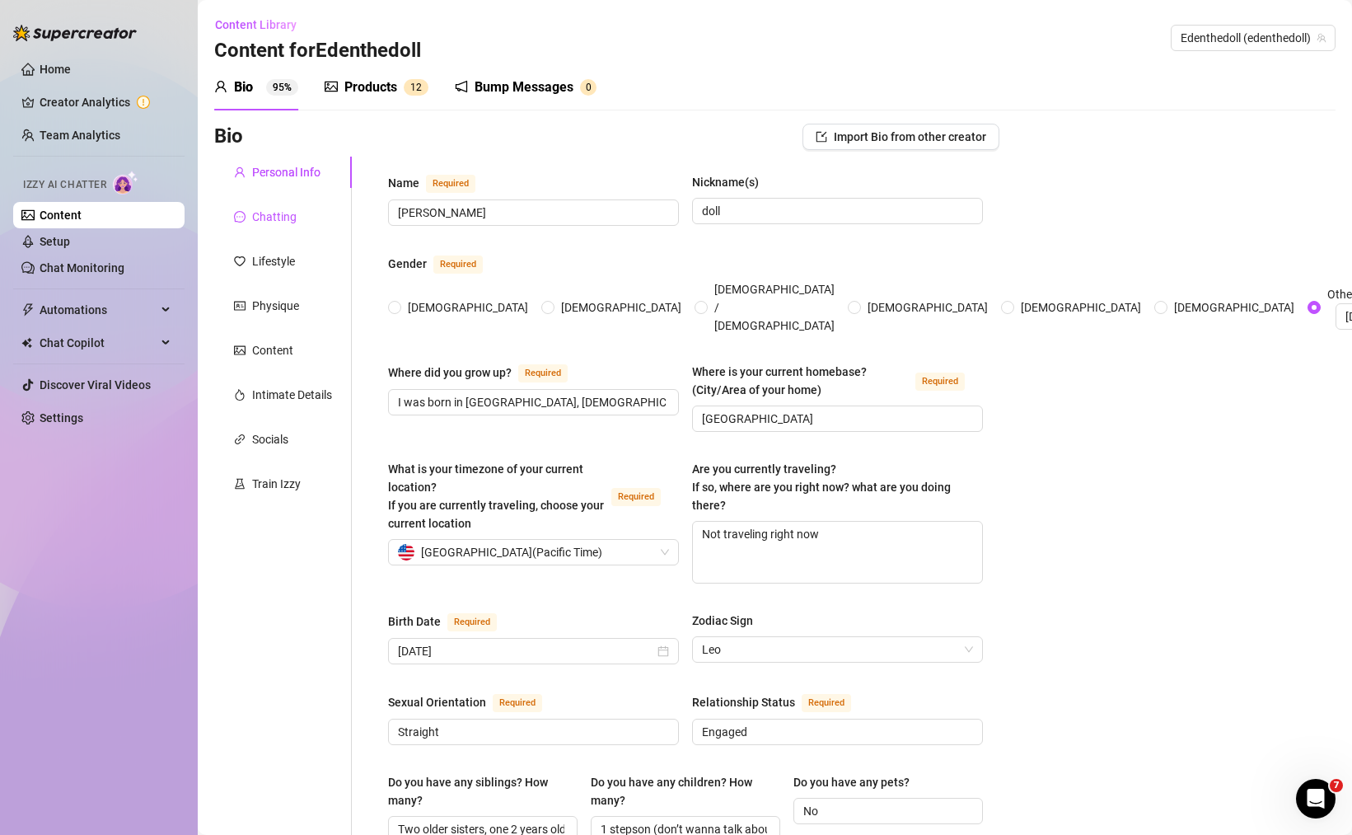
click at [274, 223] on div "Chatting" at bounding box center [274, 217] width 45 height 18
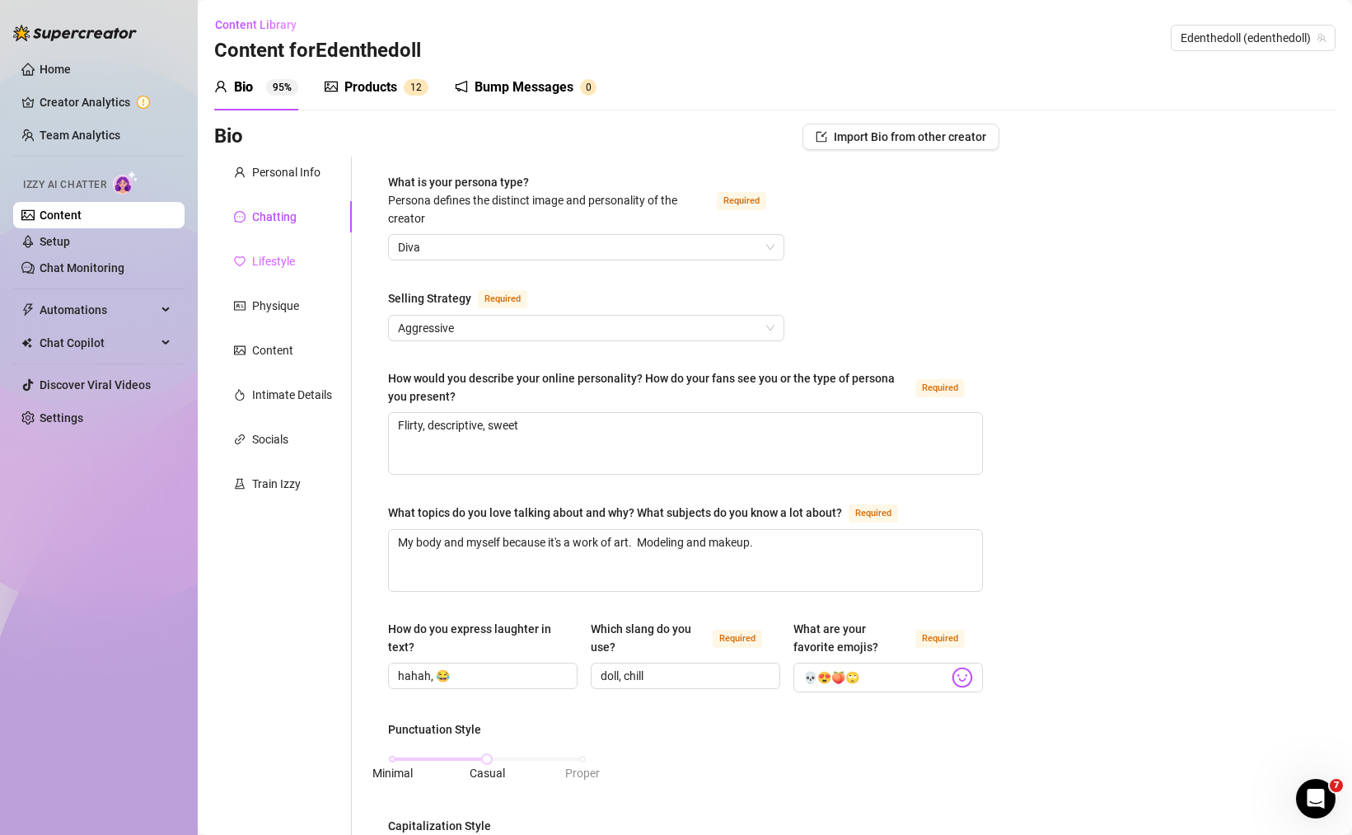
click at [280, 249] on div "Lifestyle" at bounding box center [283, 261] width 138 height 31
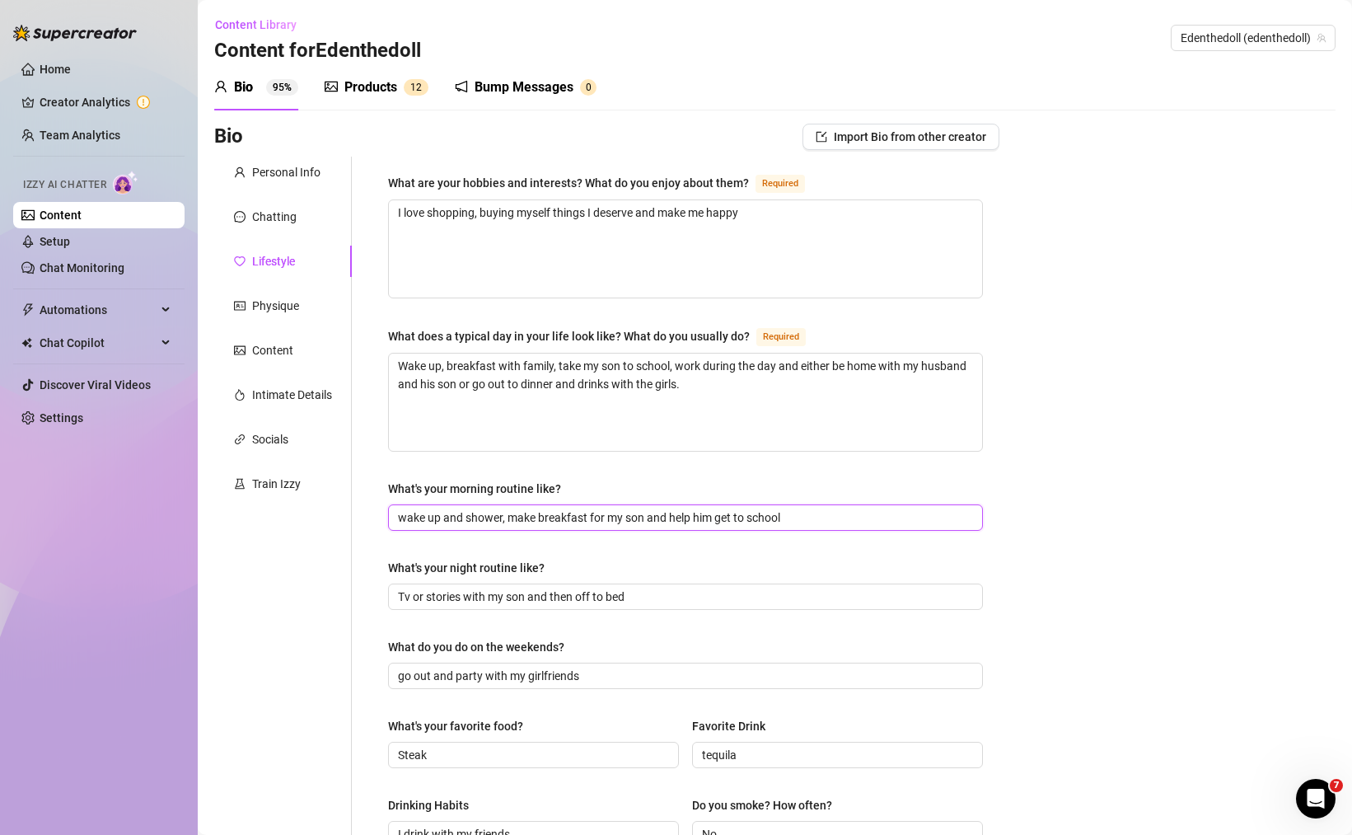
drag, startPoint x: 589, startPoint y: 516, endPoint x: 808, endPoint y: 538, distance: 219.5
click at [808, 538] on div "What are your hobbies and interests? What do you enjoy about them? Required I l…" at bounding box center [685, 712] width 595 height 1078
click at [689, 588] on input "Tv or stories with my son and then off to bed" at bounding box center [684, 597] width 572 height 18
drag, startPoint x: 413, startPoint y: 595, endPoint x: 691, endPoint y: 598, distance: 277.8
click at [691, 598] on input "Tv or stories with my son and then off to bed" at bounding box center [684, 597] width 572 height 18
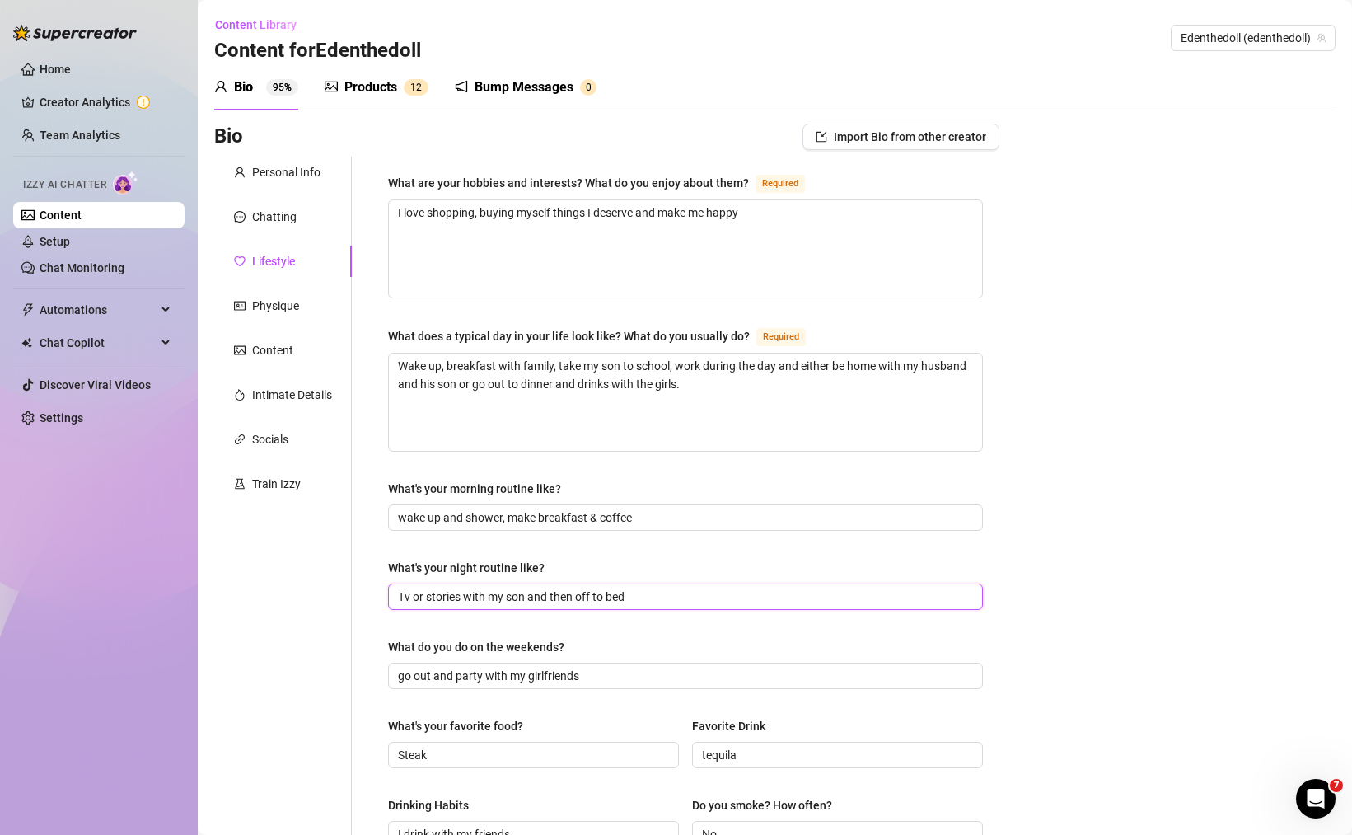
click at [625, 597] on input "Tv or stories with my son and then off to bed" at bounding box center [684, 597] width 572 height 18
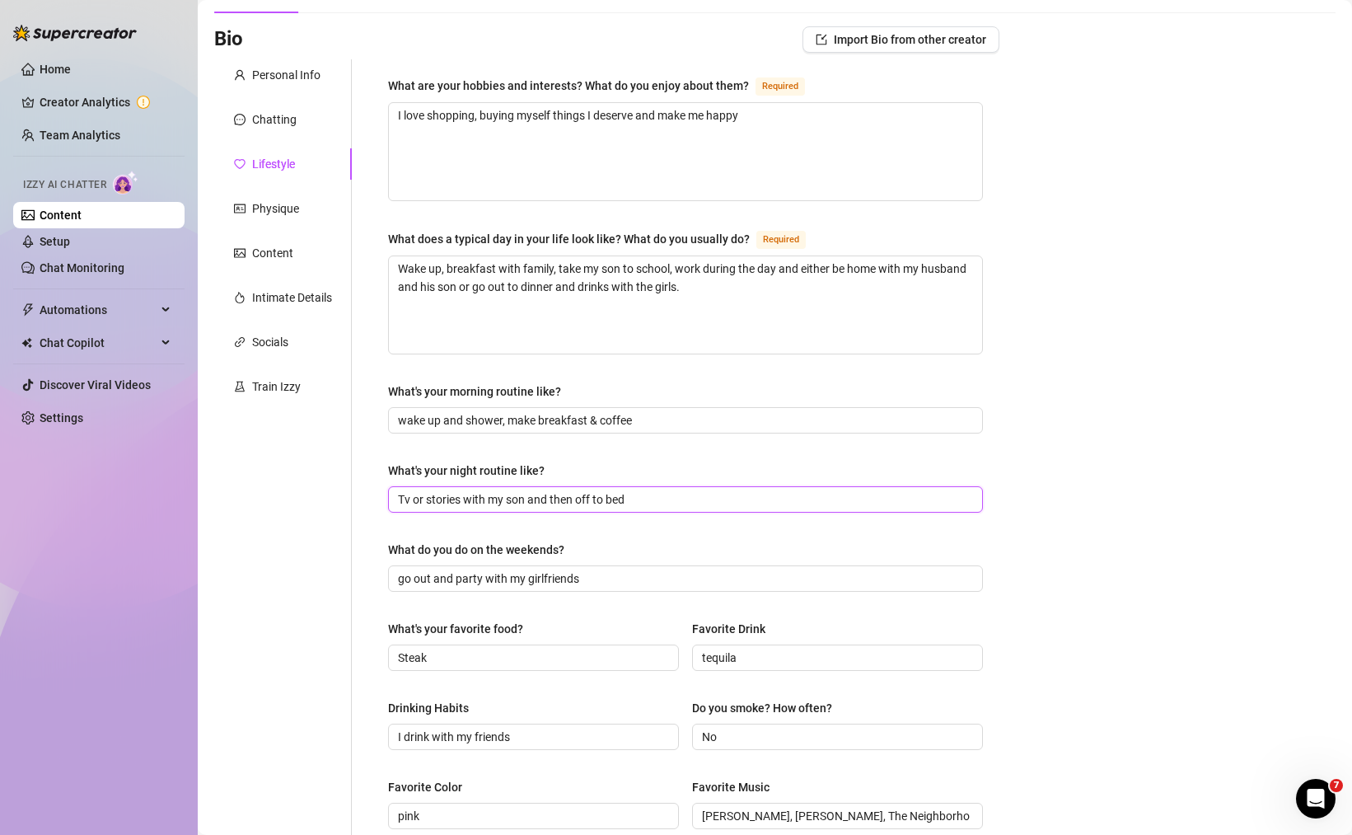
scroll to position [99, 0]
drag, startPoint x: 411, startPoint y: 497, endPoint x: 546, endPoint y: 501, distance: 134.4
click at [546, 501] on input "Tv or stories with my son and then off to bed" at bounding box center [684, 498] width 572 height 18
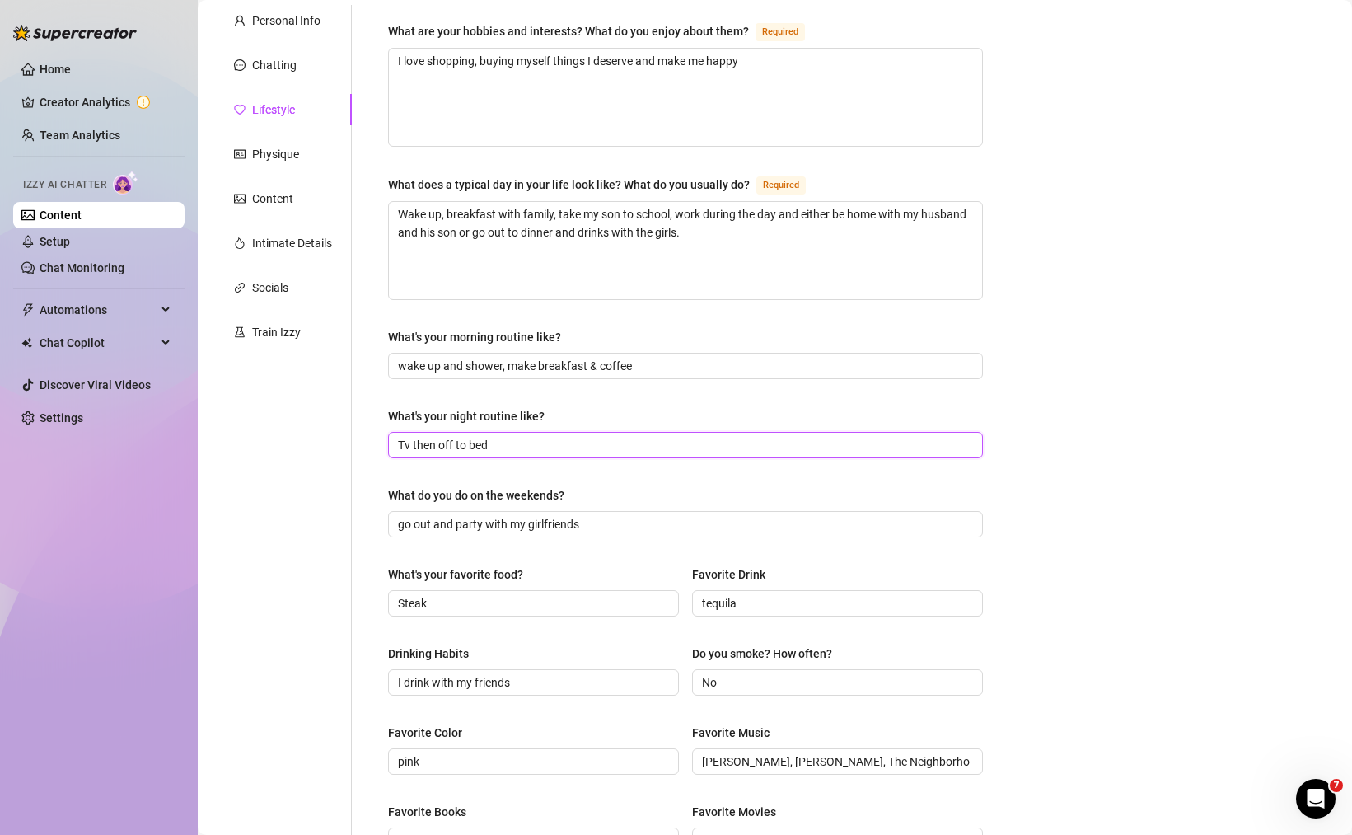
scroll to position [198, 0]
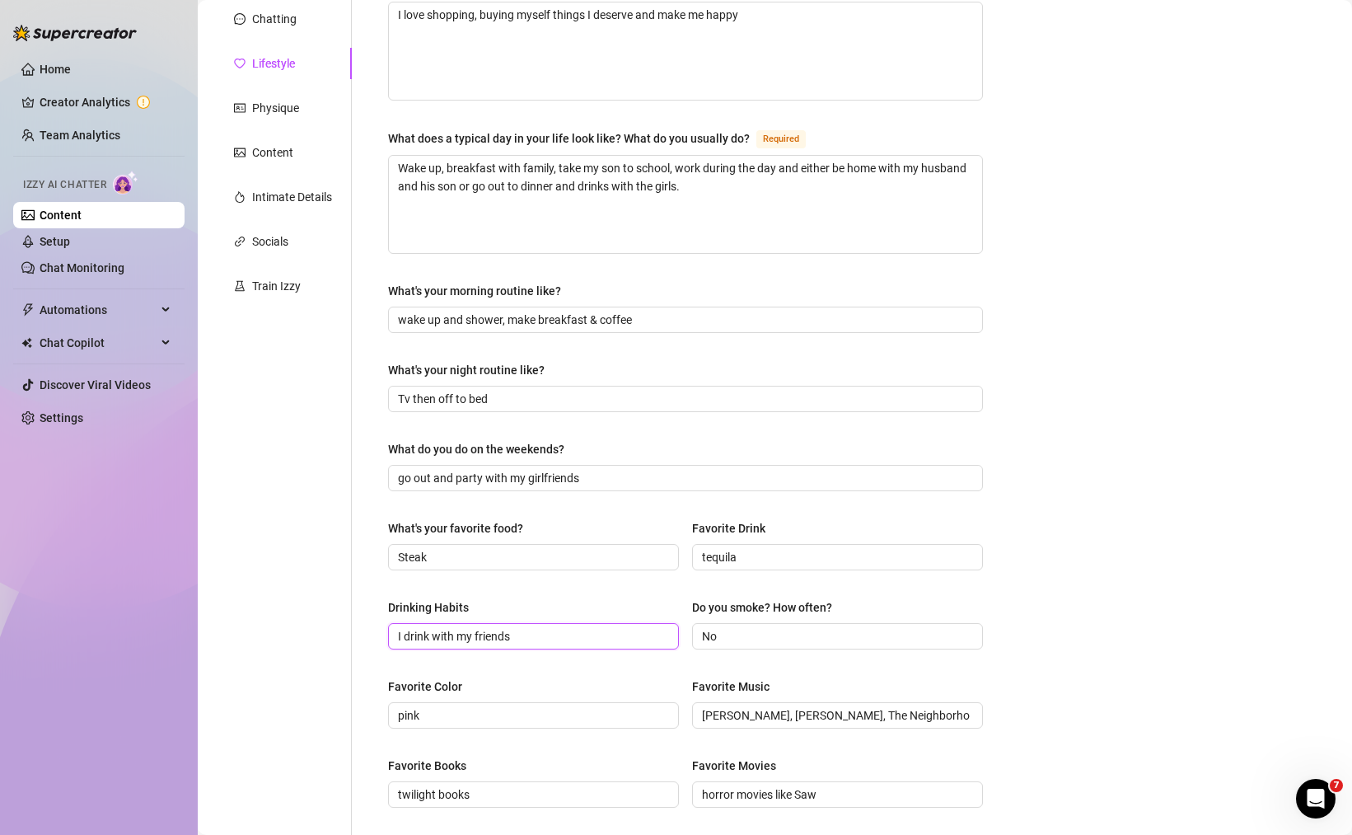
click at [476, 636] on input "I drink with my friends" at bounding box center [532, 636] width 268 height 18
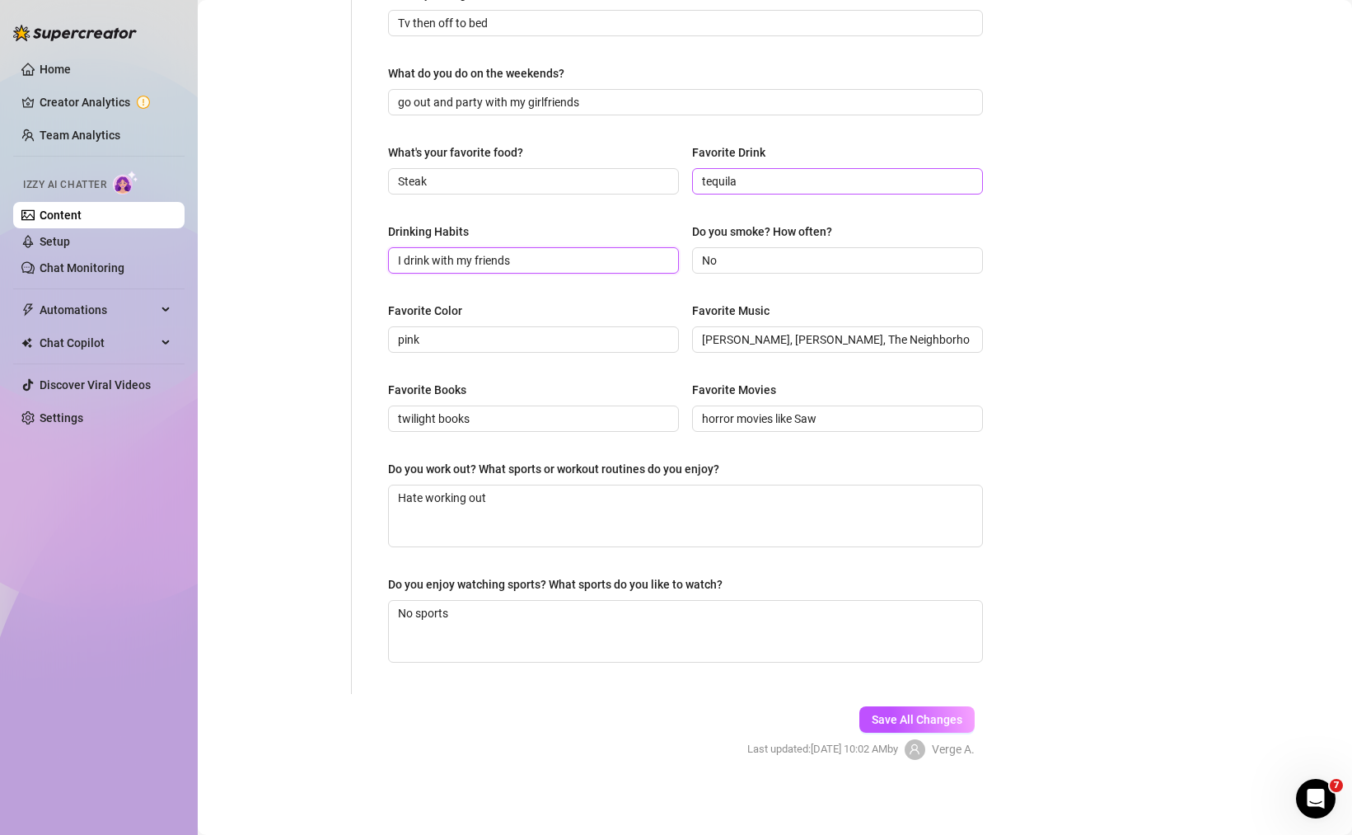
scroll to position [575, 0]
click at [908, 723] on button "Save All Changes" at bounding box center [917, 718] width 115 height 26
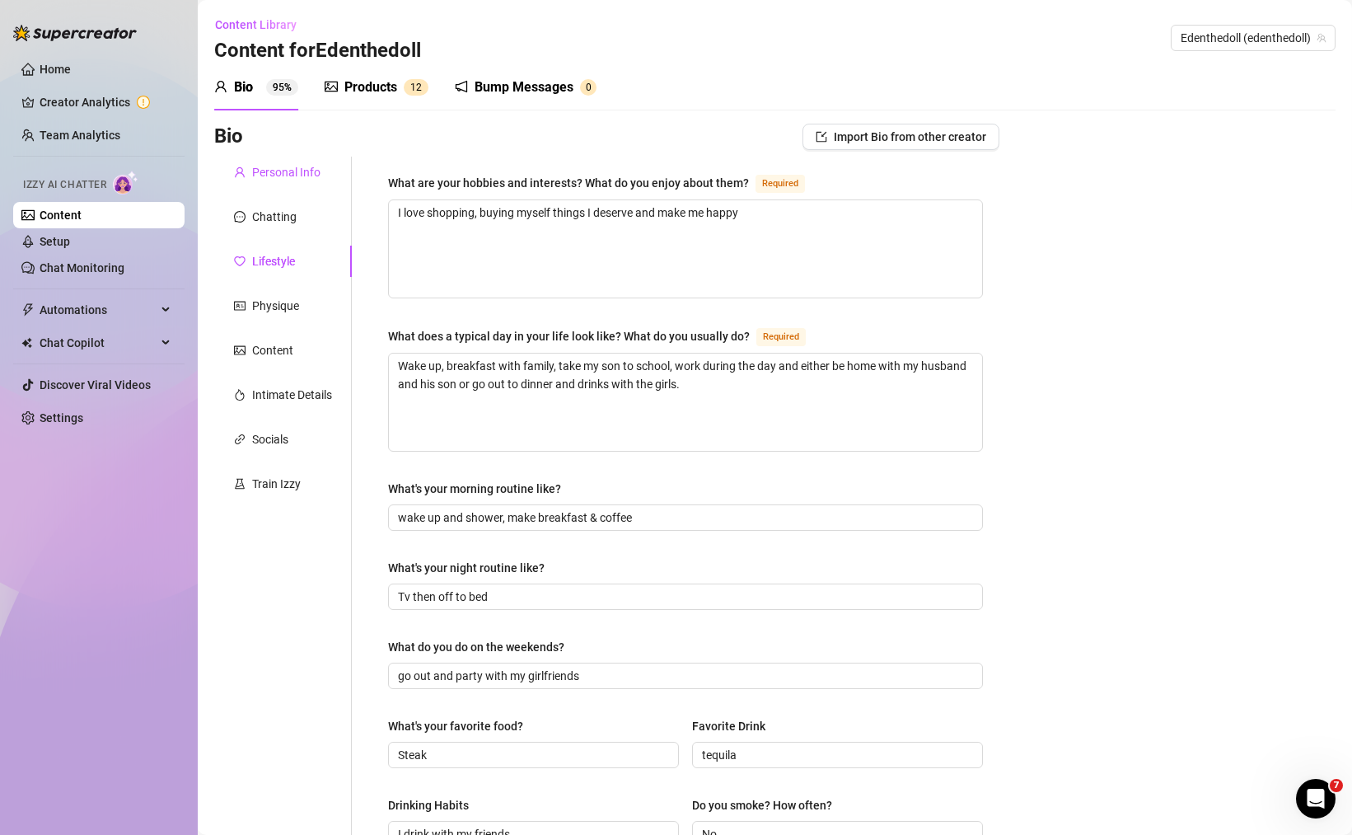
click at [272, 171] on div "Personal Info" at bounding box center [286, 172] width 68 height 18
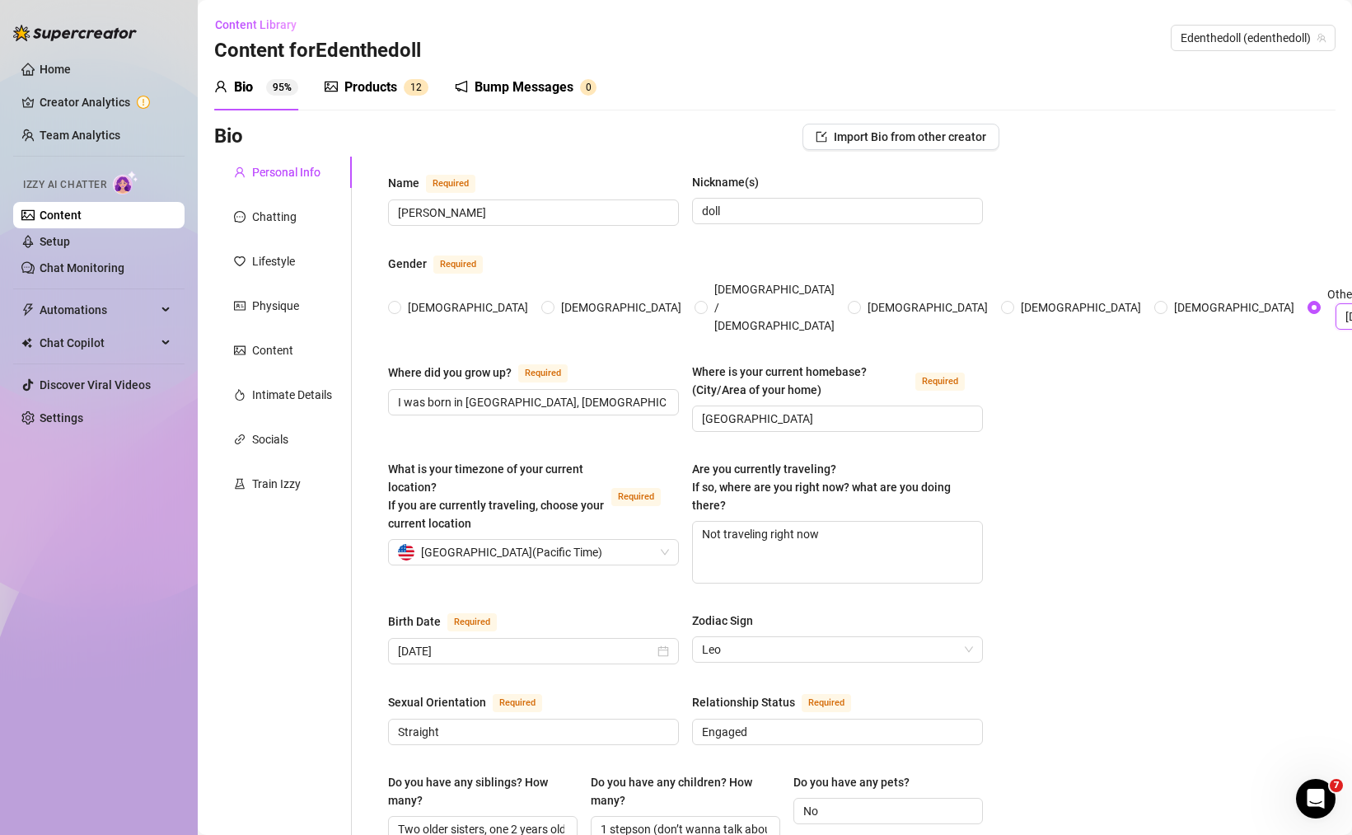
drag, startPoint x: 1033, startPoint y: 304, endPoint x: 1012, endPoint y: 315, distance: 24.0
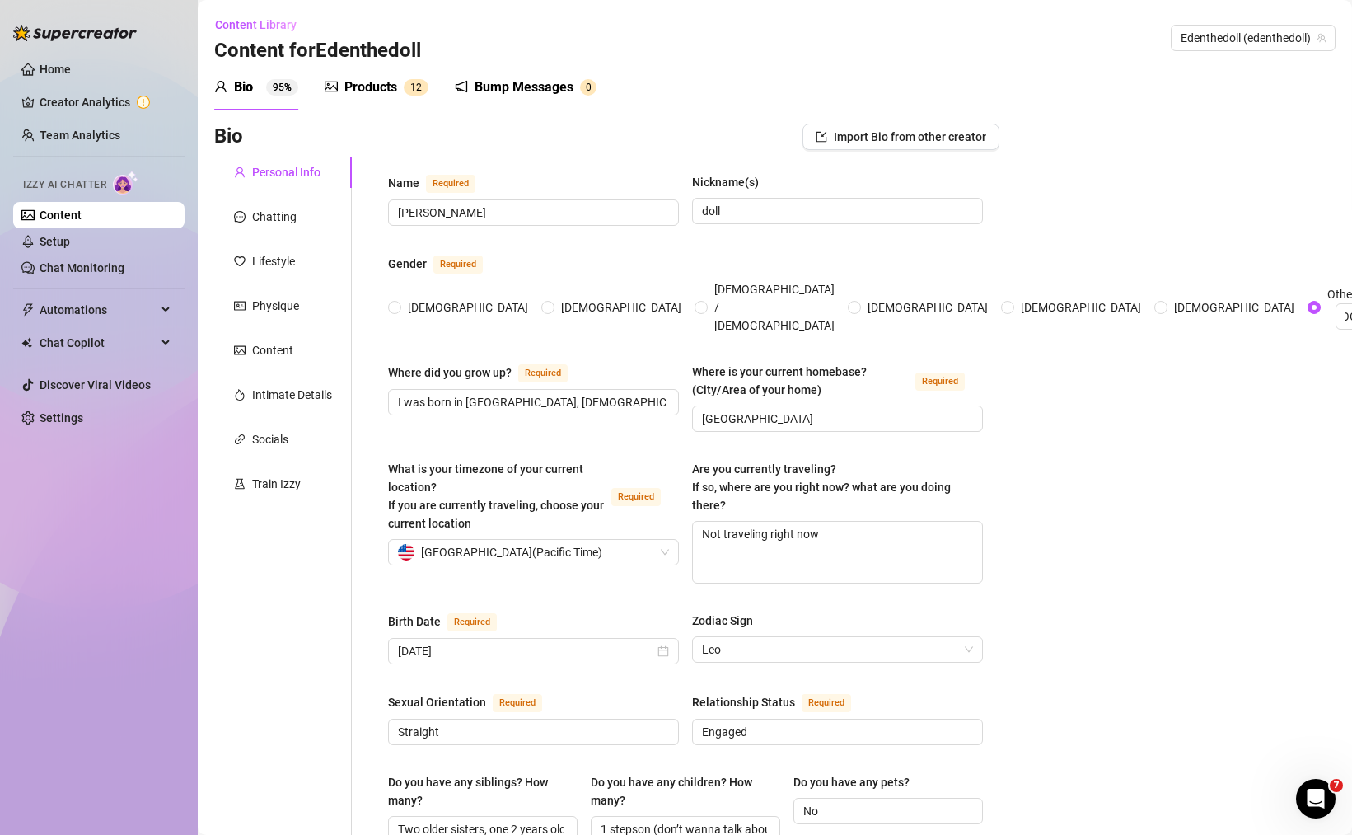
scroll to position [0, 0]
